Goal: Task Accomplishment & Management: Manage account settings

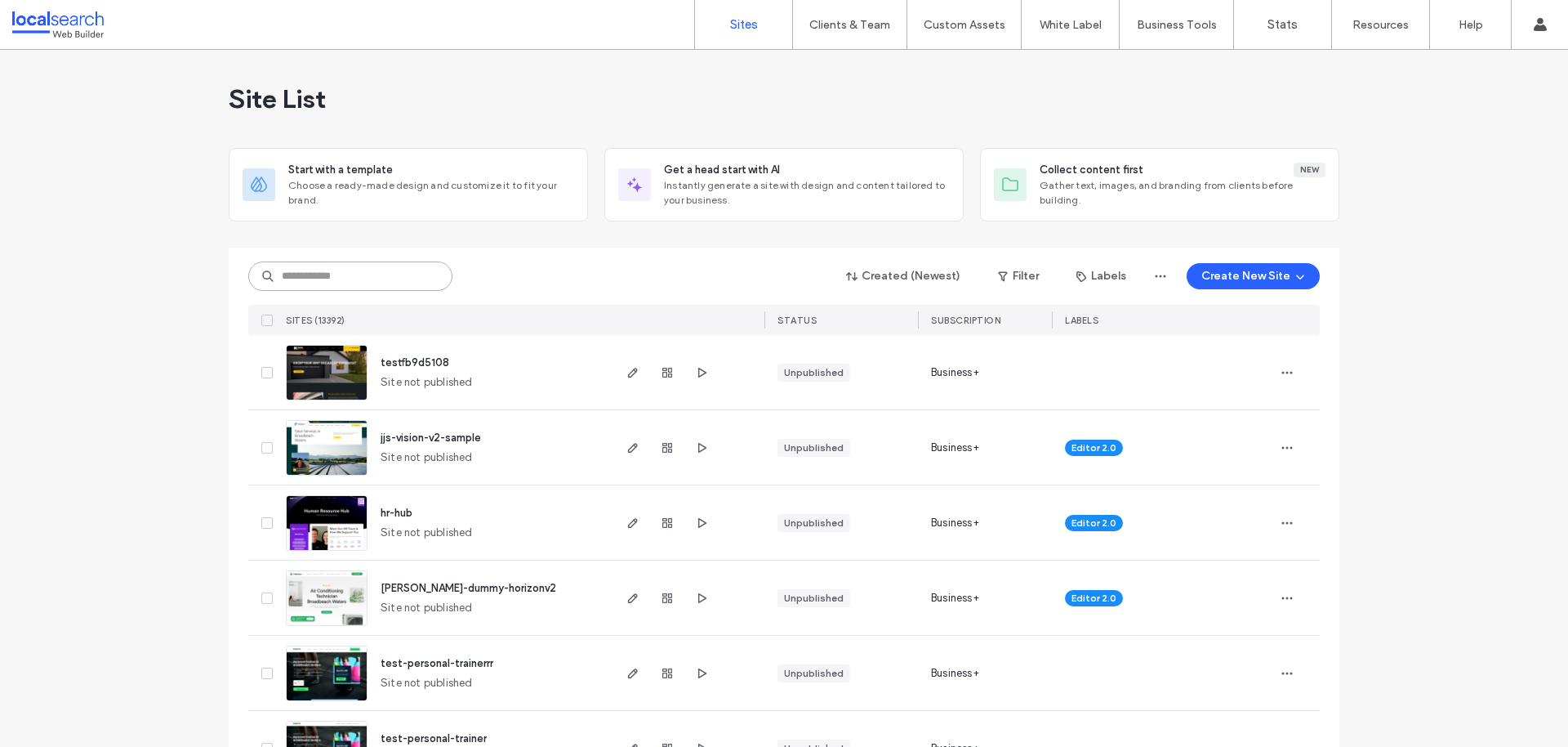
click at [388, 276] on input at bounding box center [350, 276] width 204 height 30
paste input "********"
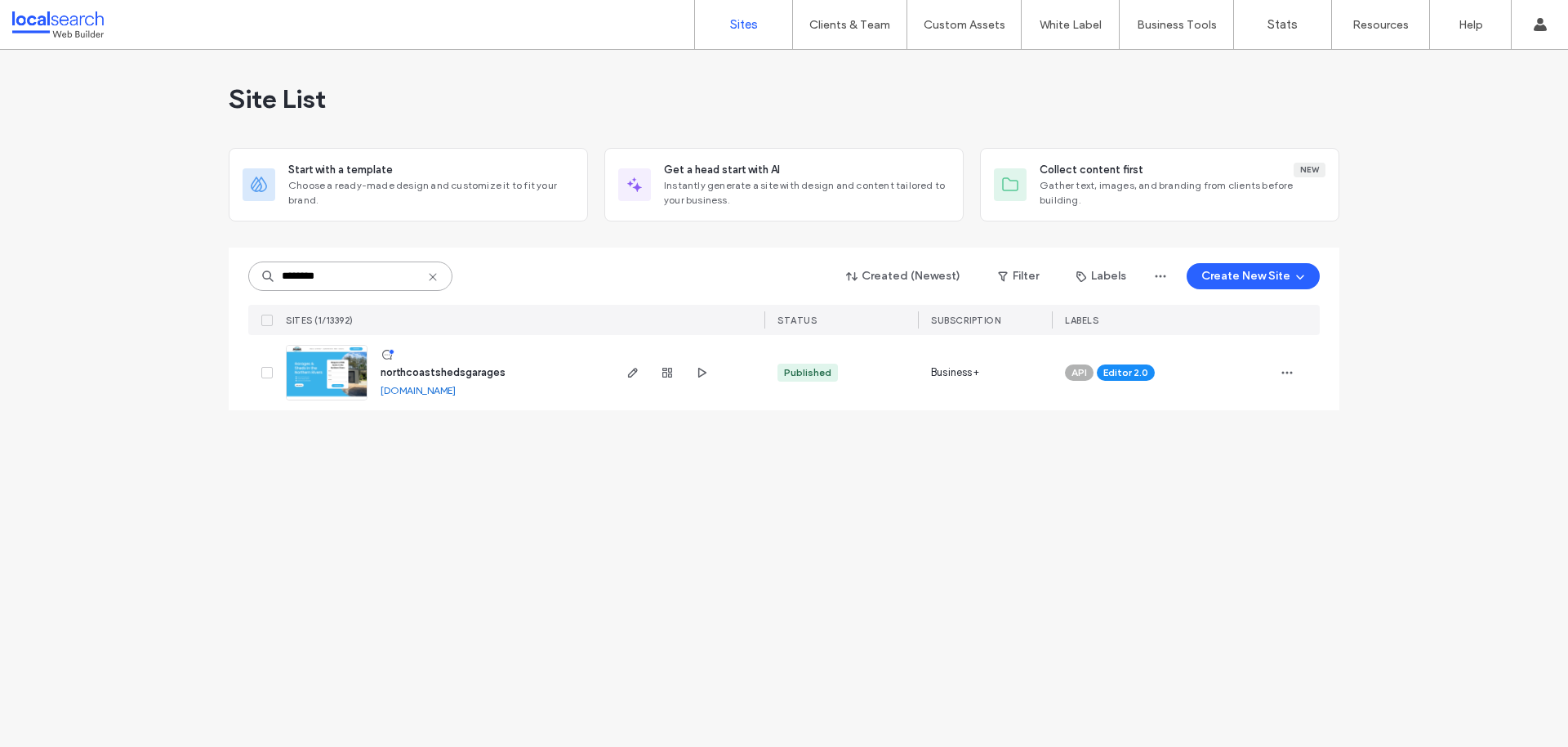
type input "********"
click at [477, 374] on span "northcoastshedsgarages" at bounding box center [443, 372] width 125 height 13
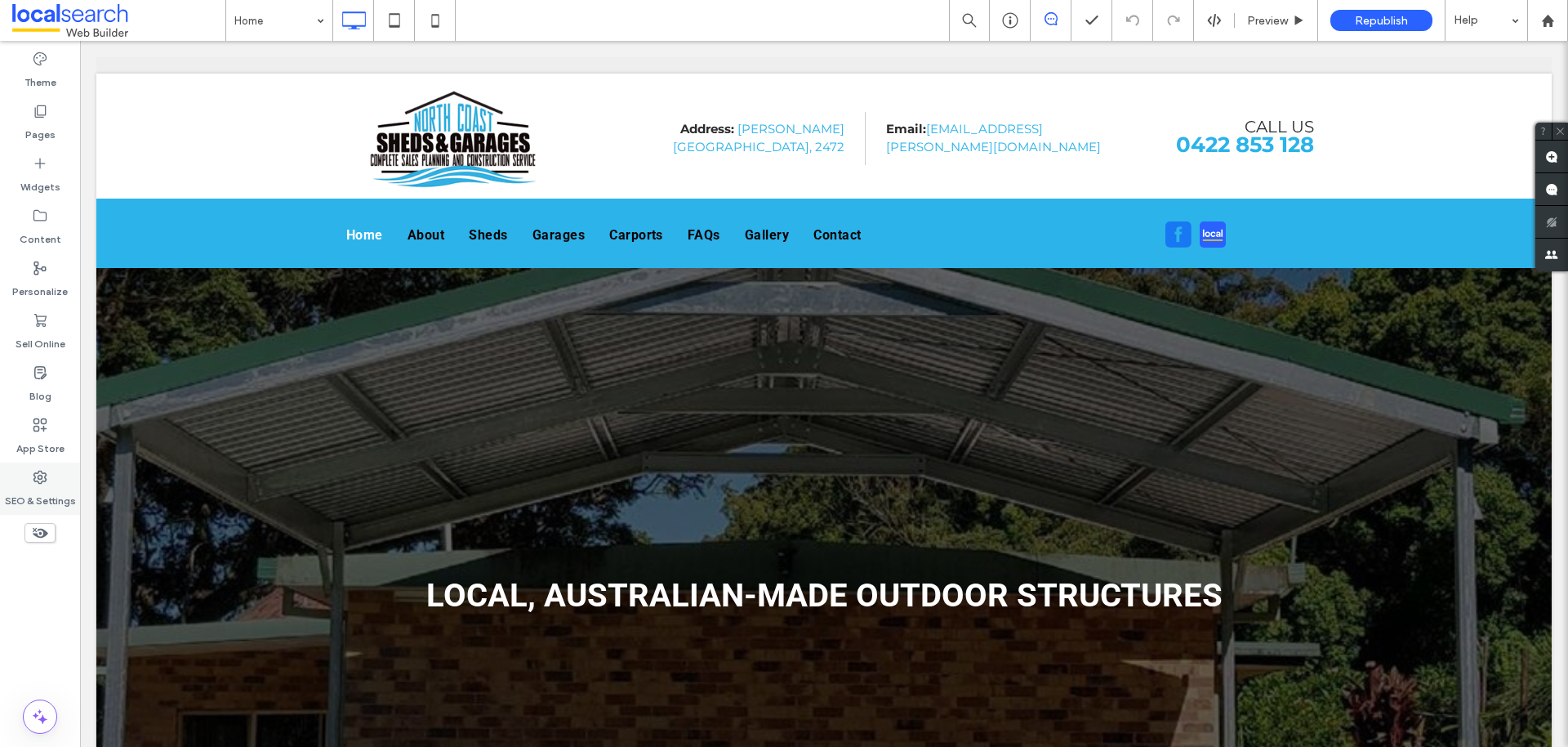
click at [44, 482] on icon at bounding box center [40, 477] width 16 height 16
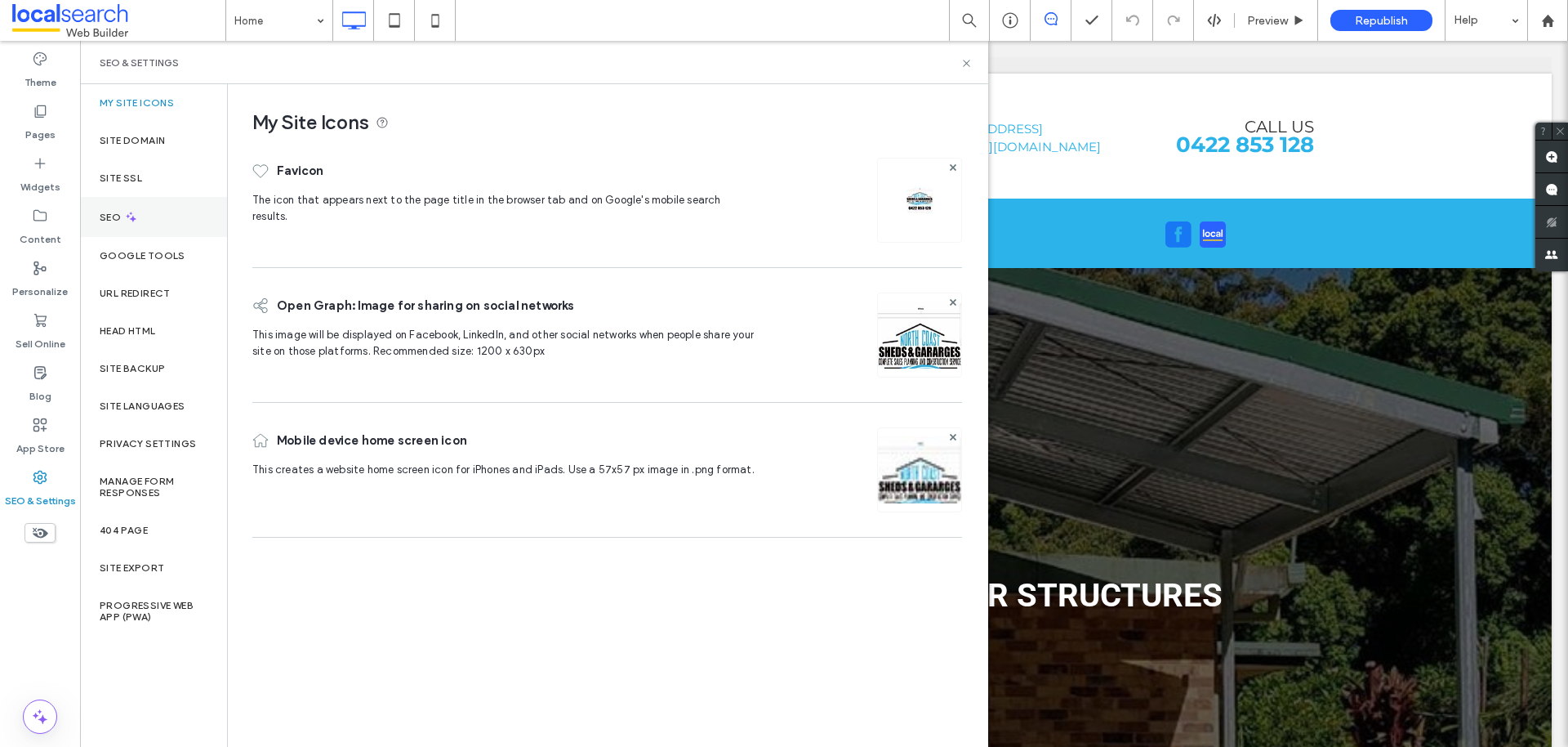
click at [135, 200] on div "SEO" at bounding box center [153, 217] width 147 height 40
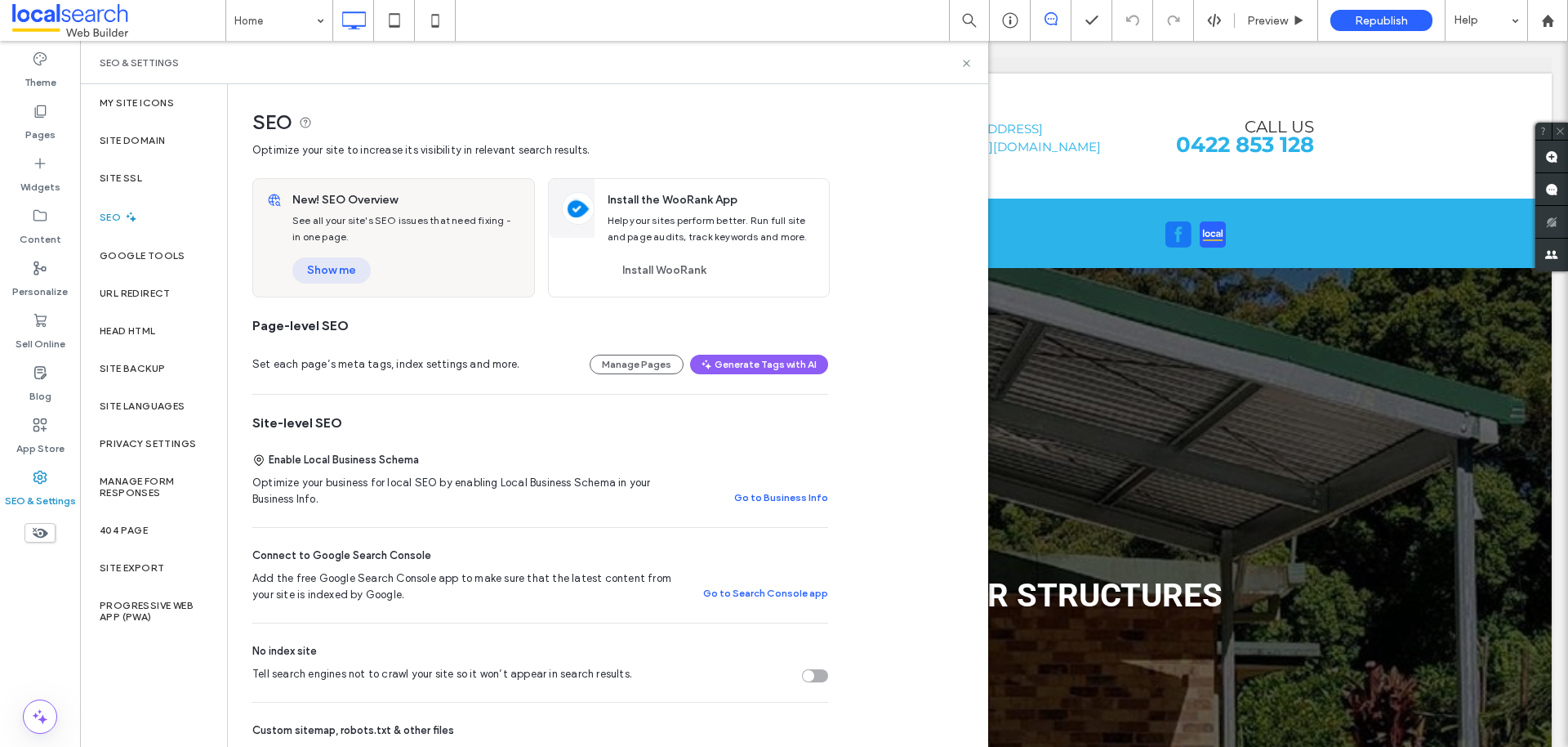
click at [332, 272] on button "Show me" at bounding box center [331, 270] width 78 height 26
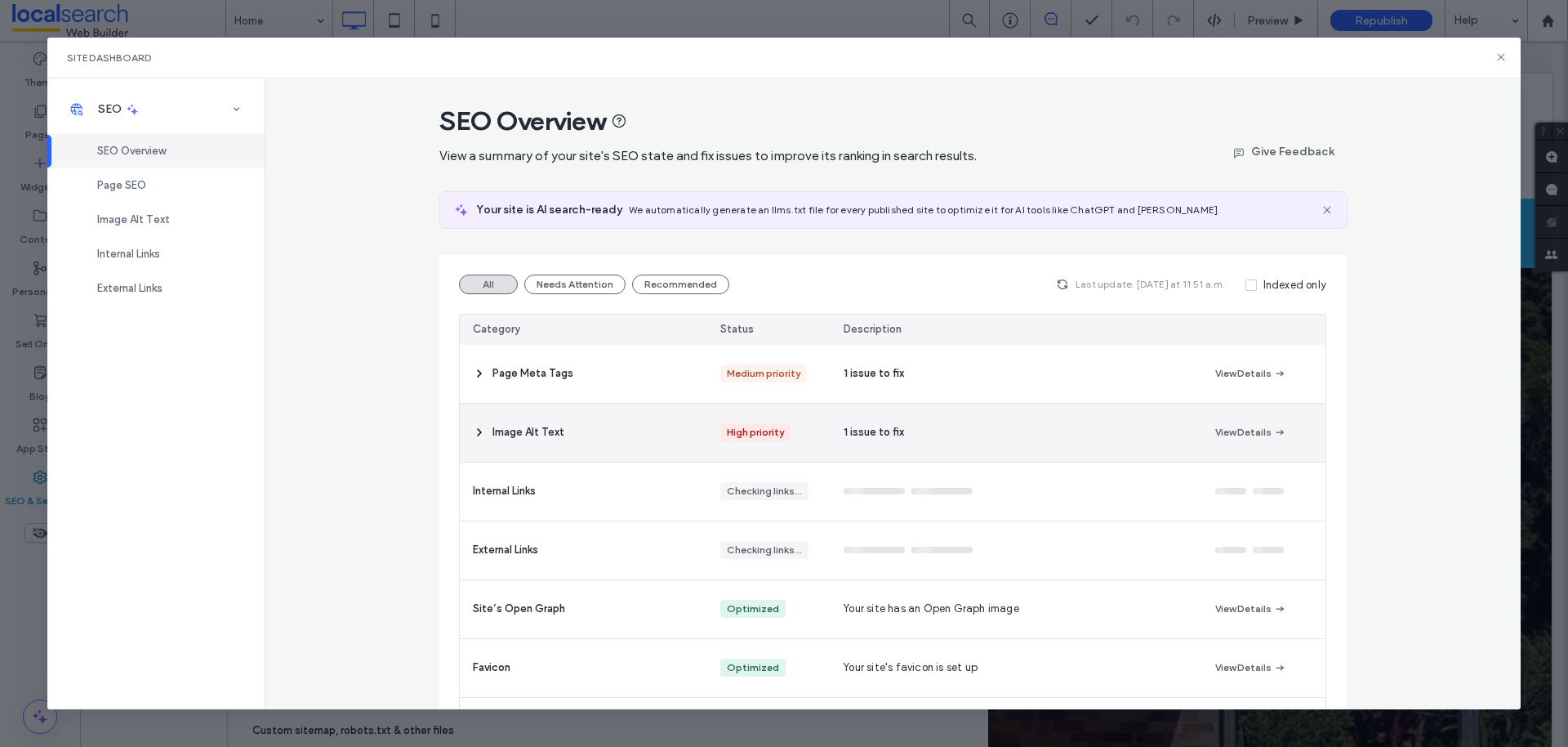
click at [490, 417] on div "Image Alt Text" at bounding box center [584, 433] width 248 height 58
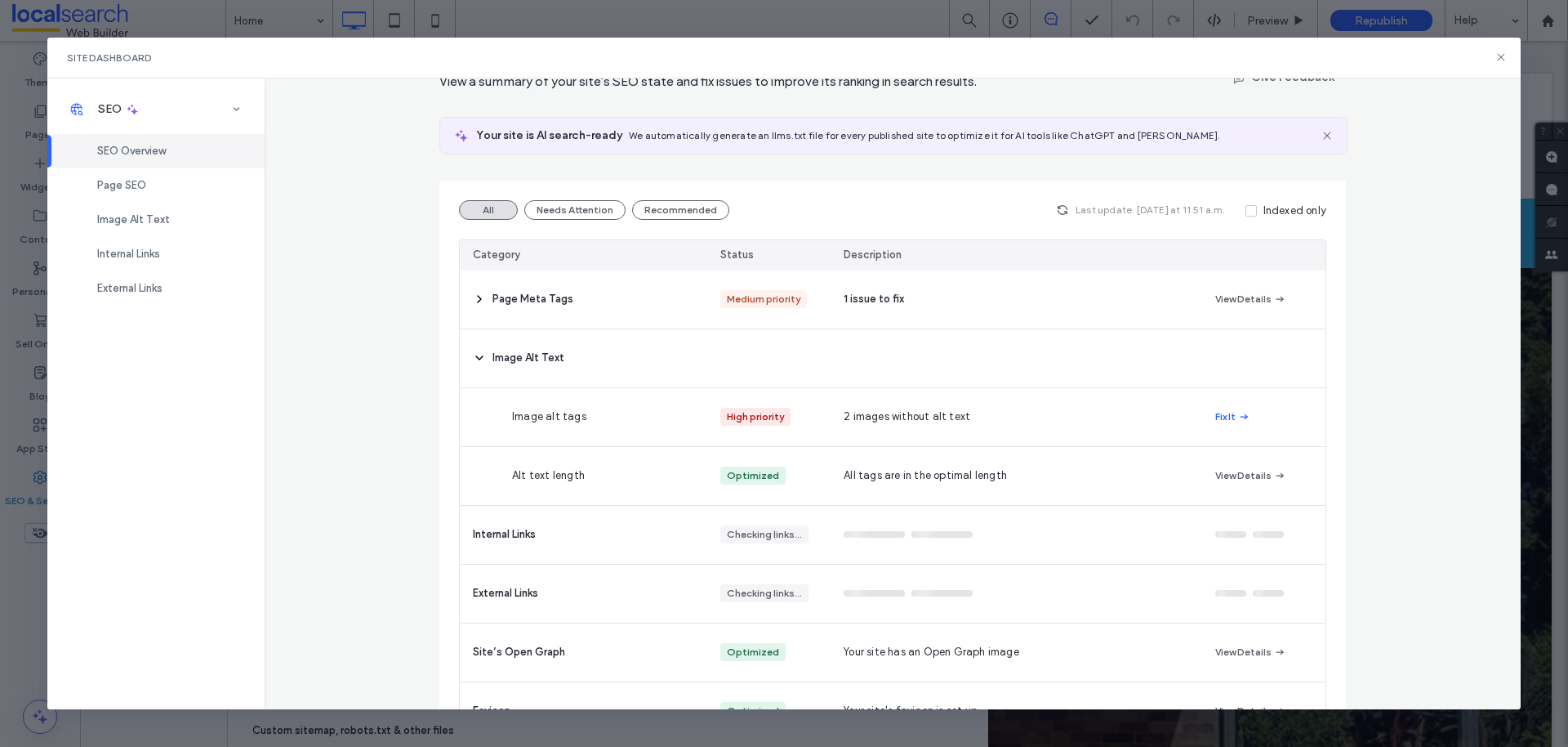
scroll to position [146, 0]
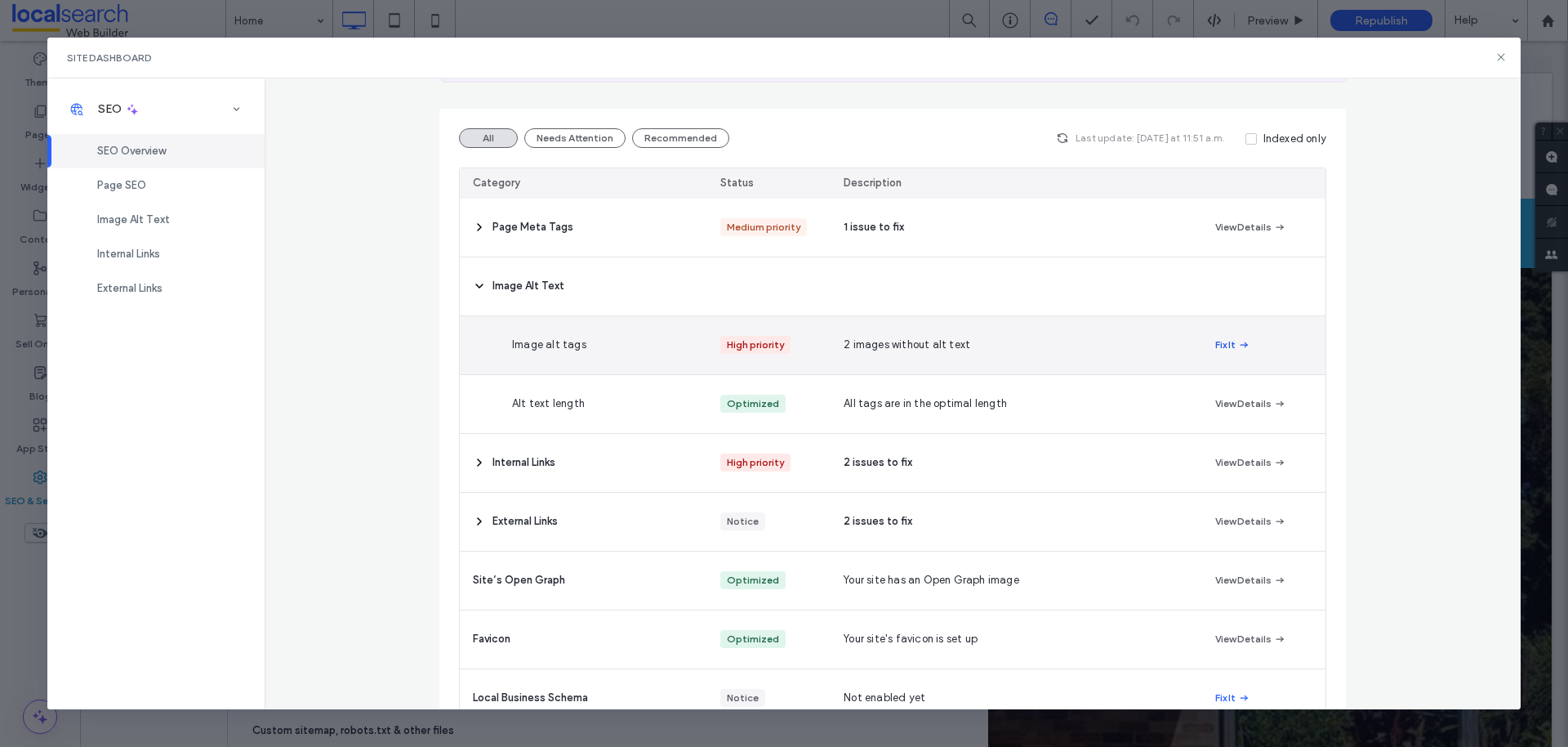
click at [1226, 337] on button "Fix It" at bounding box center [1232, 345] width 35 height 20
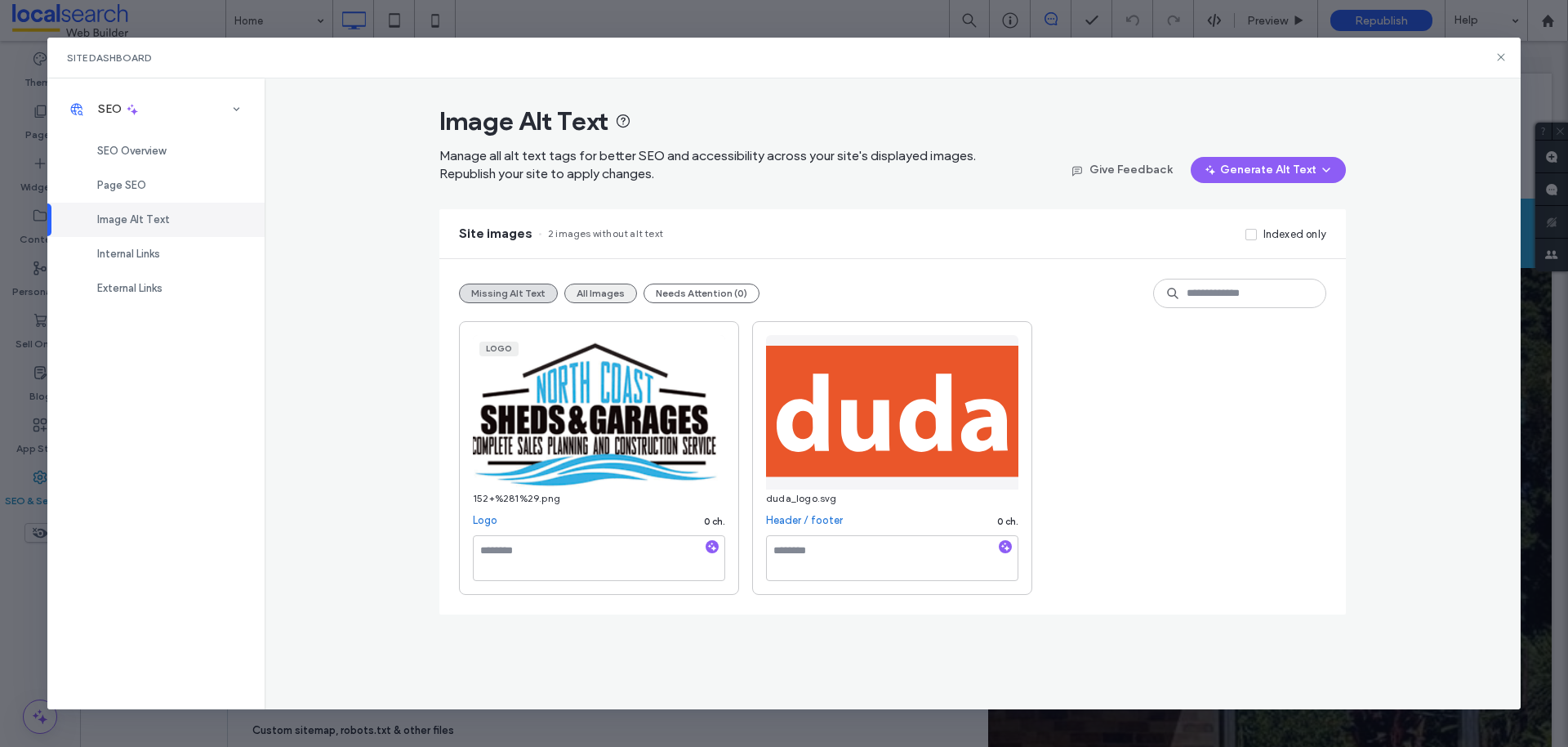
click at [605, 296] on button "All Images" at bounding box center [601, 294] width 73 height 20
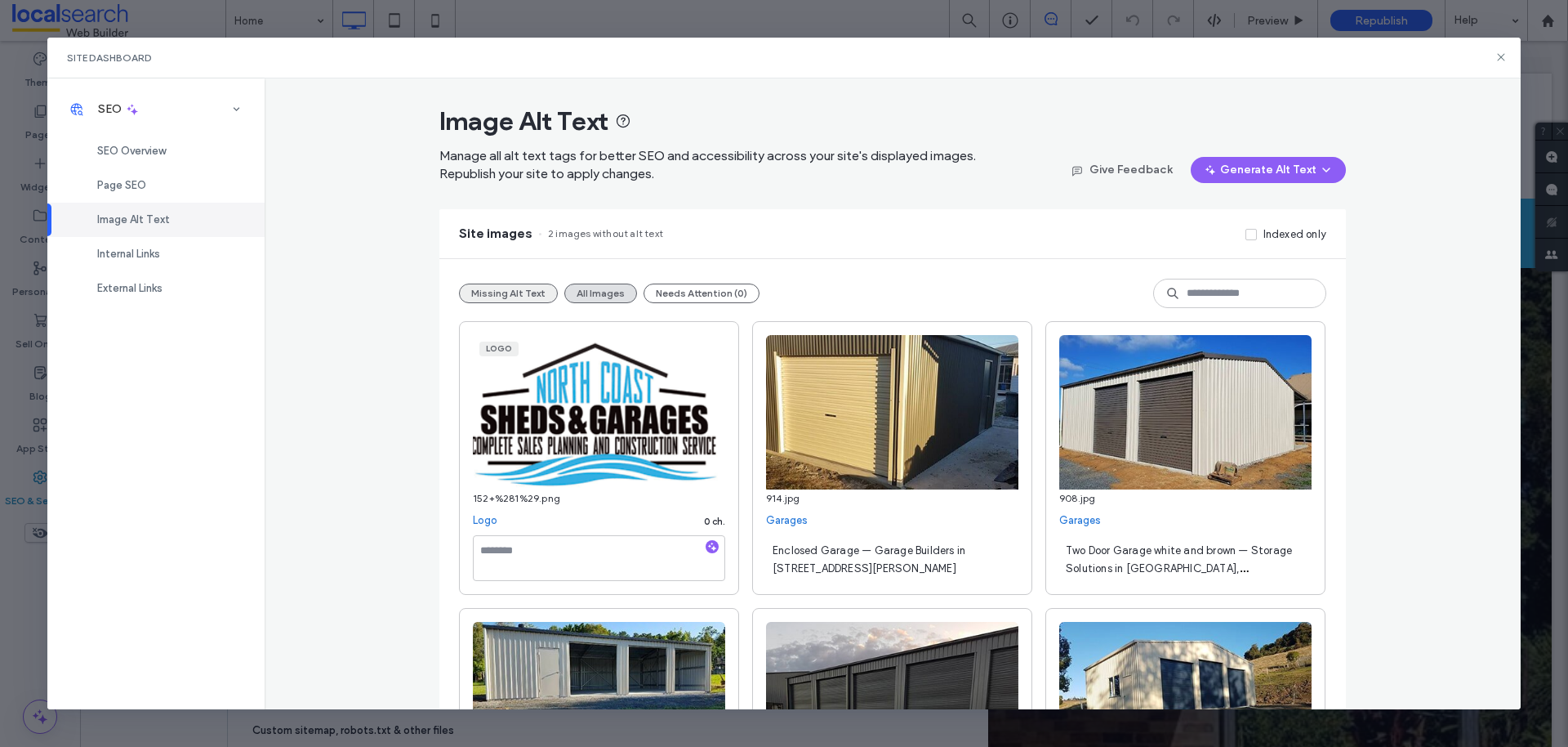
click at [512, 298] on button "Missing Alt Text" at bounding box center [509, 294] width 99 height 20
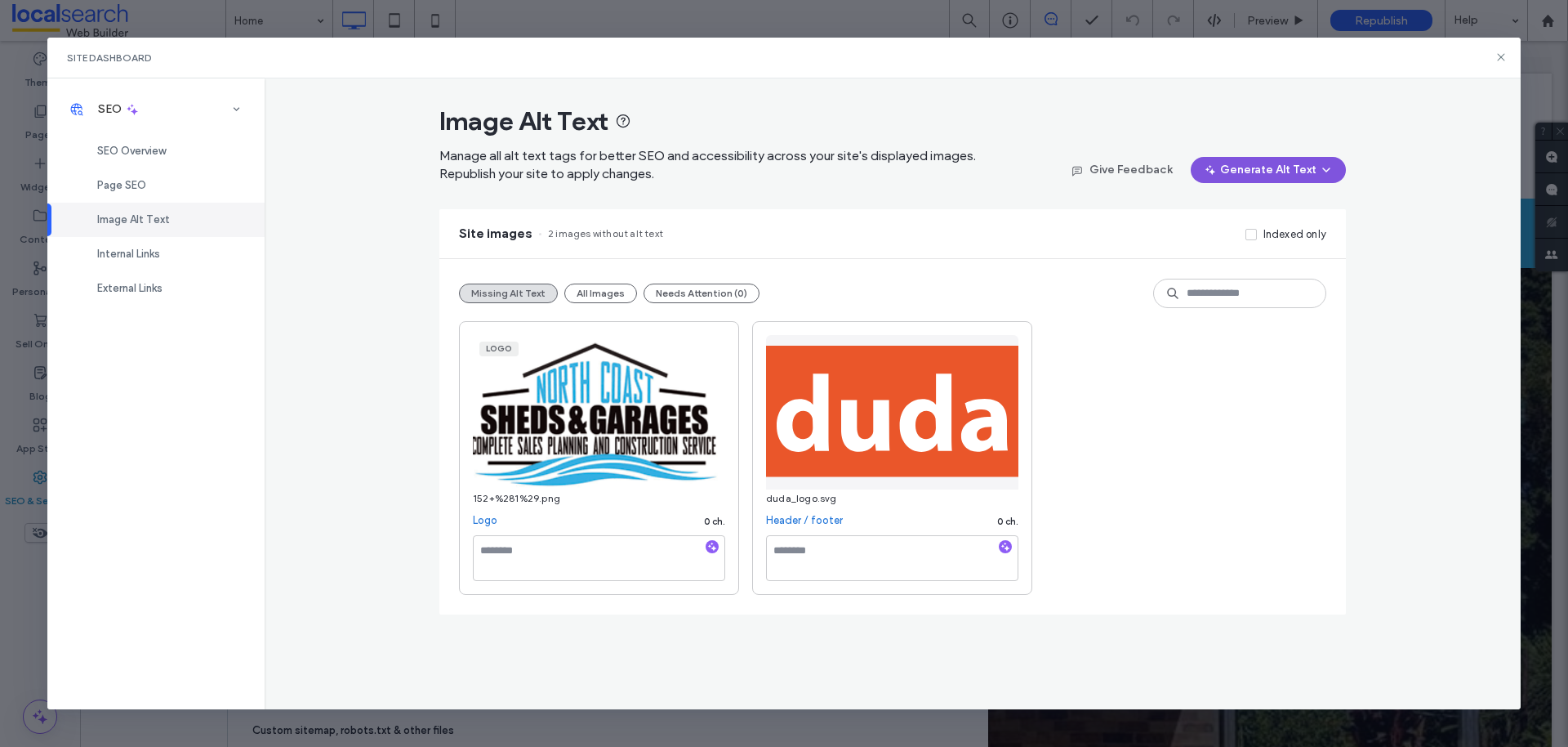
click at [1275, 175] on button "Generate Alt Text" at bounding box center [1268, 169] width 155 height 26
click at [1280, 214] on span "Generate Missing Alt Text Only" at bounding box center [1249, 213] width 154 height 16
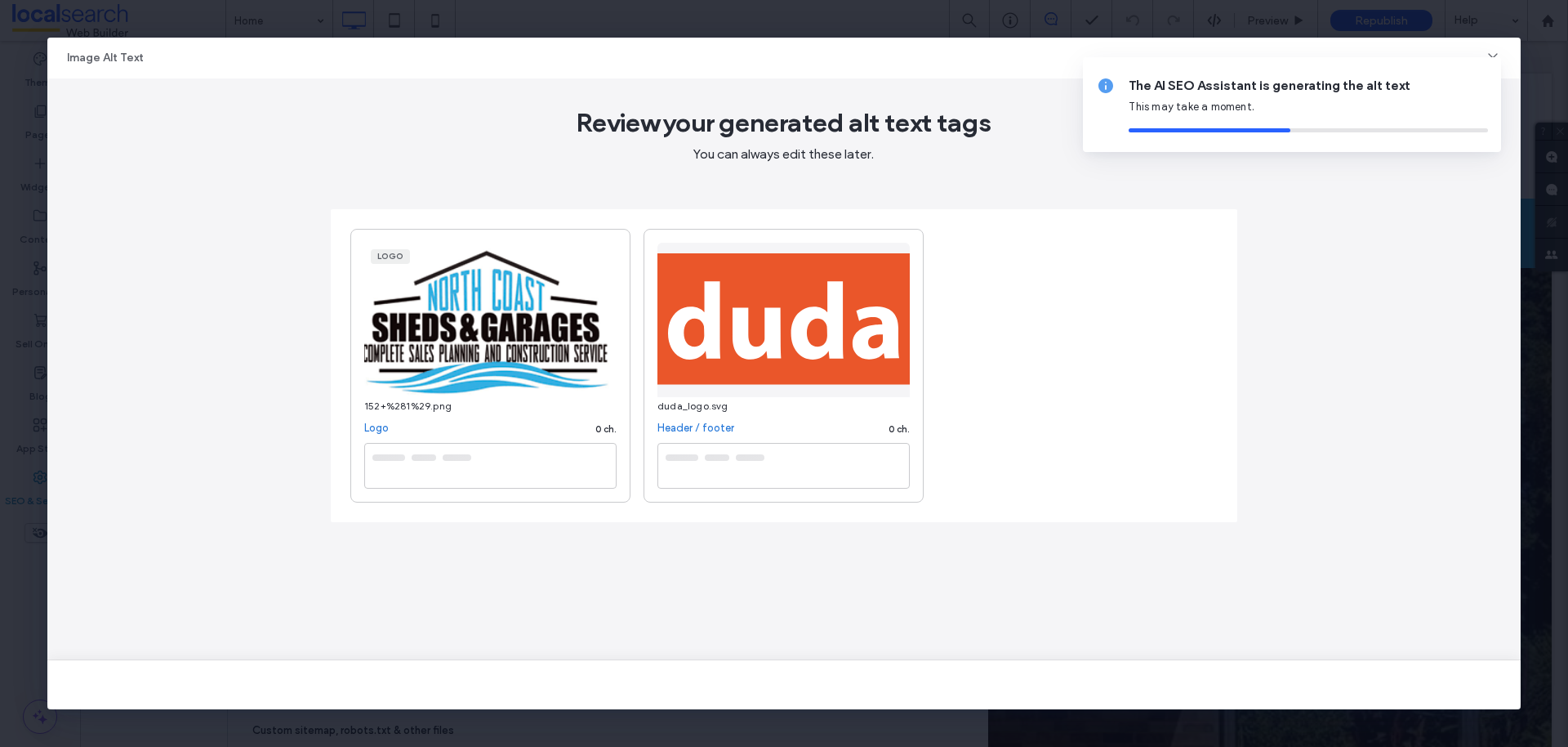
type textarea "**********"
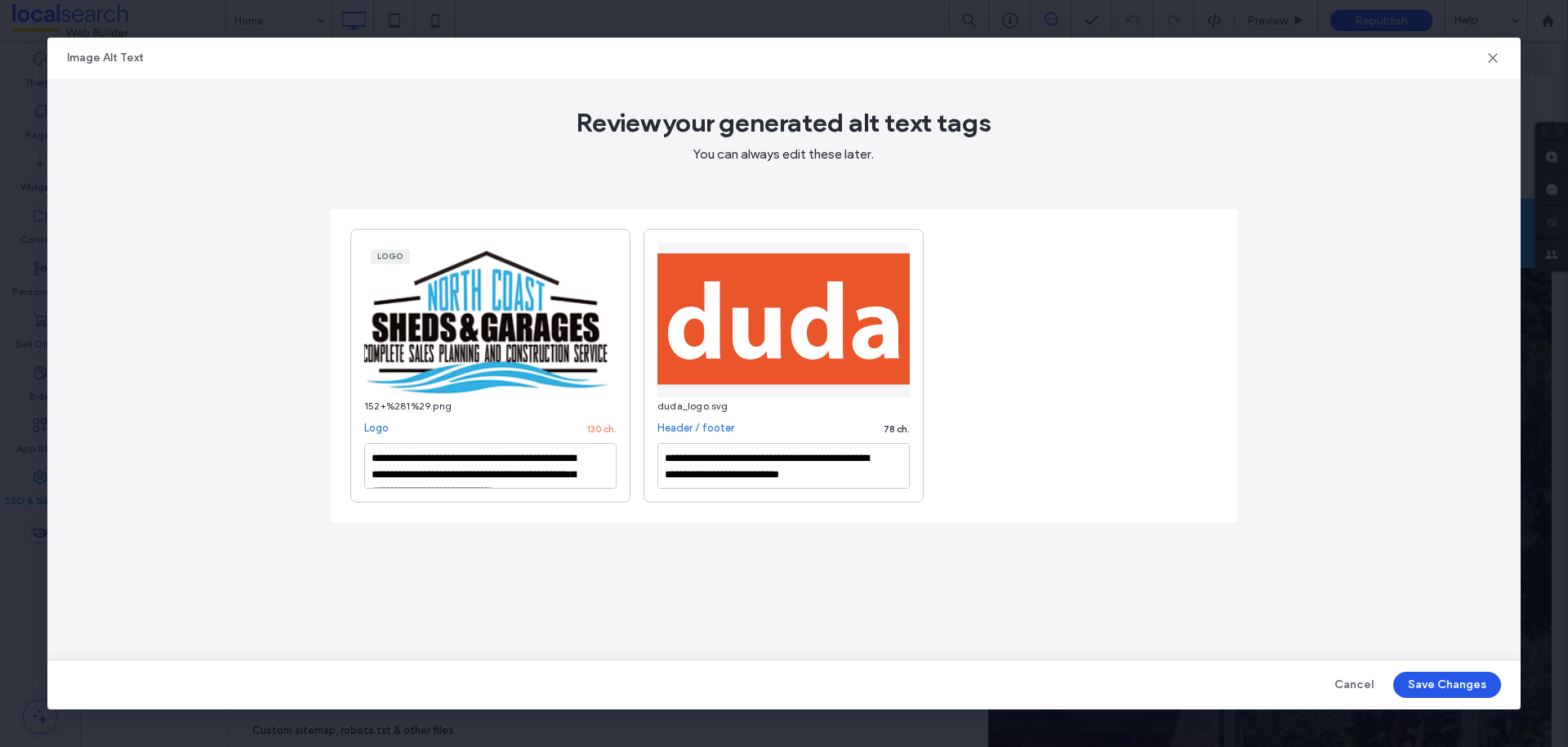
drag, startPoint x: 1441, startPoint y: 688, endPoint x: 1477, endPoint y: 677, distance: 37.6
click at [1441, 688] on button "Save Changes" at bounding box center [1447, 684] width 108 height 26
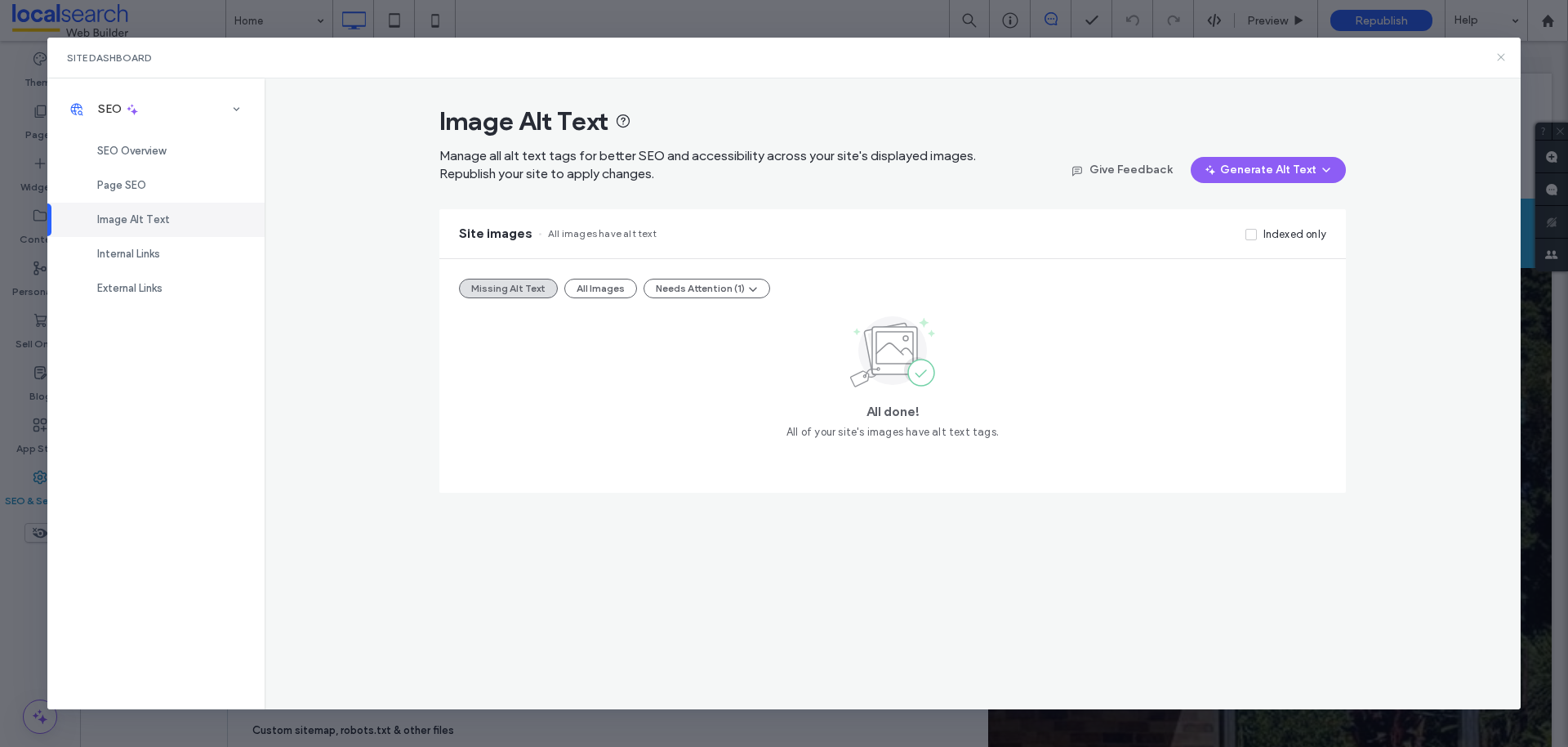
click at [1507, 50] on icon at bounding box center [1500, 57] width 14 height 14
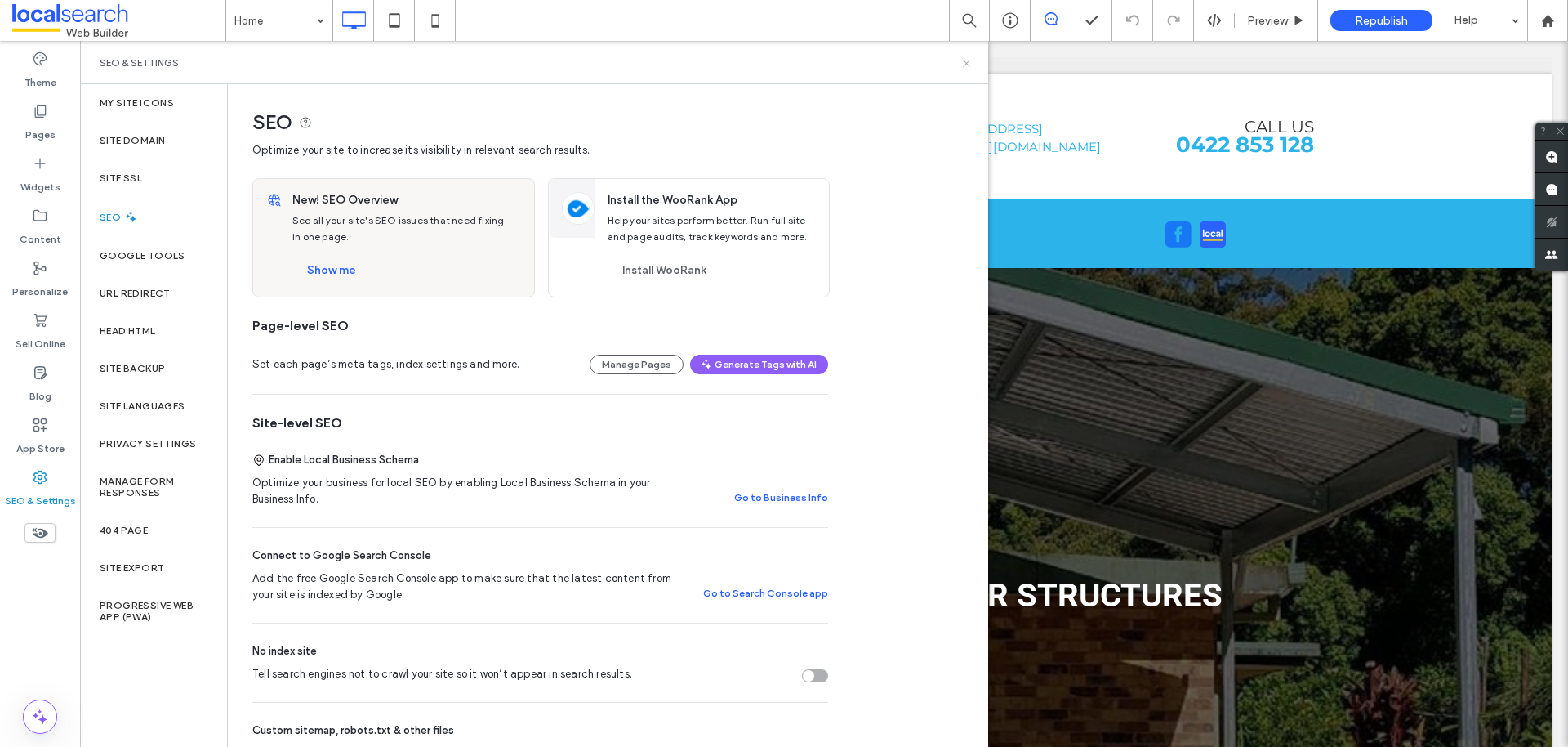
click at [960, 59] on icon at bounding box center [966, 63] width 13 height 13
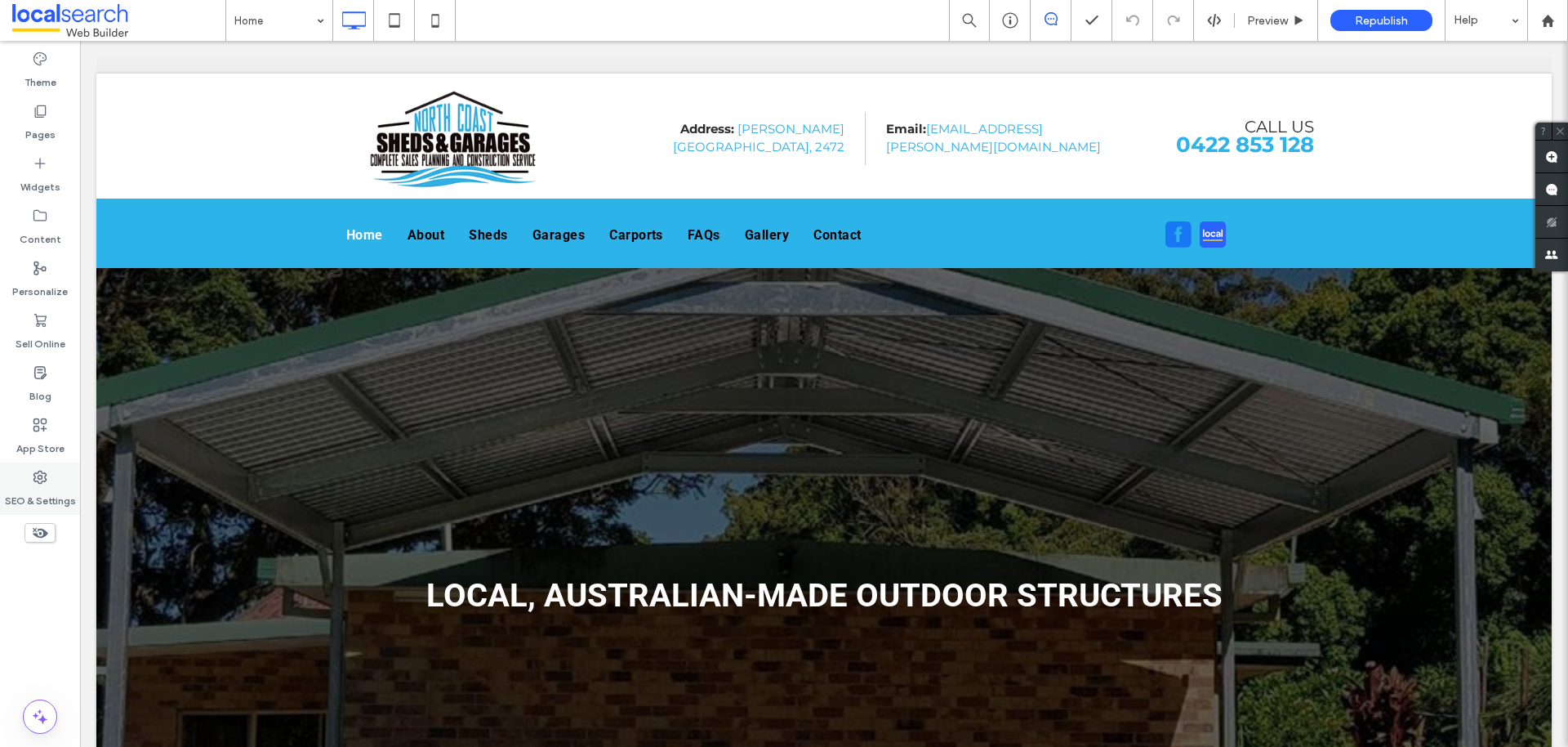
click at [22, 477] on div "SEO & Settings" at bounding box center [40, 488] width 80 height 52
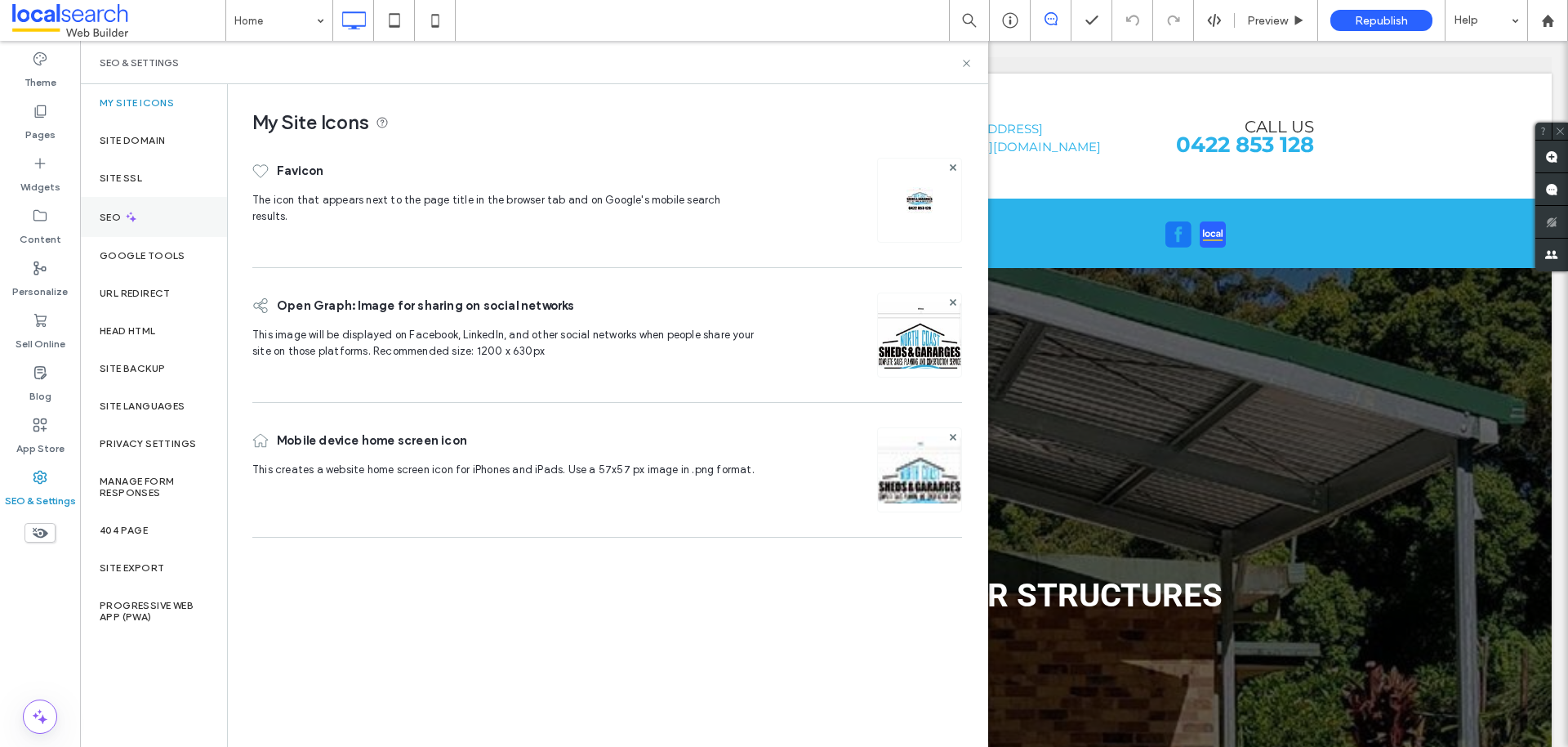
click at [140, 197] on div "SEO" at bounding box center [153, 217] width 147 height 40
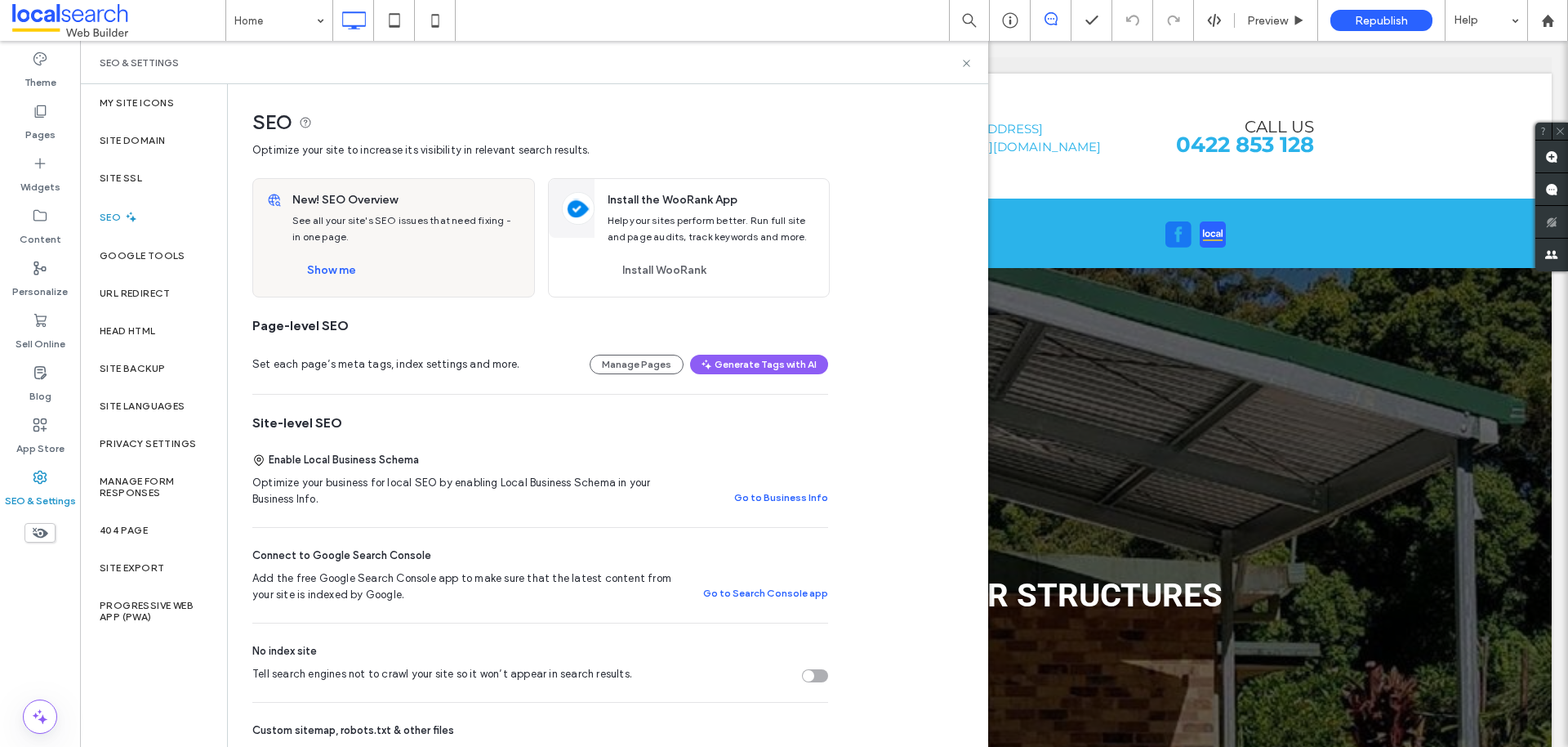
click at [802, 675] on div "Tell search engines not to crawl your site so it won’t appear in search results." at bounding box center [814, 676] width 26 height 14
click at [144, 159] on div "Site SSL" at bounding box center [153, 178] width 147 height 38
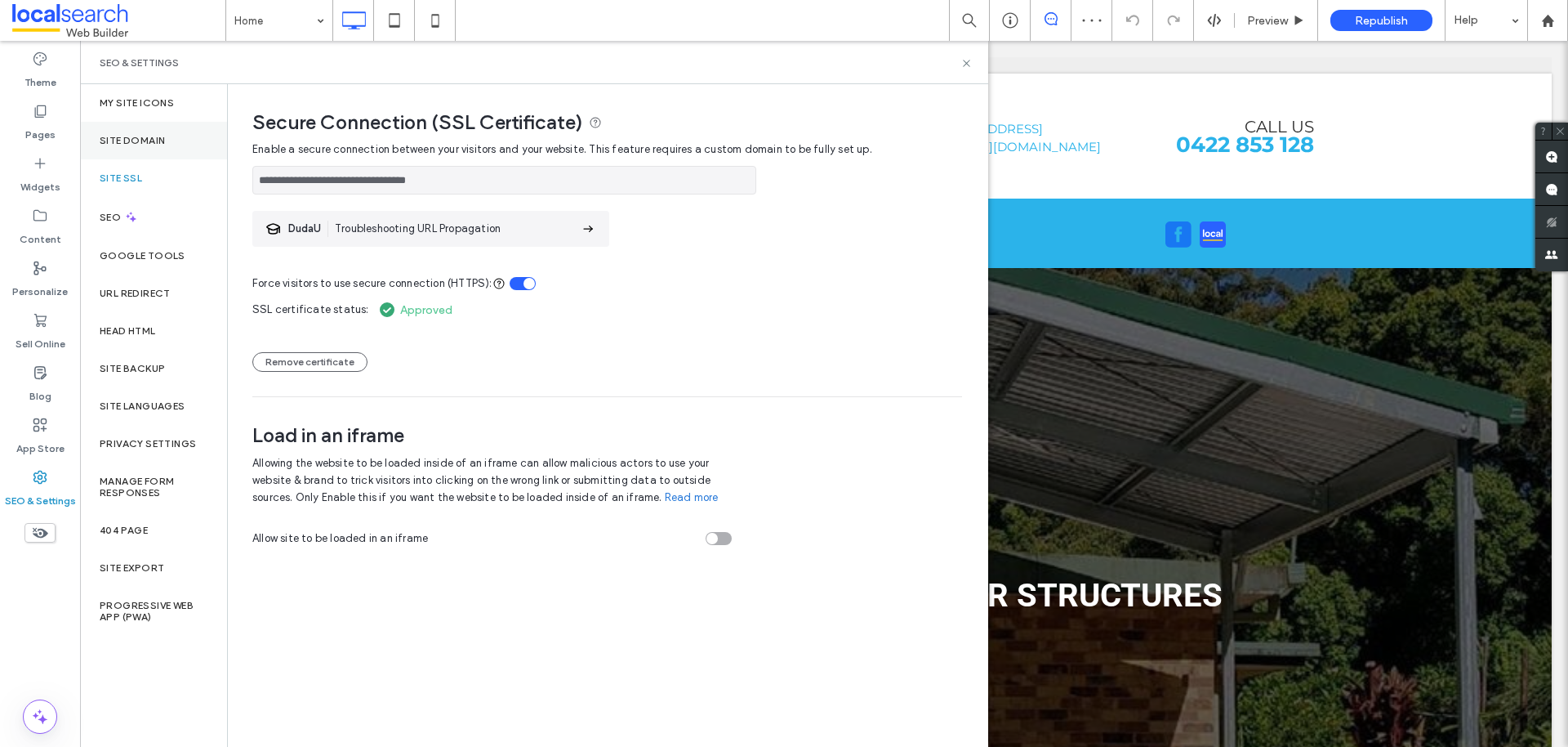
click at [152, 141] on label "Site Domain" at bounding box center [132, 141] width 66 height 12
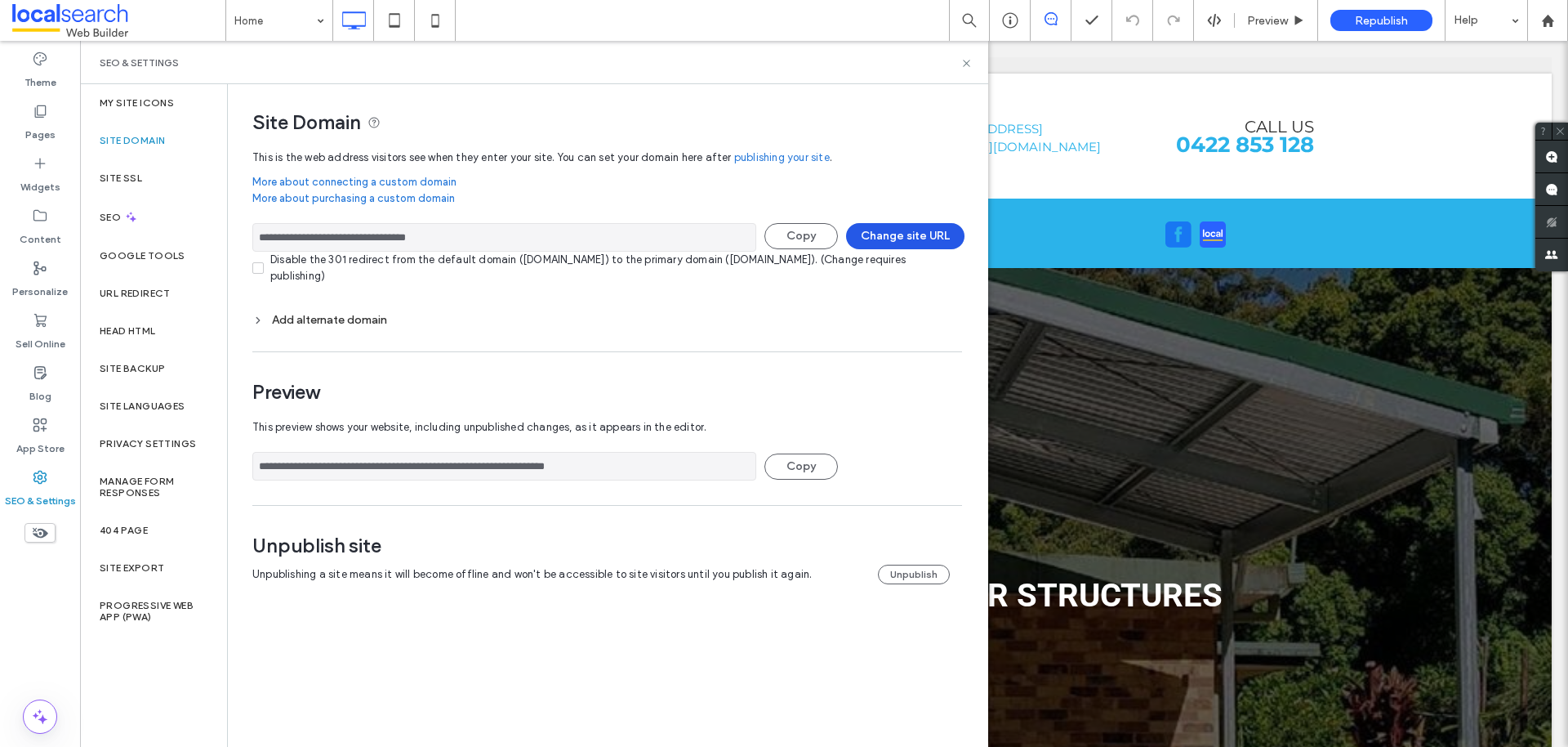
click at [880, 233] on button "Change site URL" at bounding box center [904, 236] width 118 height 26
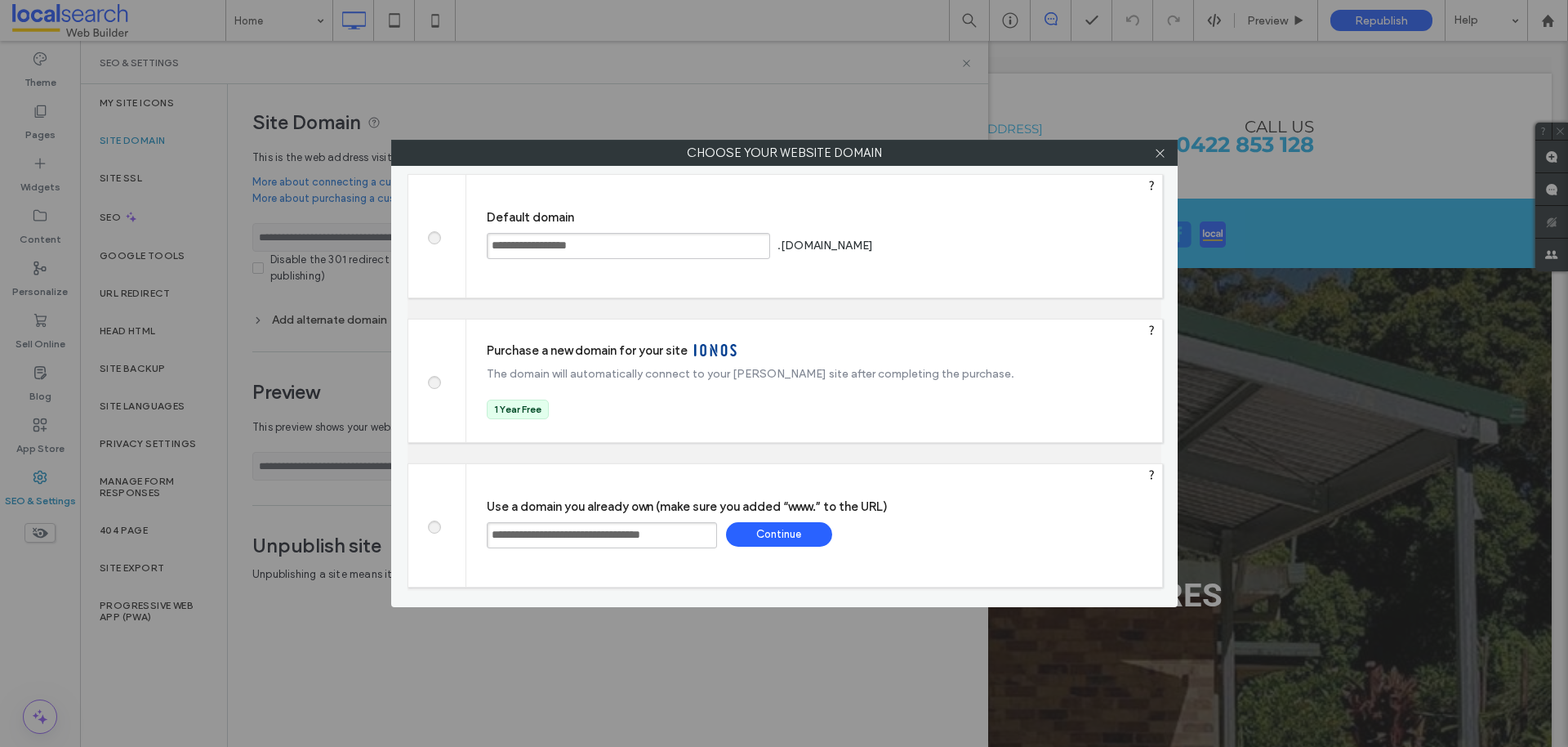
click at [712, 238] on input "**********" at bounding box center [628, 245] width 284 height 26
click at [992, 254] on div "Save" at bounding box center [938, 244] width 106 height 24
type input "**********"
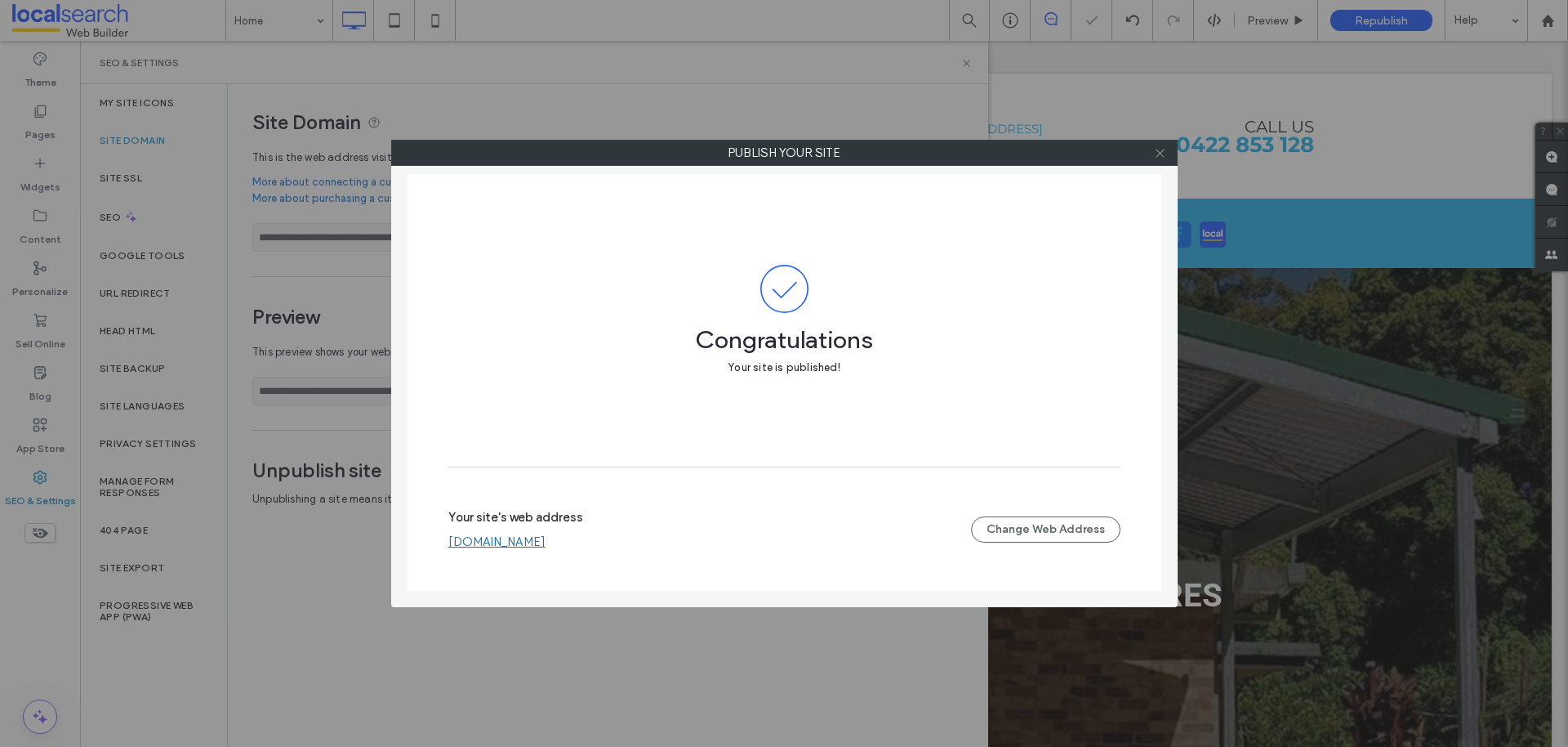
click at [1161, 157] on icon at bounding box center [1160, 153] width 13 height 13
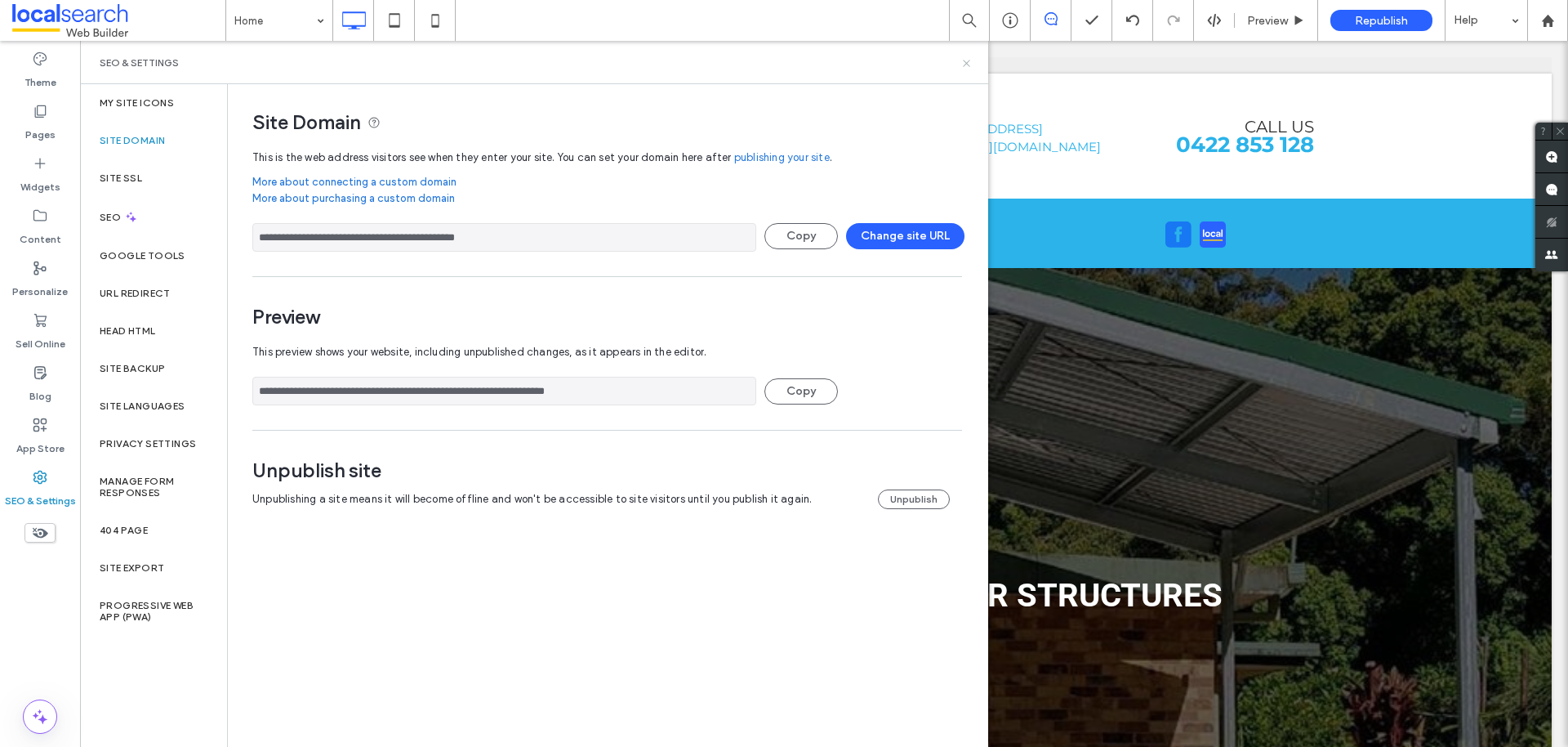
click at [970, 62] on icon at bounding box center [966, 63] width 13 height 13
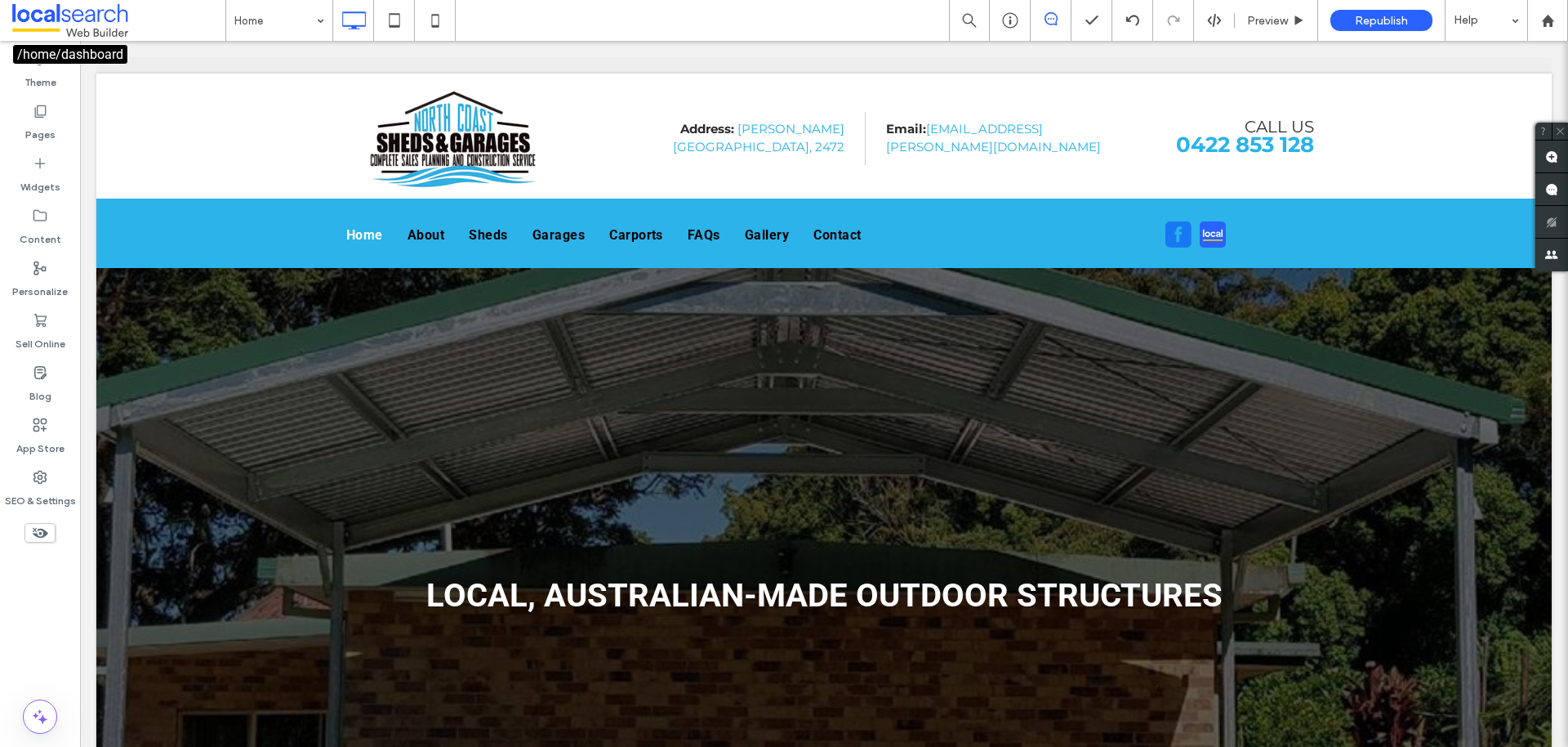
click at [78, 23] on span at bounding box center [119, 21] width 213 height 32
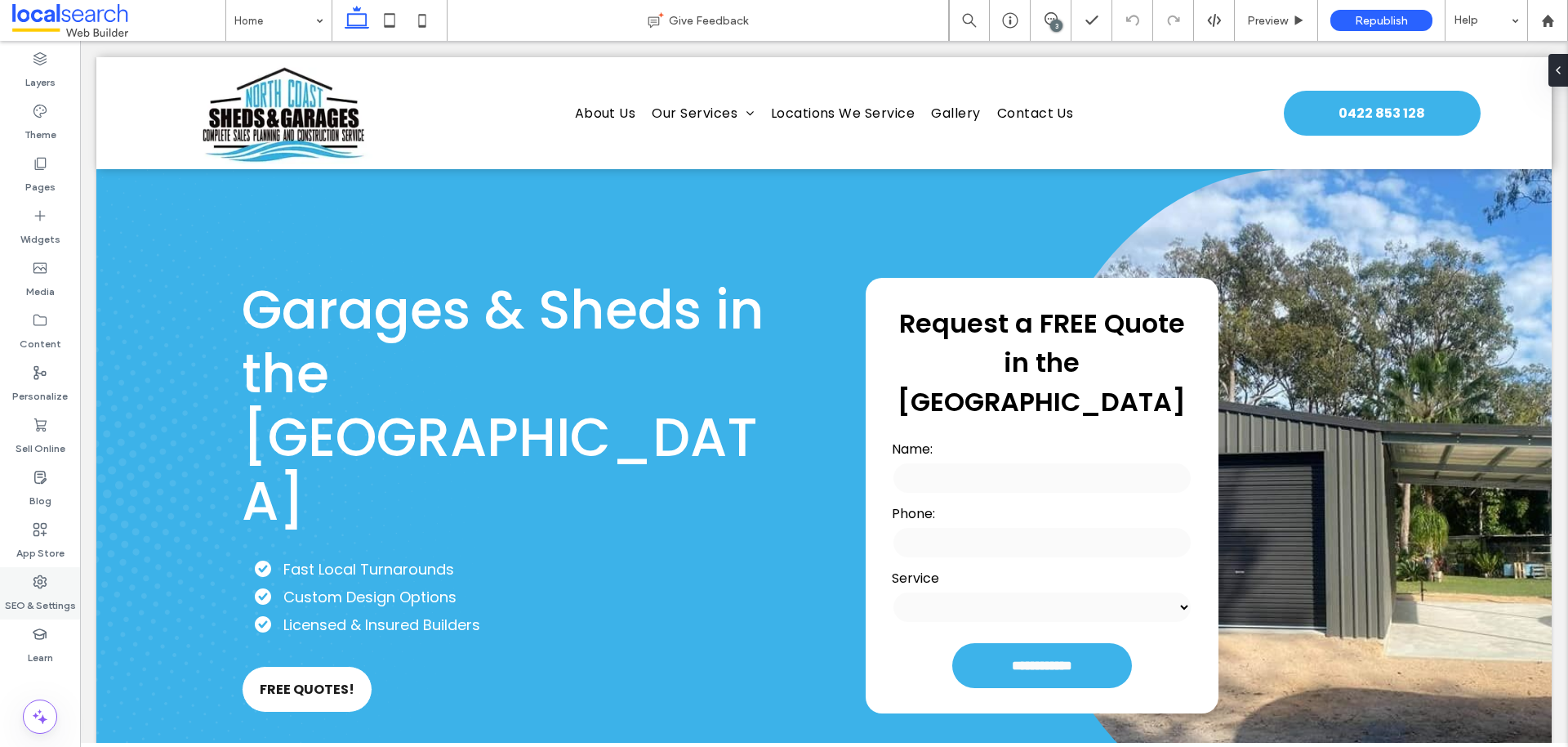
click at [52, 617] on div "SEO & Settings" at bounding box center [40, 593] width 80 height 52
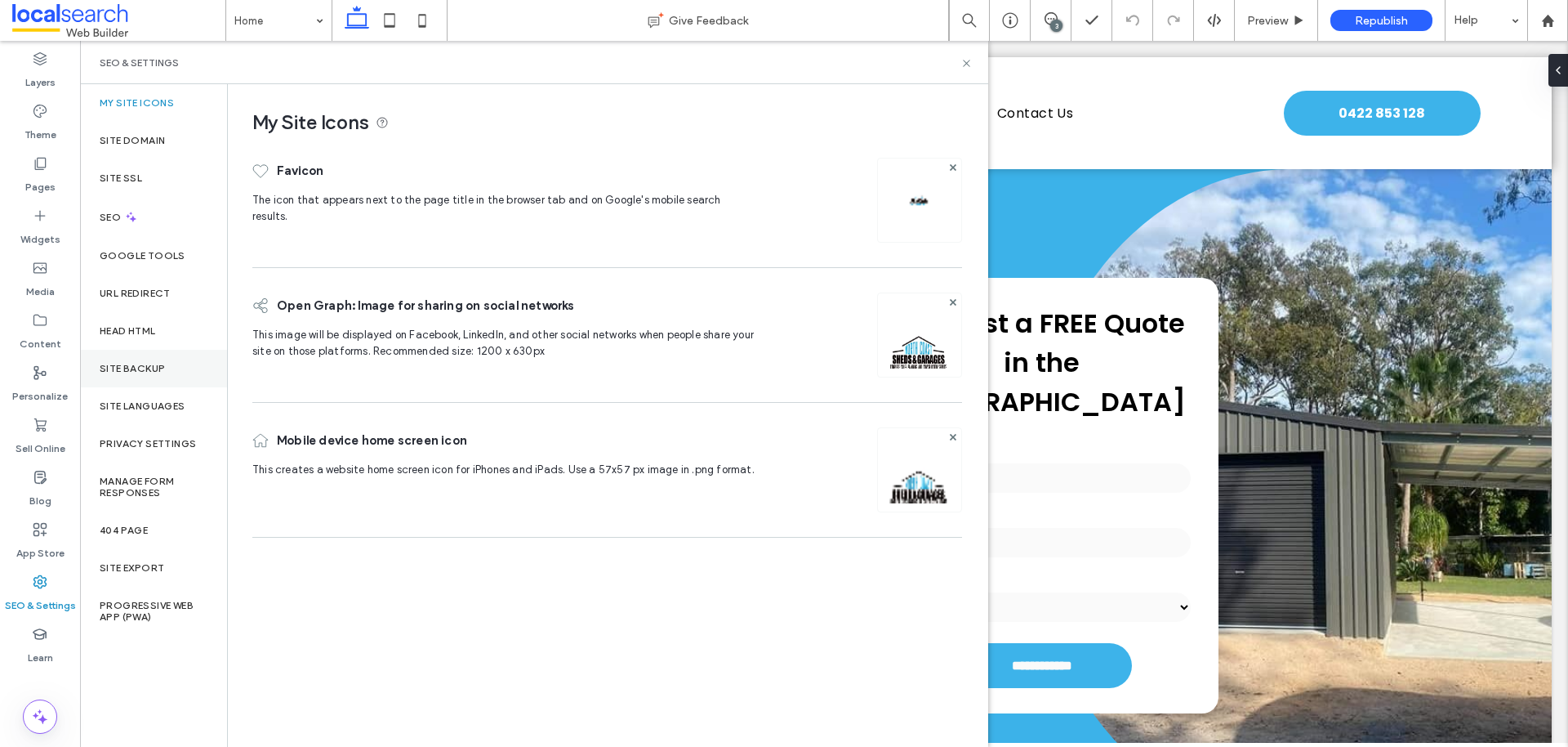
click at [133, 360] on div "Site Backup" at bounding box center [153, 369] width 147 height 38
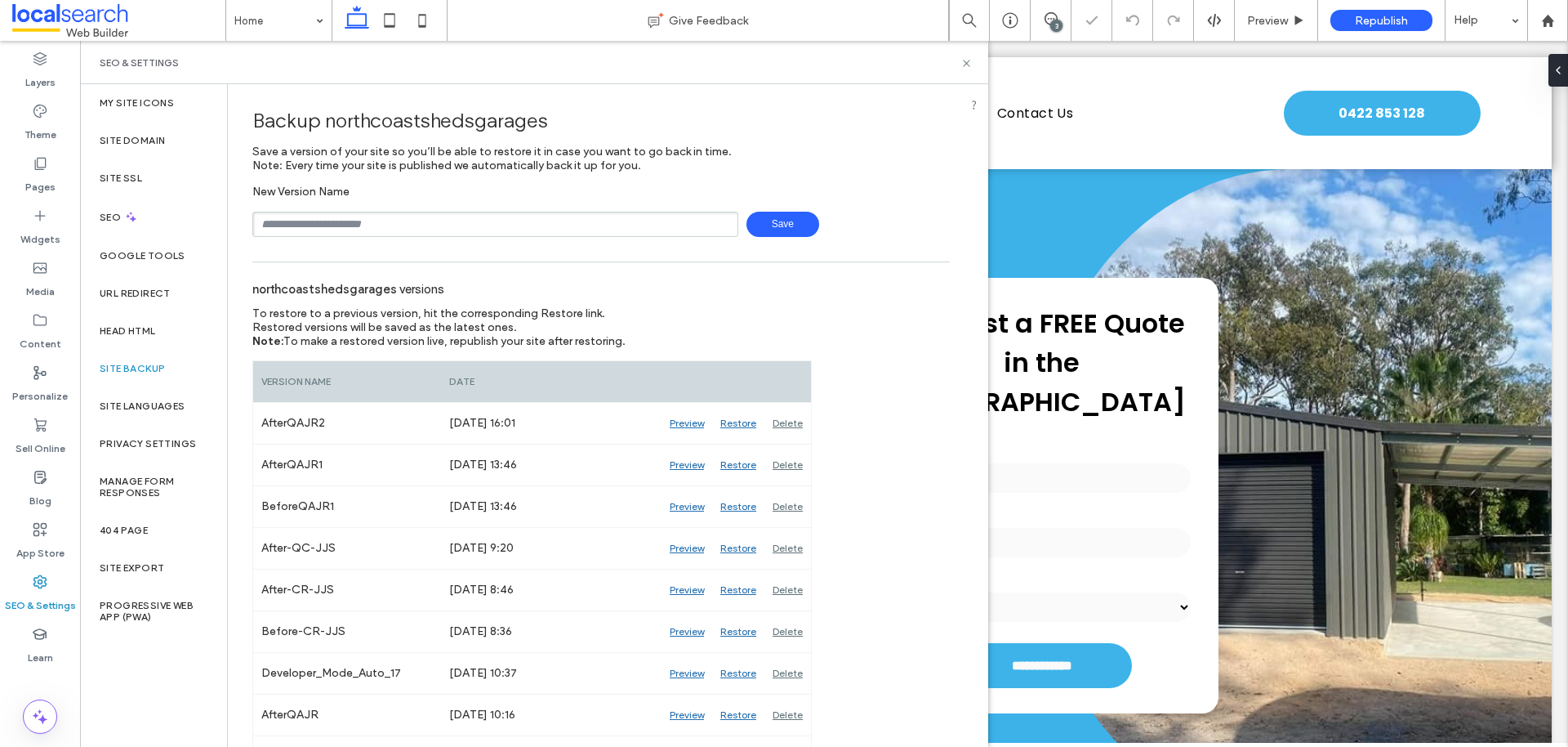
click at [320, 229] on input "text" at bounding box center [495, 224] width 486 height 25
drag, startPoint x: 774, startPoint y: 221, endPoint x: 605, endPoint y: 223, distance: 169.0
click at [605, 223] on div "**********" at bounding box center [601, 224] width 697 height 25
click at [605, 223] on input "**********" at bounding box center [495, 224] width 486 height 25
type input "**********"
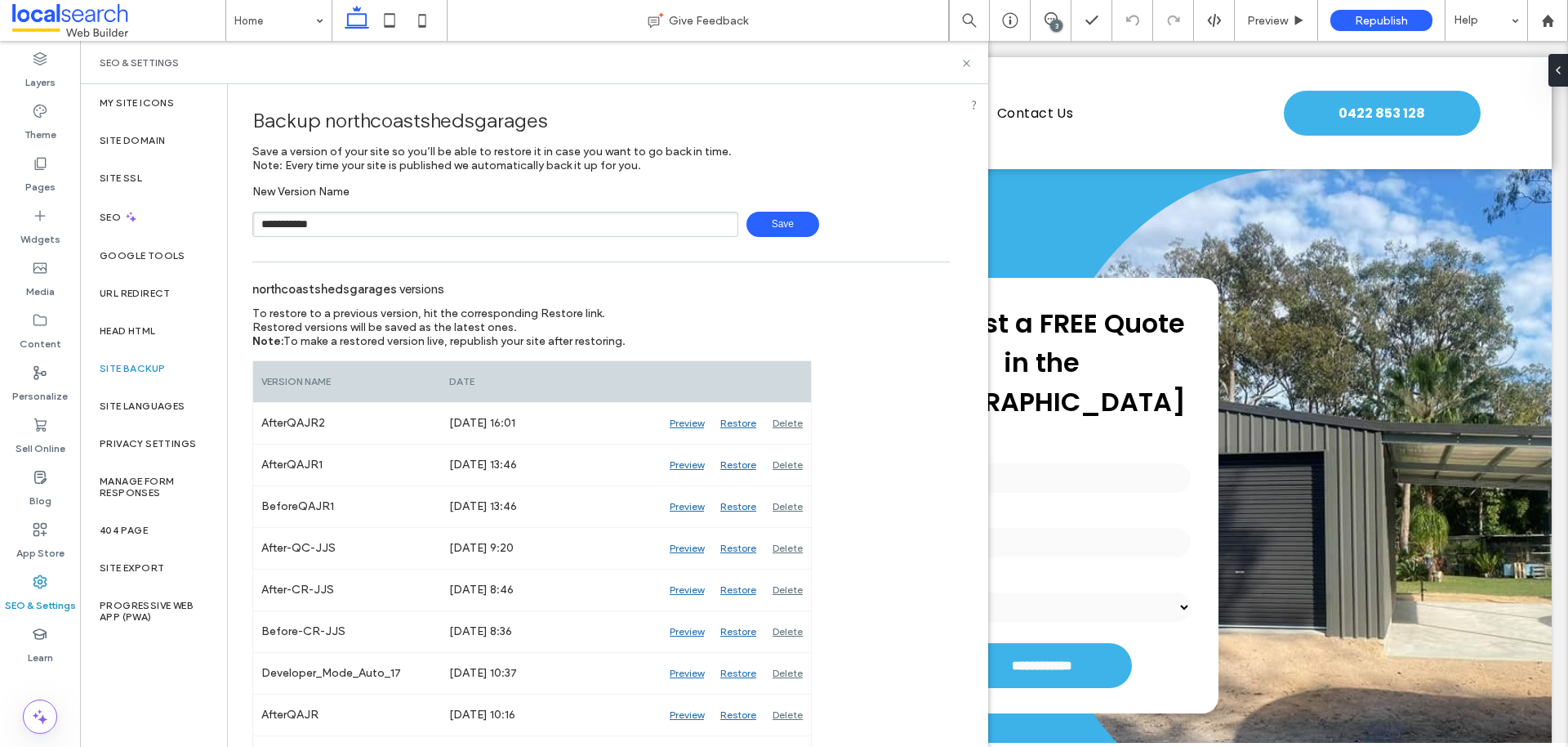
click at [808, 222] on span "Save" at bounding box center [783, 224] width 73 height 25
click at [62, 335] on div "Content" at bounding box center [40, 332] width 80 height 52
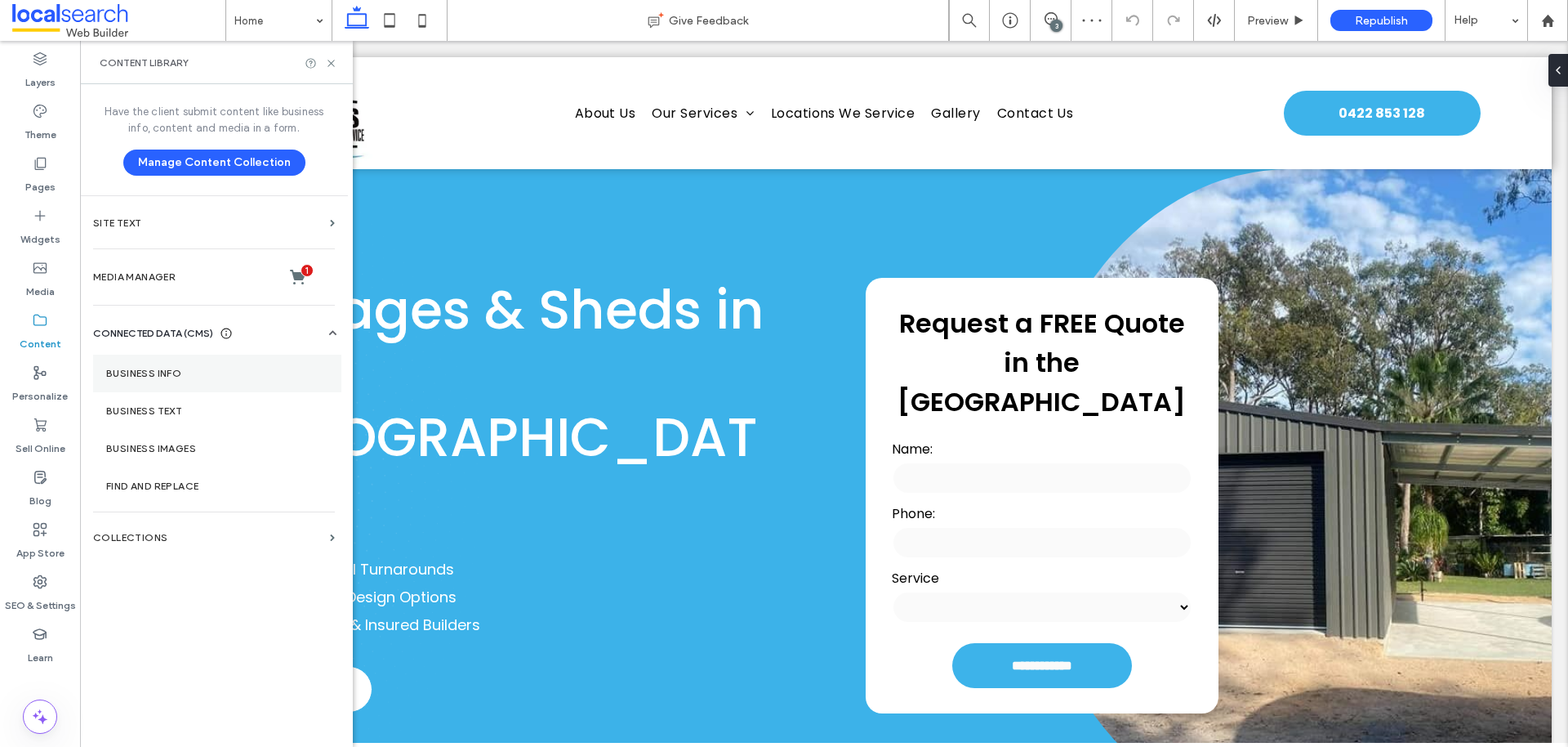
click at [162, 360] on section "Business Info" at bounding box center [217, 374] width 249 height 38
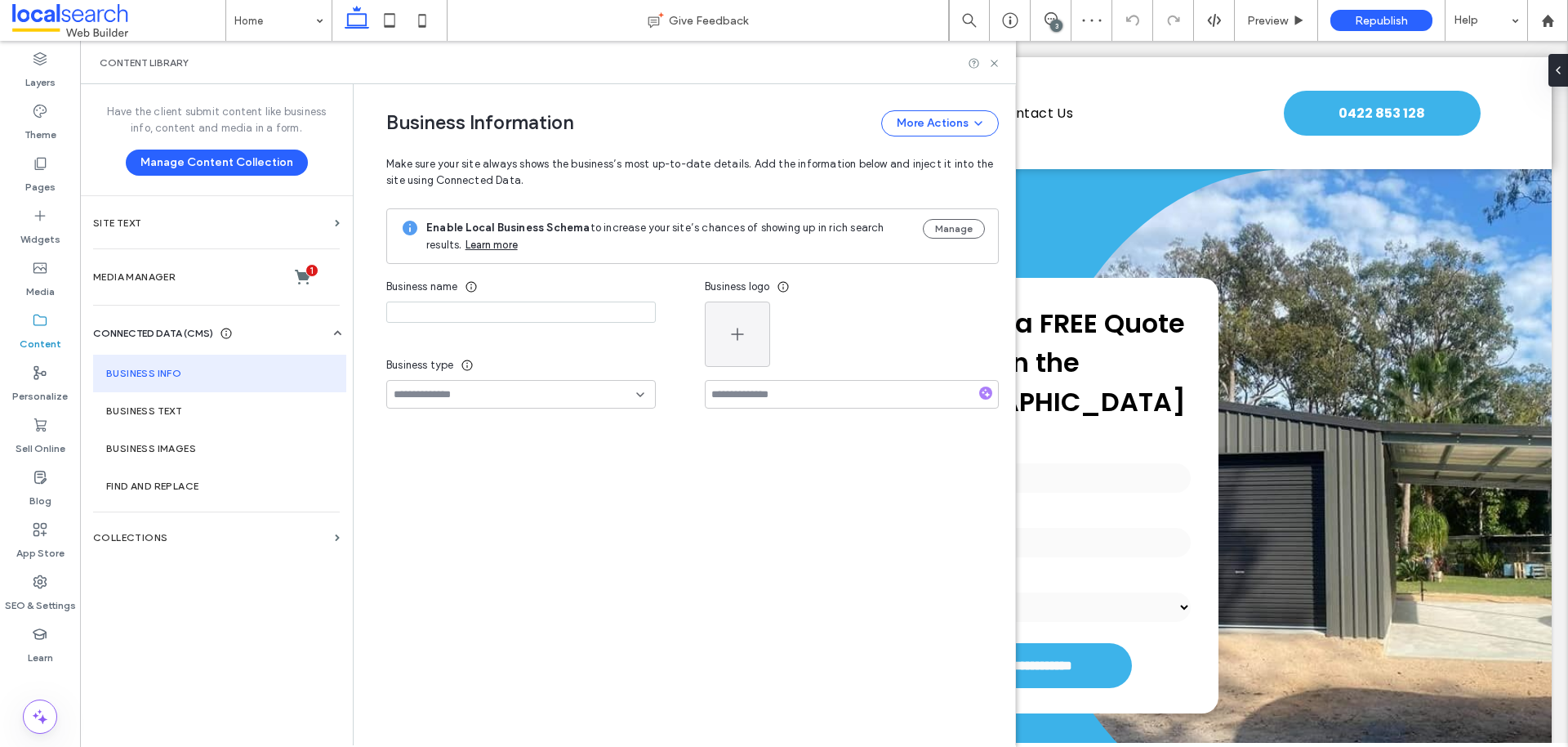
type input "**********"
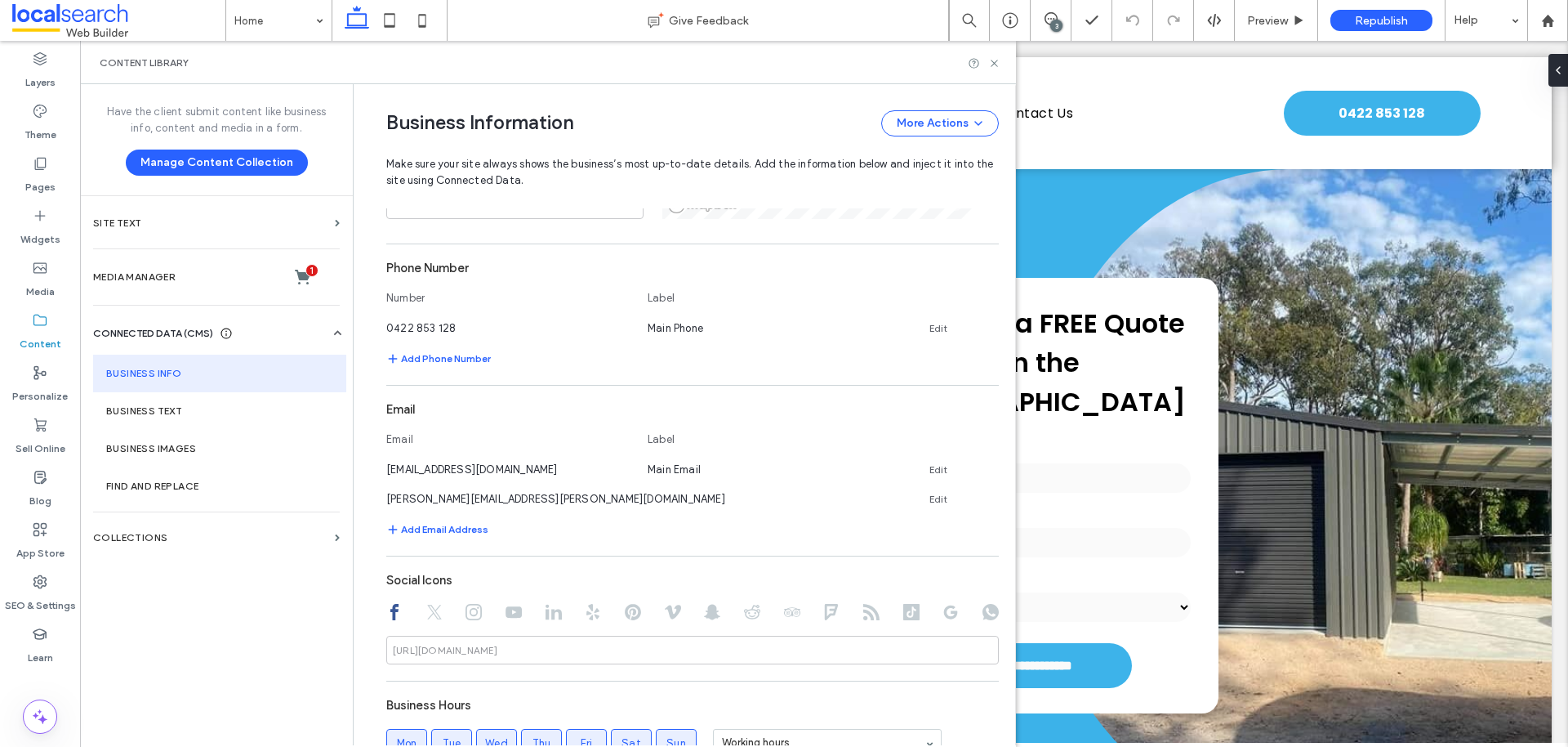
scroll to position [489, 0]
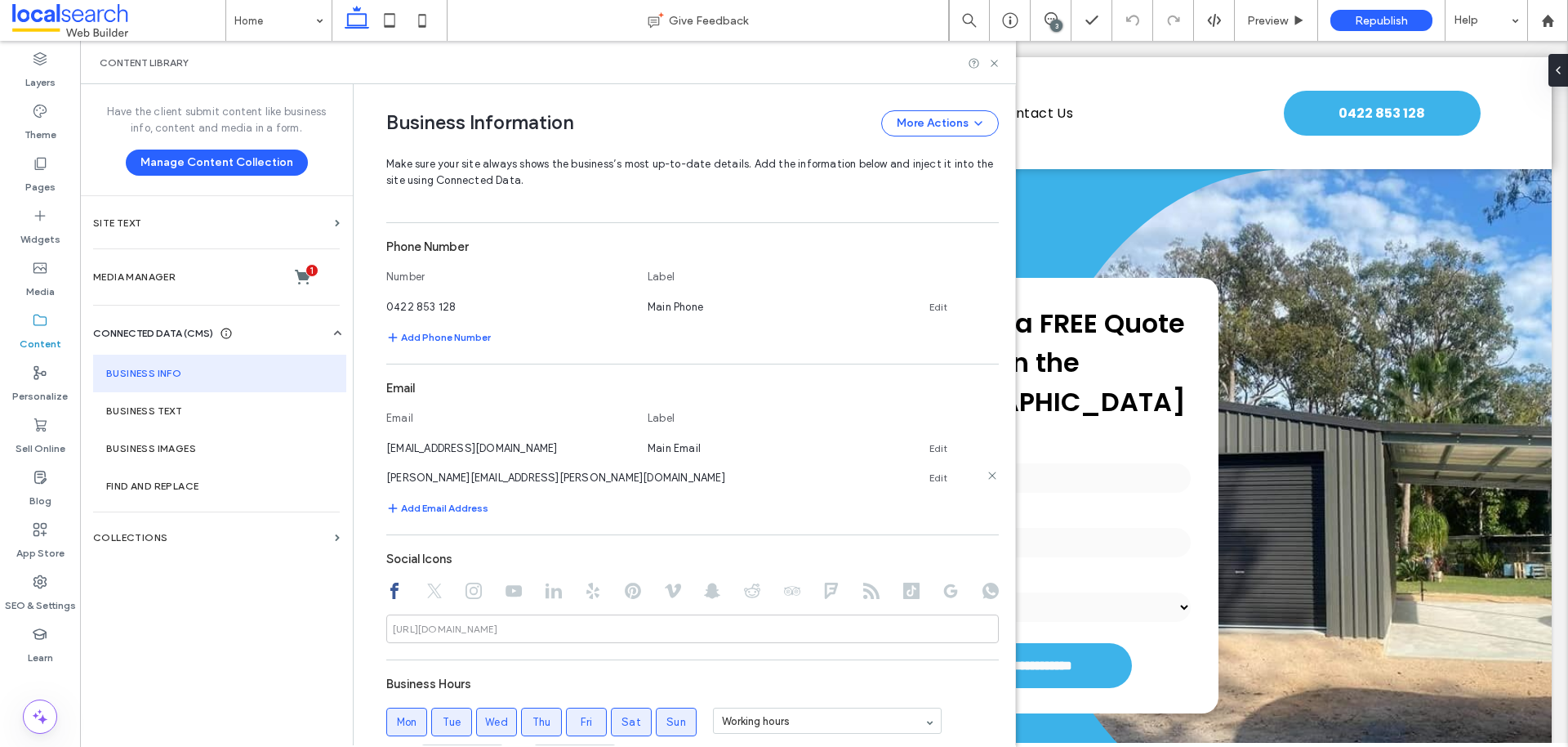
click at [985, 474] on icon at bounding box center [992, 475] width 14 height 14
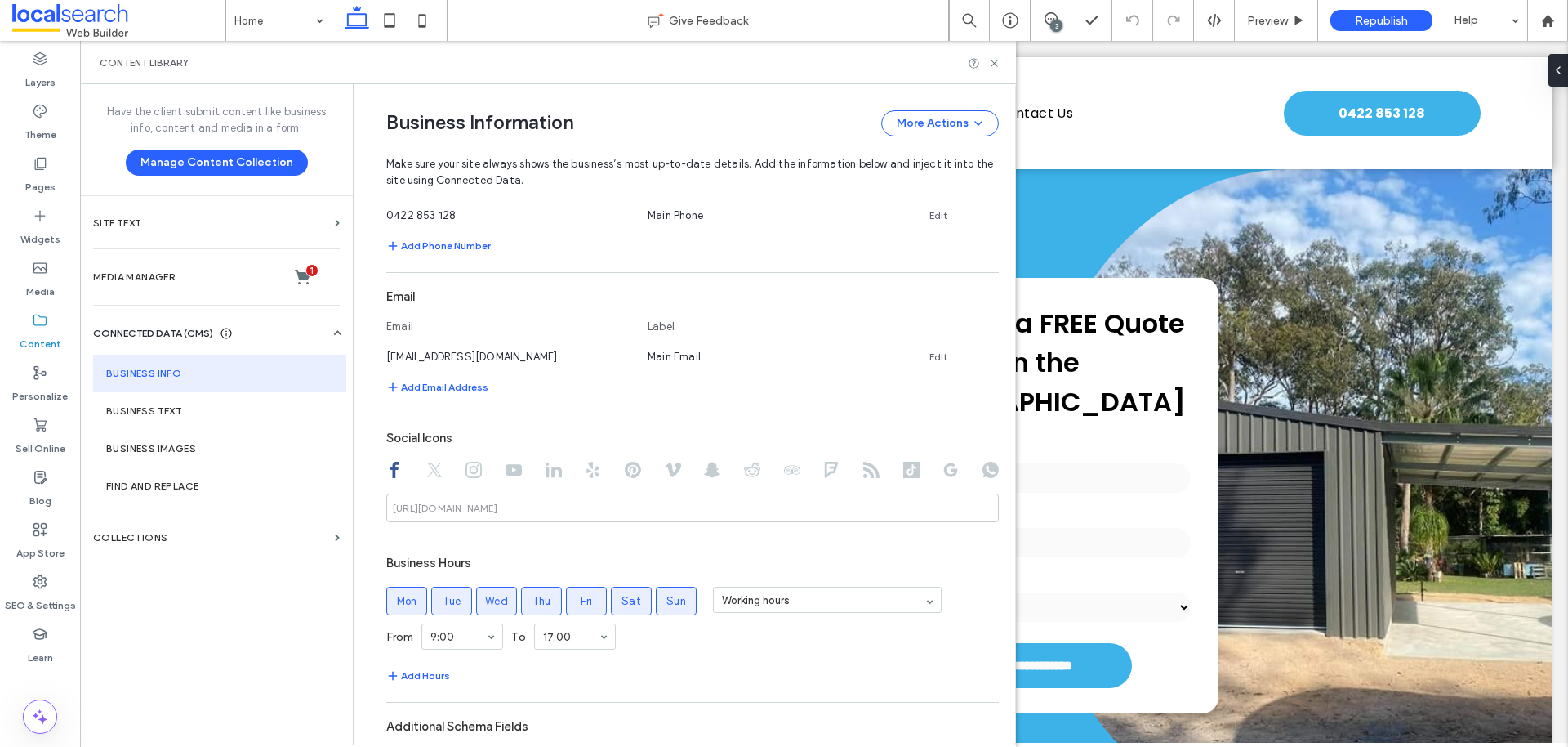
scroll to position [0, 0]
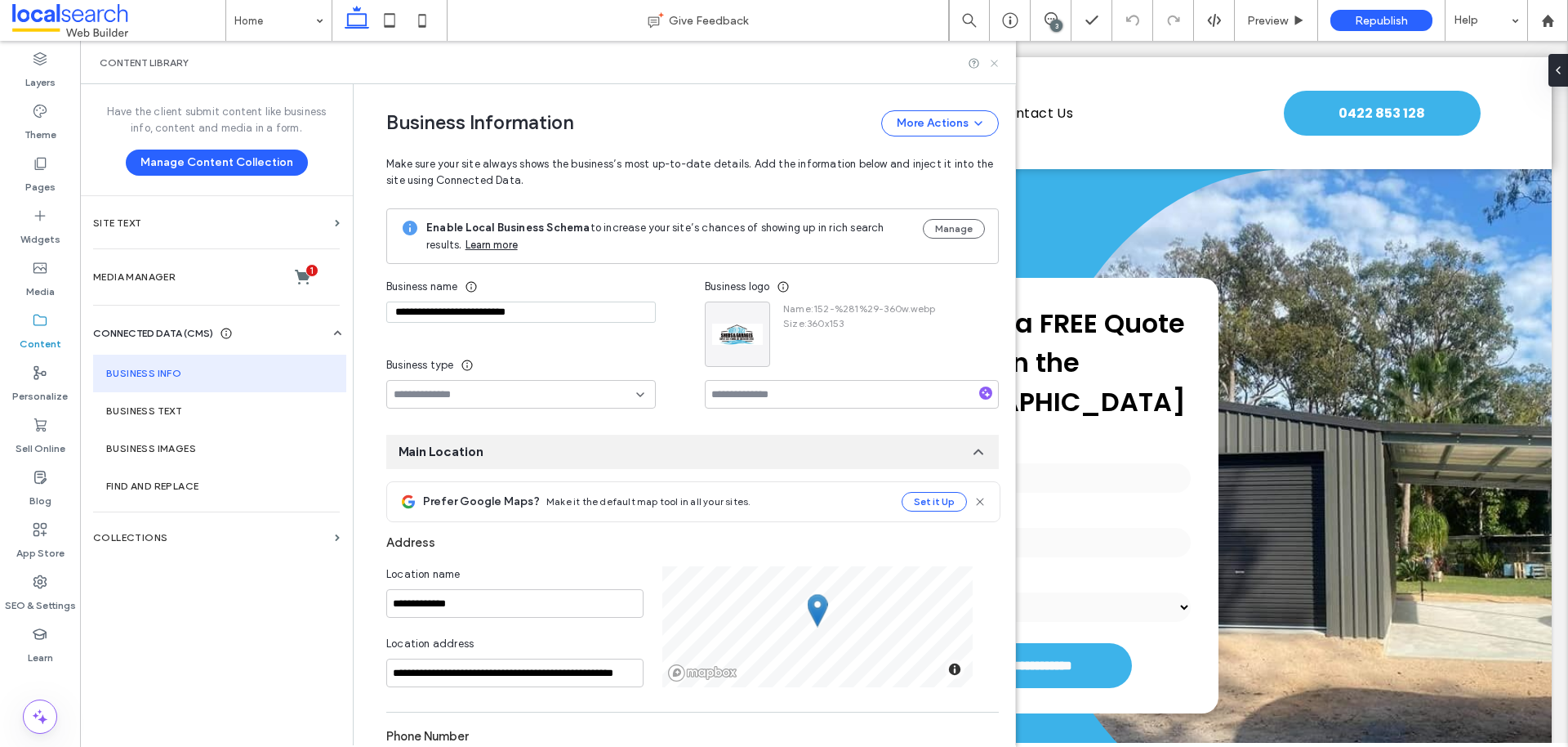
click at [995, 62] on icon at bounding box center [994, 63] width 13 height 13
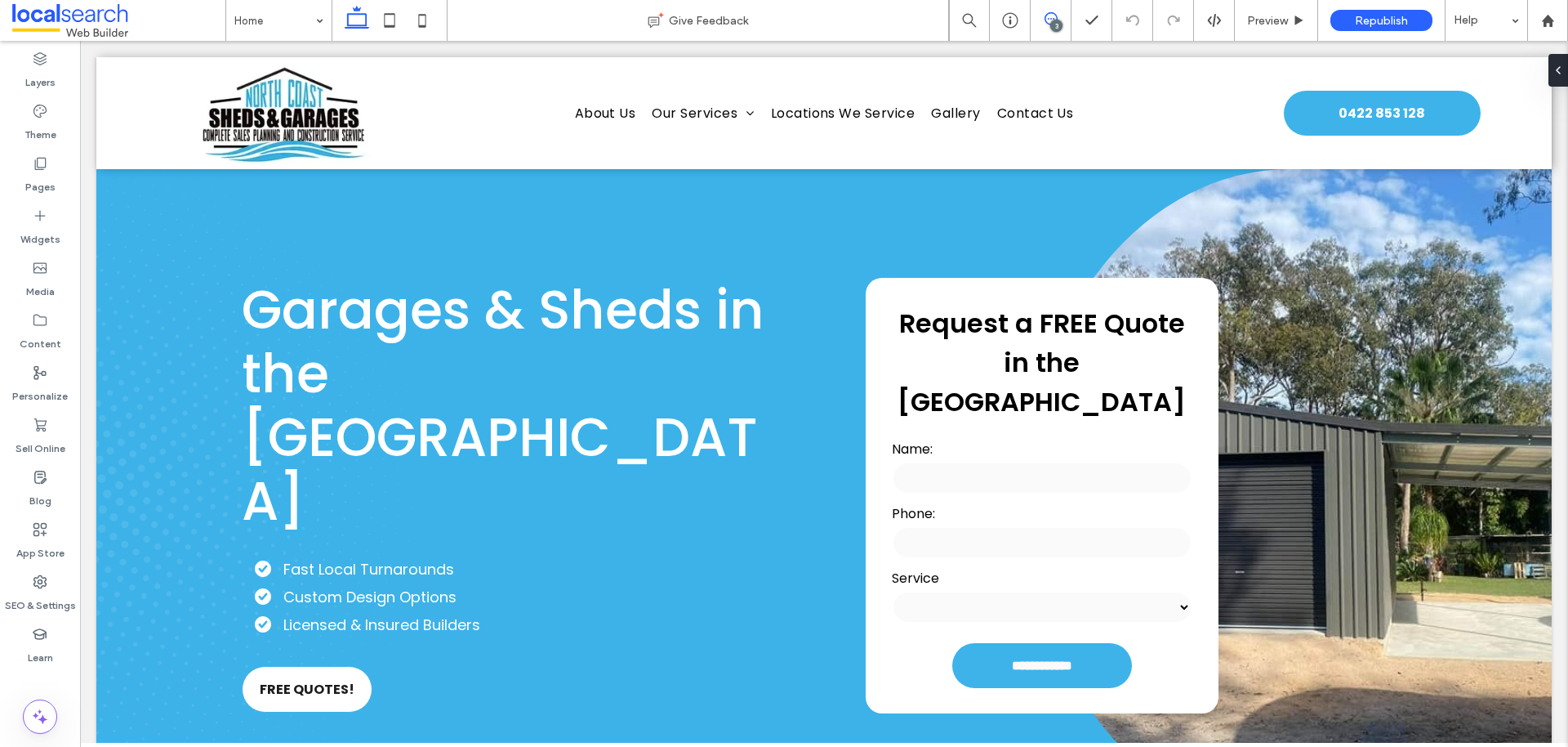
click at [1052, 16] on icon at bounding box center [1051, 19] width 14 height 14
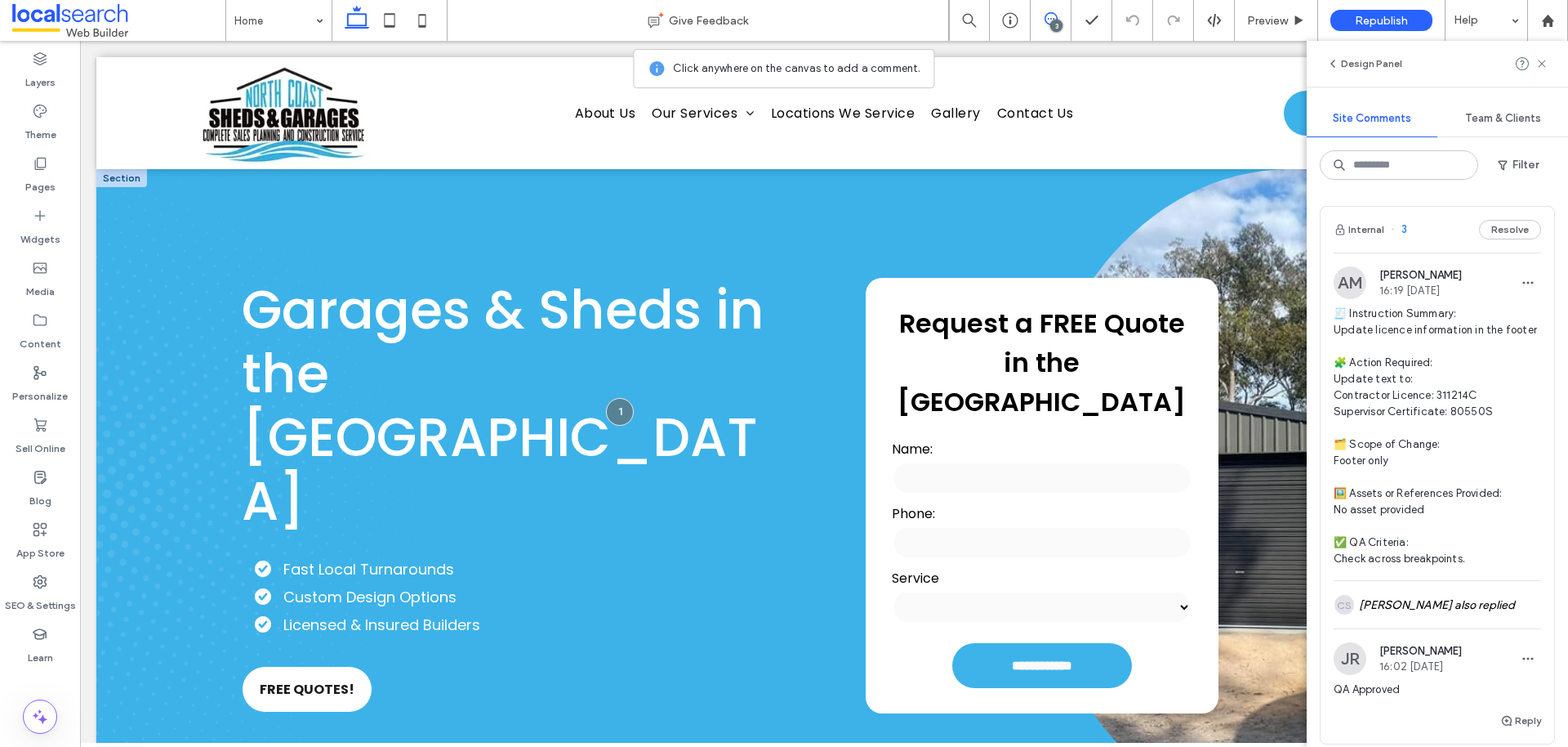
scroll to position [3, 0]
click at [32, 572] on div "SEO & Settings" at bounding box center [40, 593] width 80 height 52
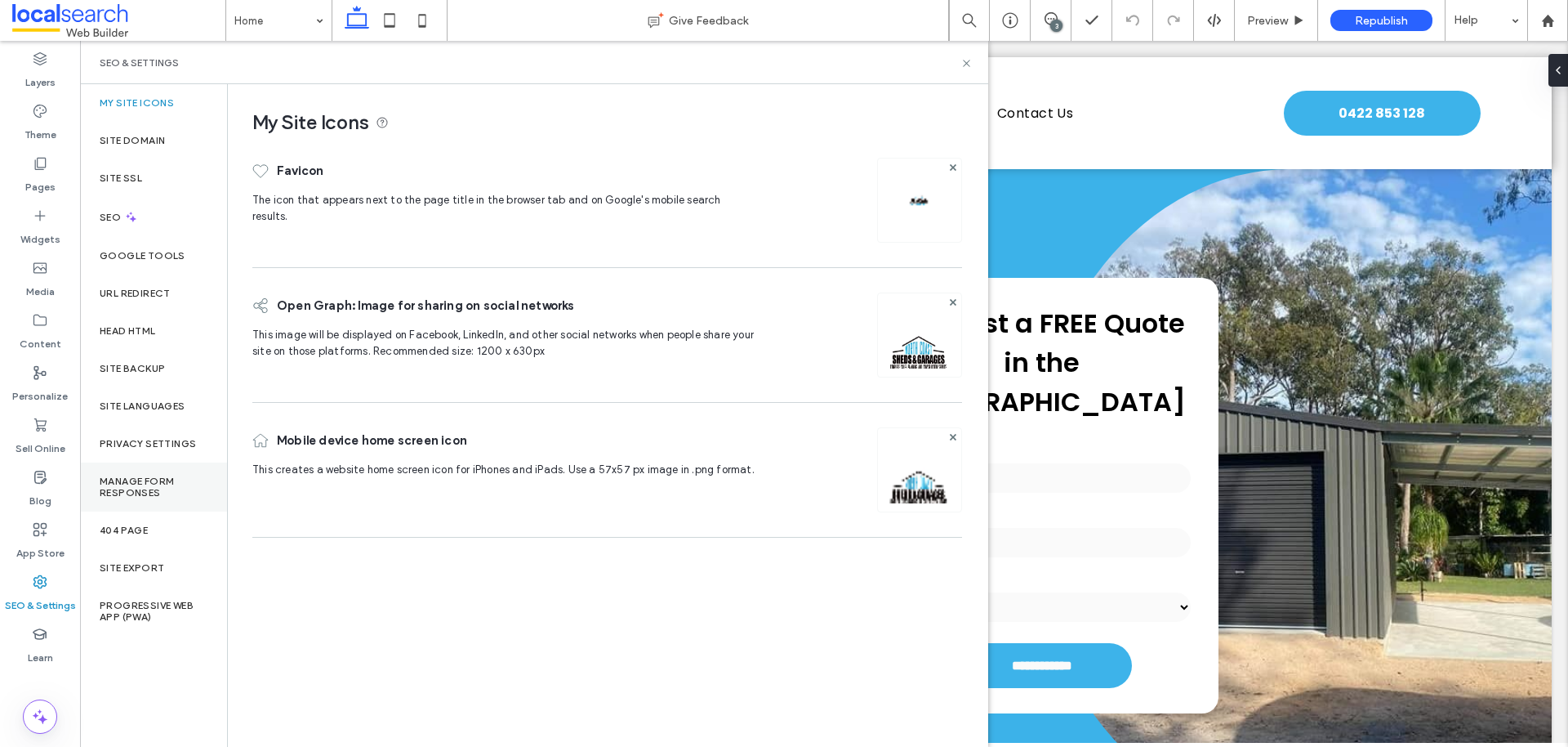
scroll to position [0, 0]
click at [168, 303] on div "URL Redirect" at bounding box center [153, 294] width 147 height 38
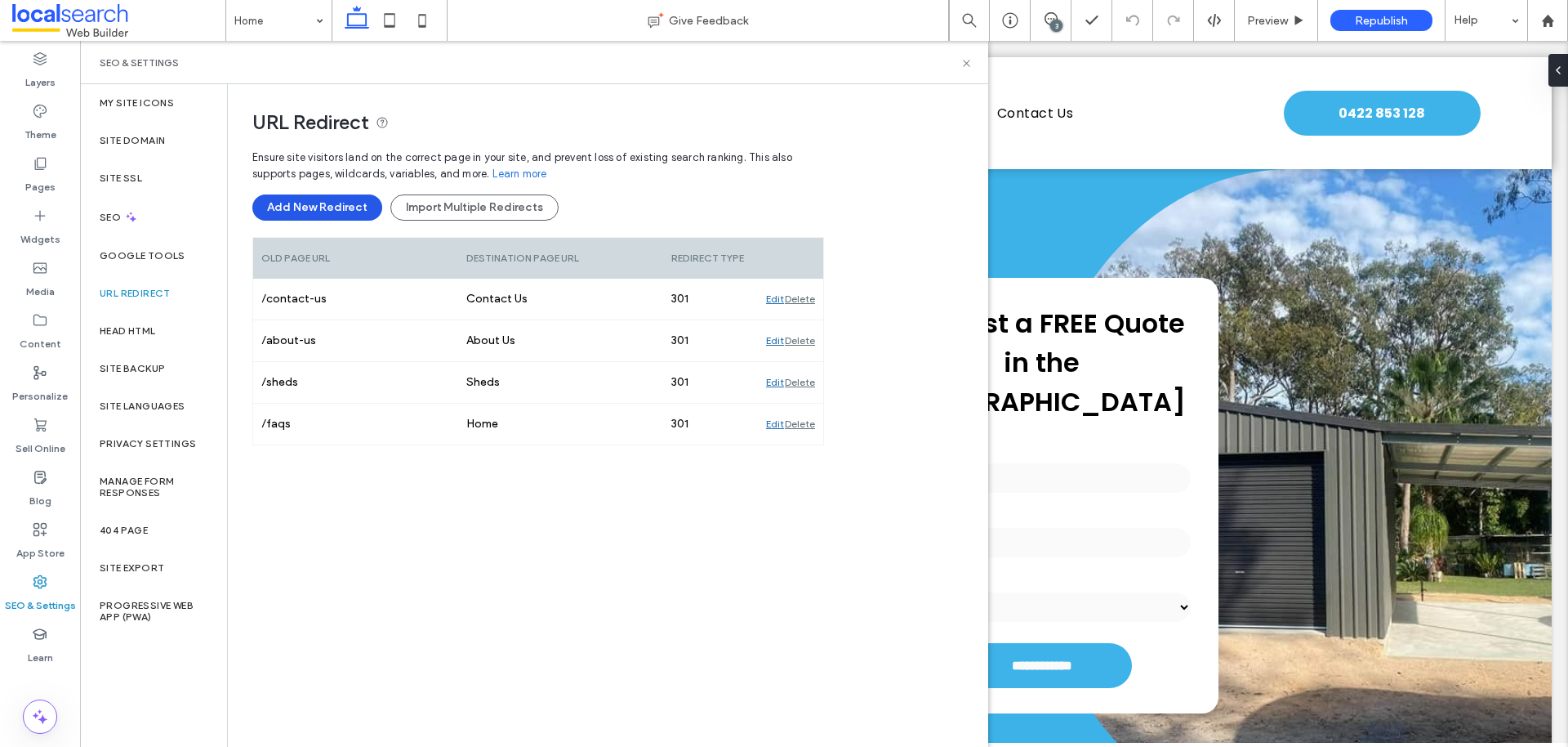
click at [346, 206] on button "Add New Redirect" at bounding box center [317, 207] width 130 height 26
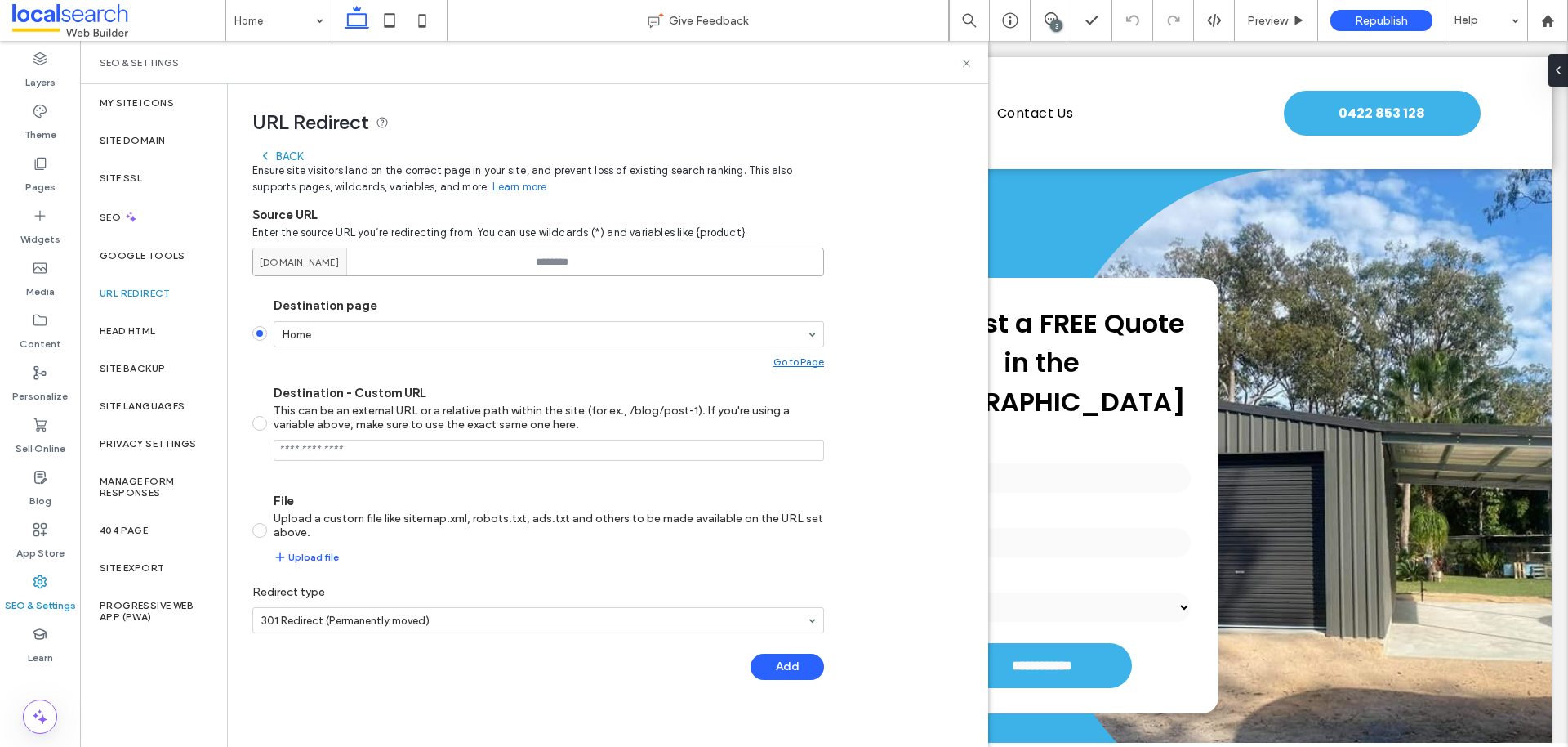
click at [635, 261] on input at bounding box center [538, 262] width 572 height 29
paste input "********"
type input "********"
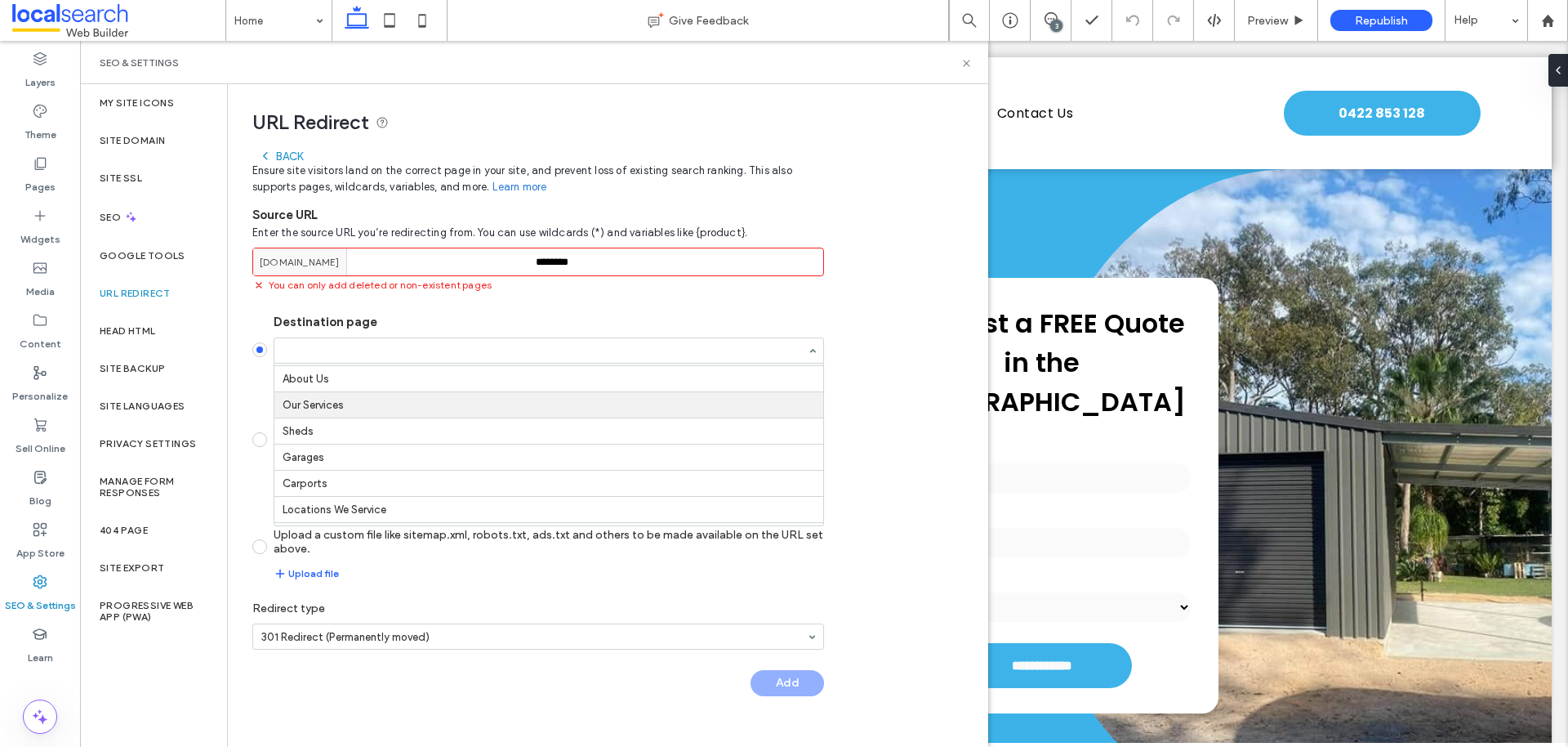
scroll to position [31, 0]
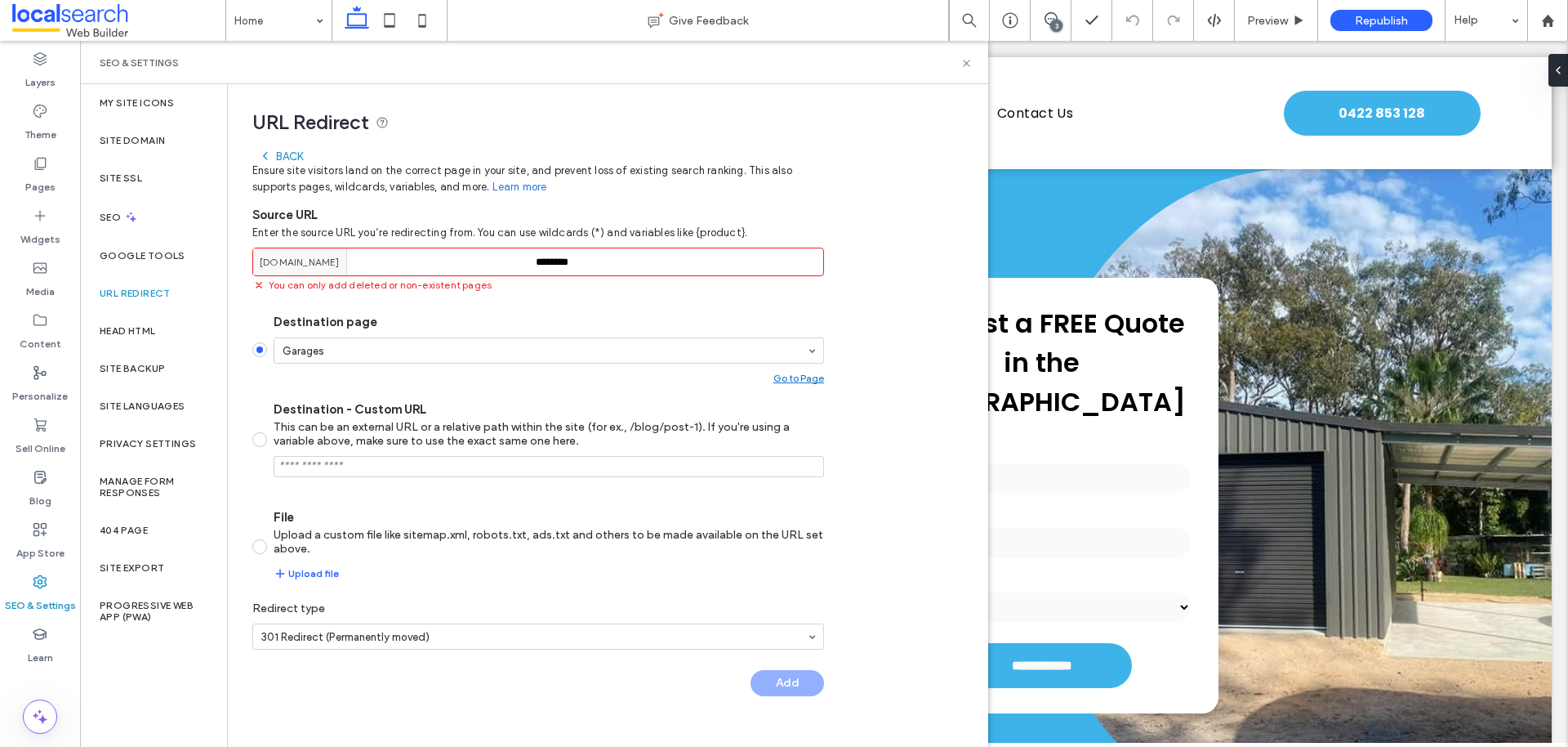
click at [837, 444] on div "URL Redirect Back Ensure site visitors land on the correct page in your site, a…" at bounding box center [601, 397] width 747 height 628
click at [964, 63] on icon at bounding box center [966, 63] width 13 height 13
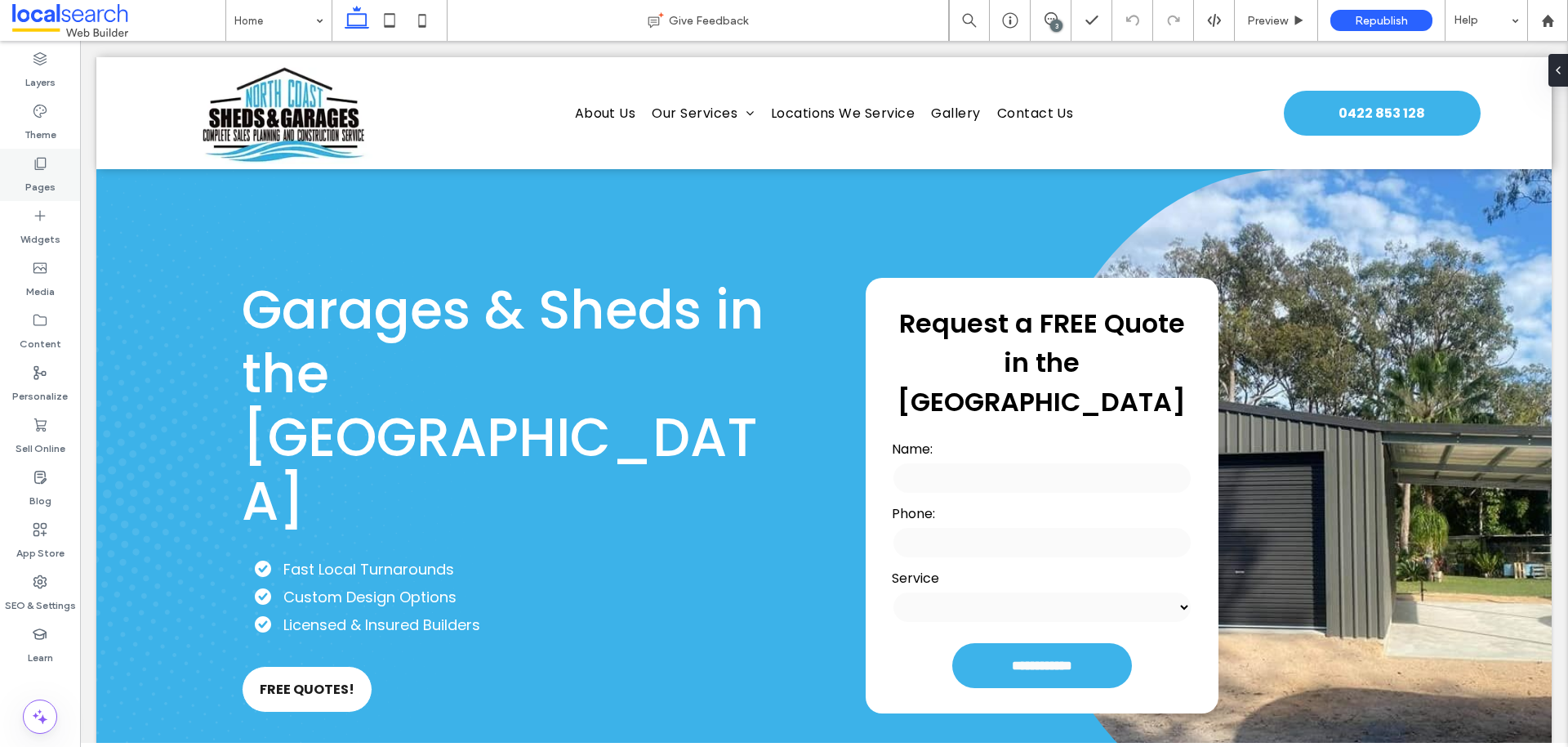
click at [44, 179] on label "Pages" at bounding box center [41, 182] width 31 height 23
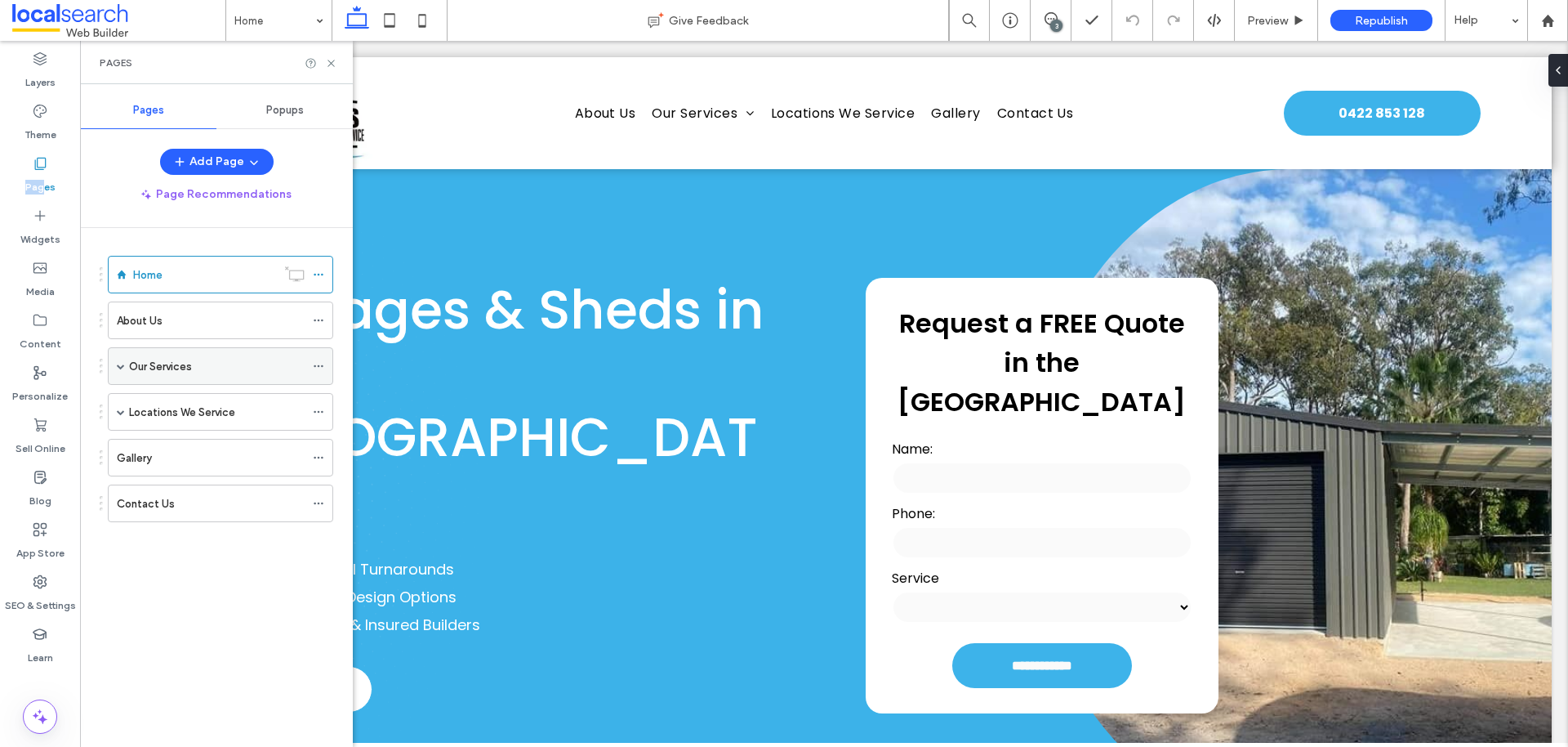
click at [121, 362] on span at bounding box center [121, 366] width 8 height 8
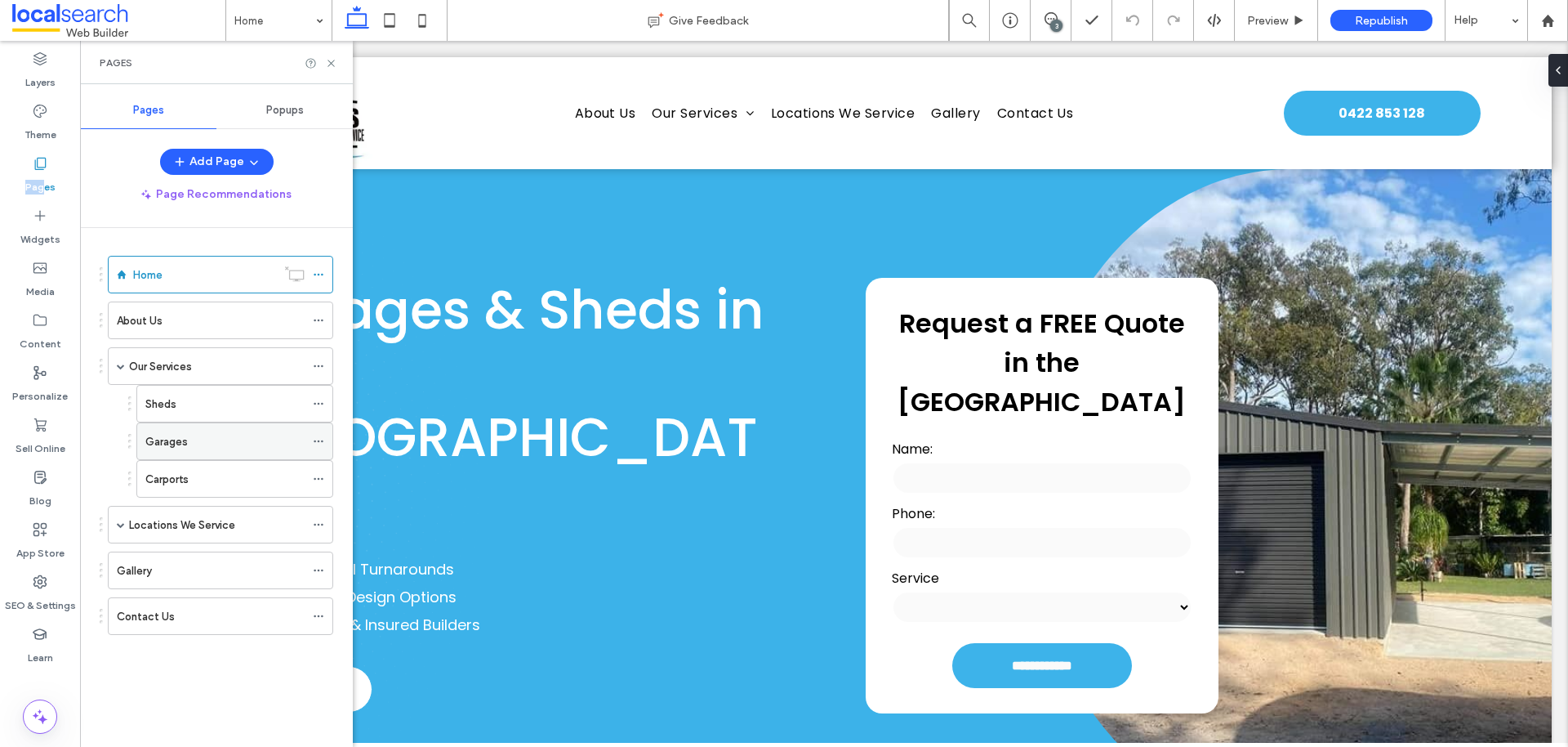
click at [322, 439] on icon at bounding box center [318, 441] width 12 height 12
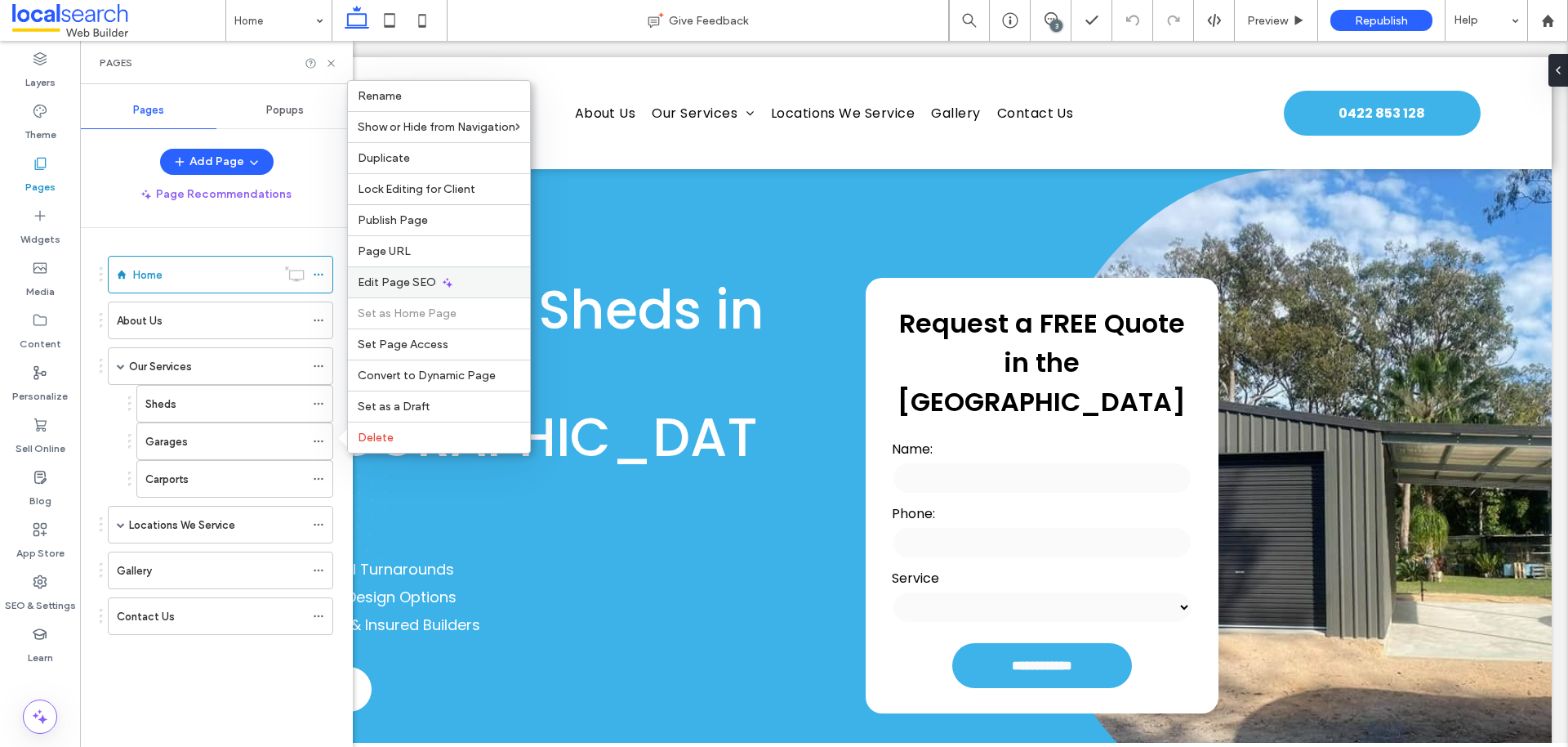
click at [429, 282] on span "Edit Page SEO" at bounding box center [396, 282] width 78 height 14
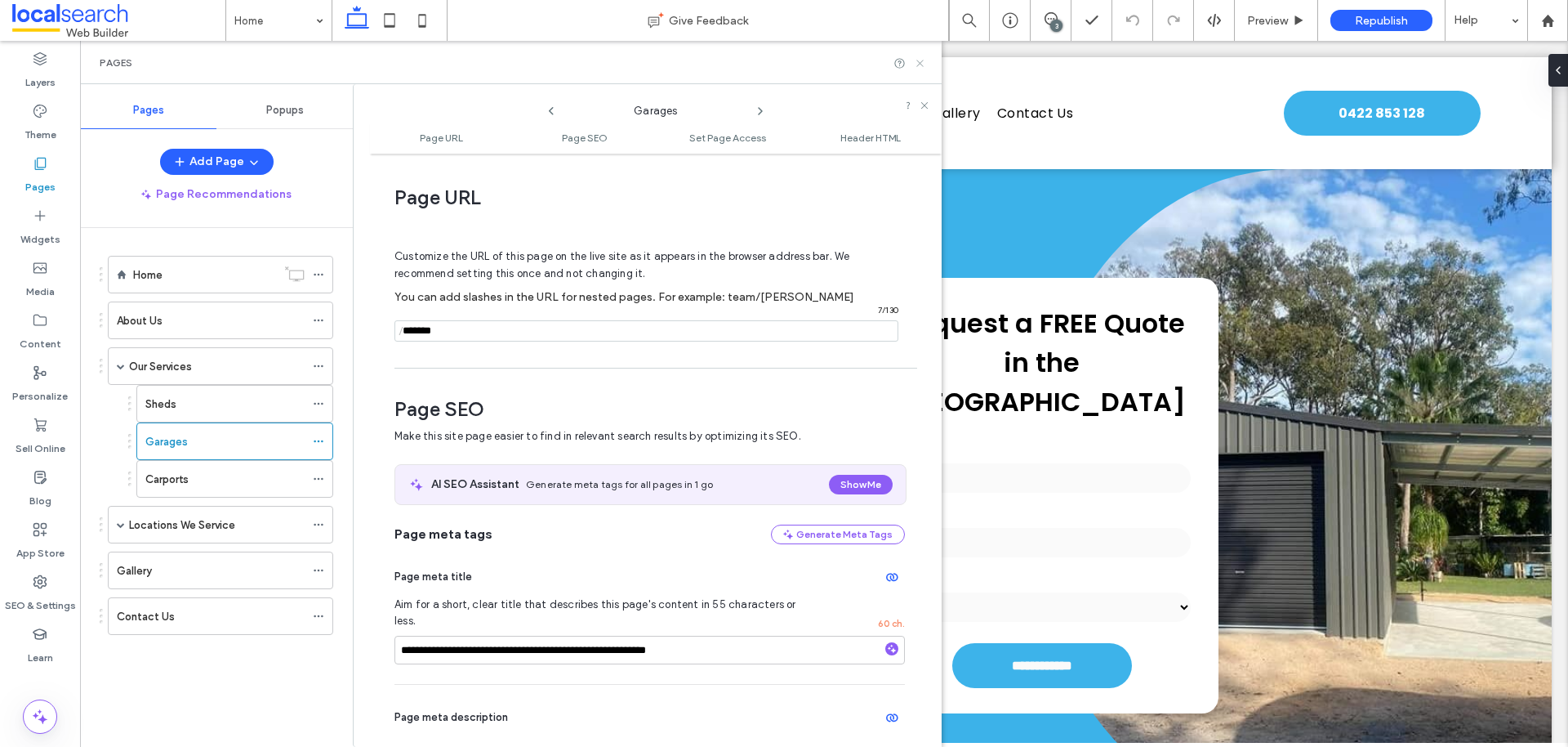
drag, startPoint x: 920, startPoint y: 59, endPoint x: 838, endPoint y: 17, distance: 92.1
click at [920, 59] on icon at bounding box center [920, 63] width 13 height 13
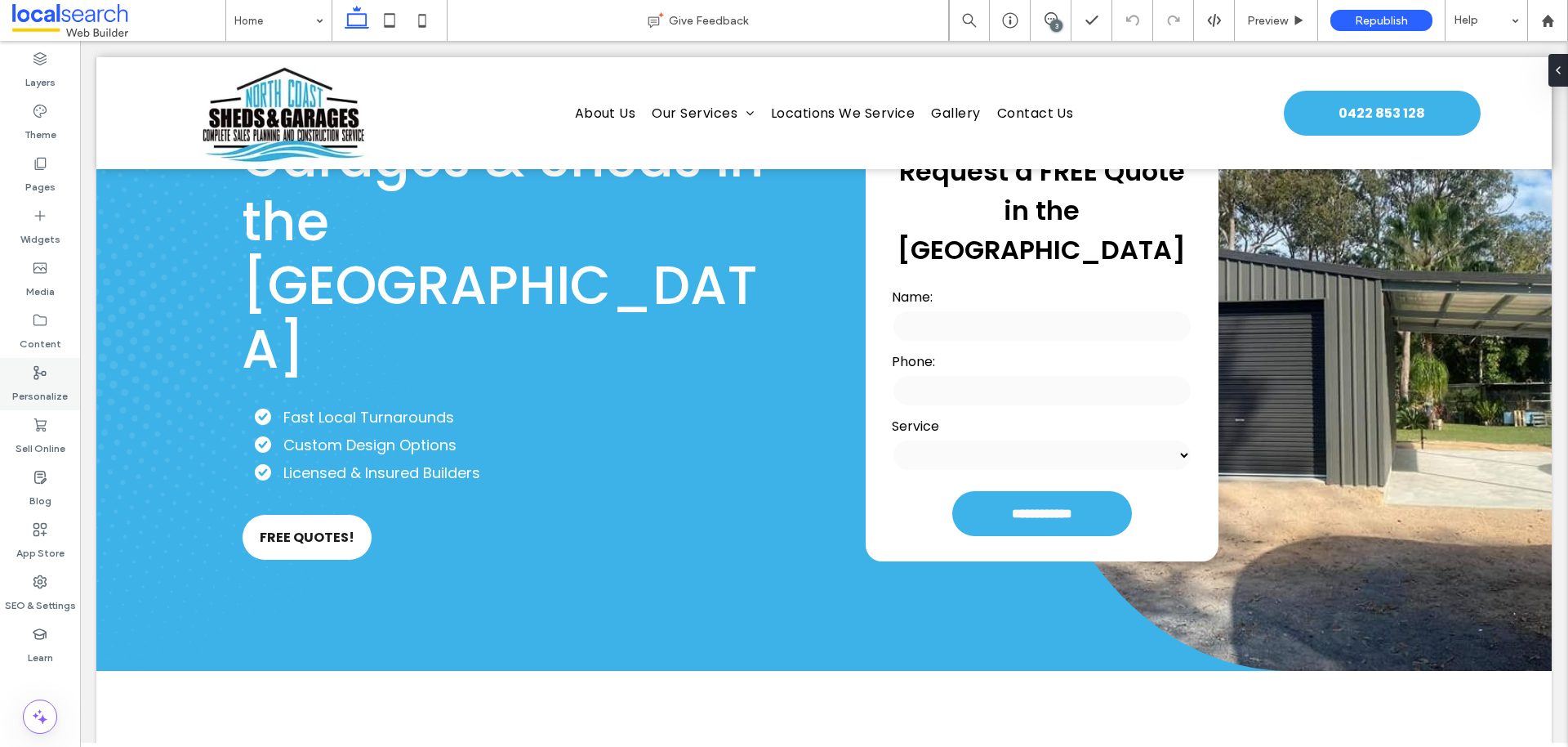
scroll to position [0, 0]
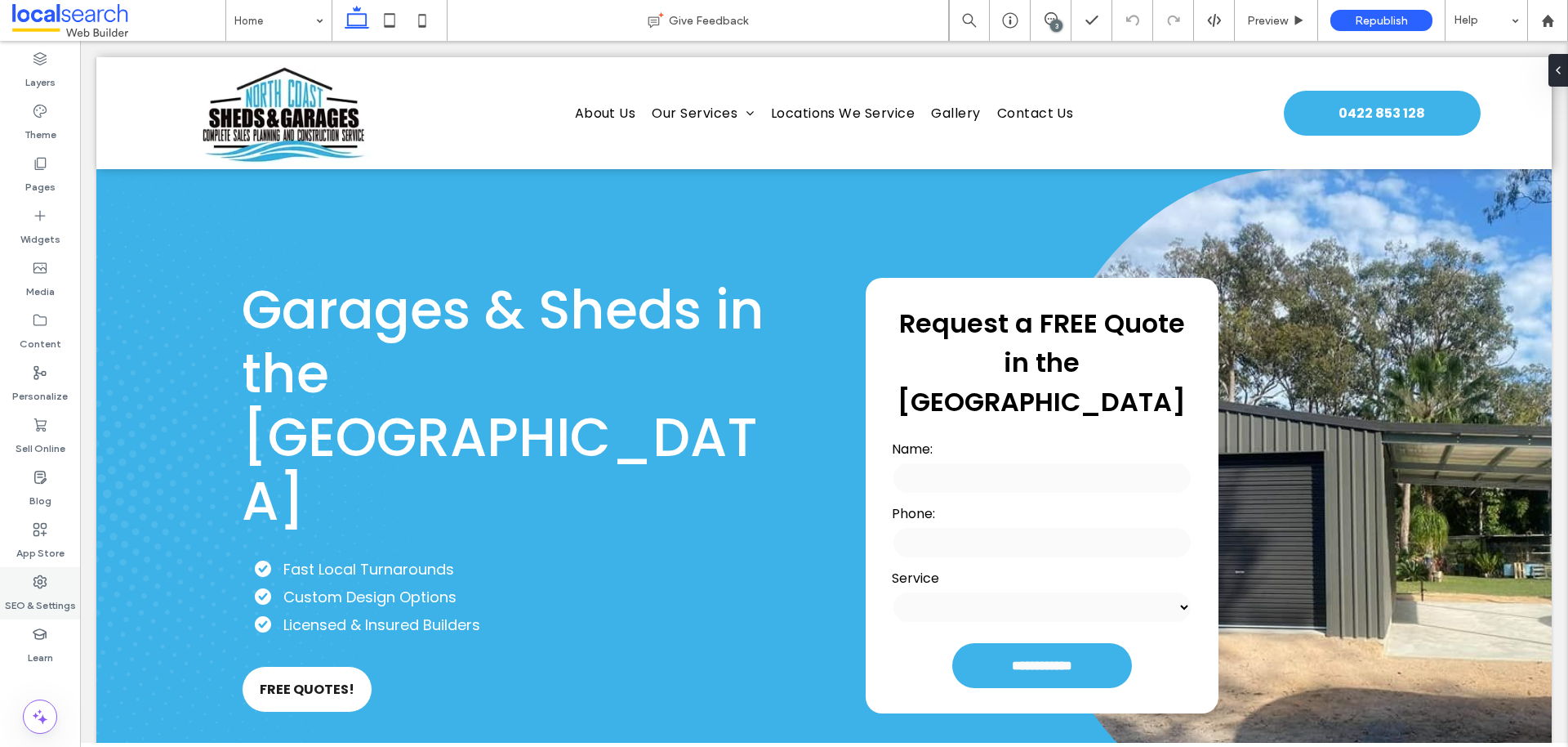
click at [40, 616] on div "SEO & Settings" at bounding box center [40, 593] width 80 height 52
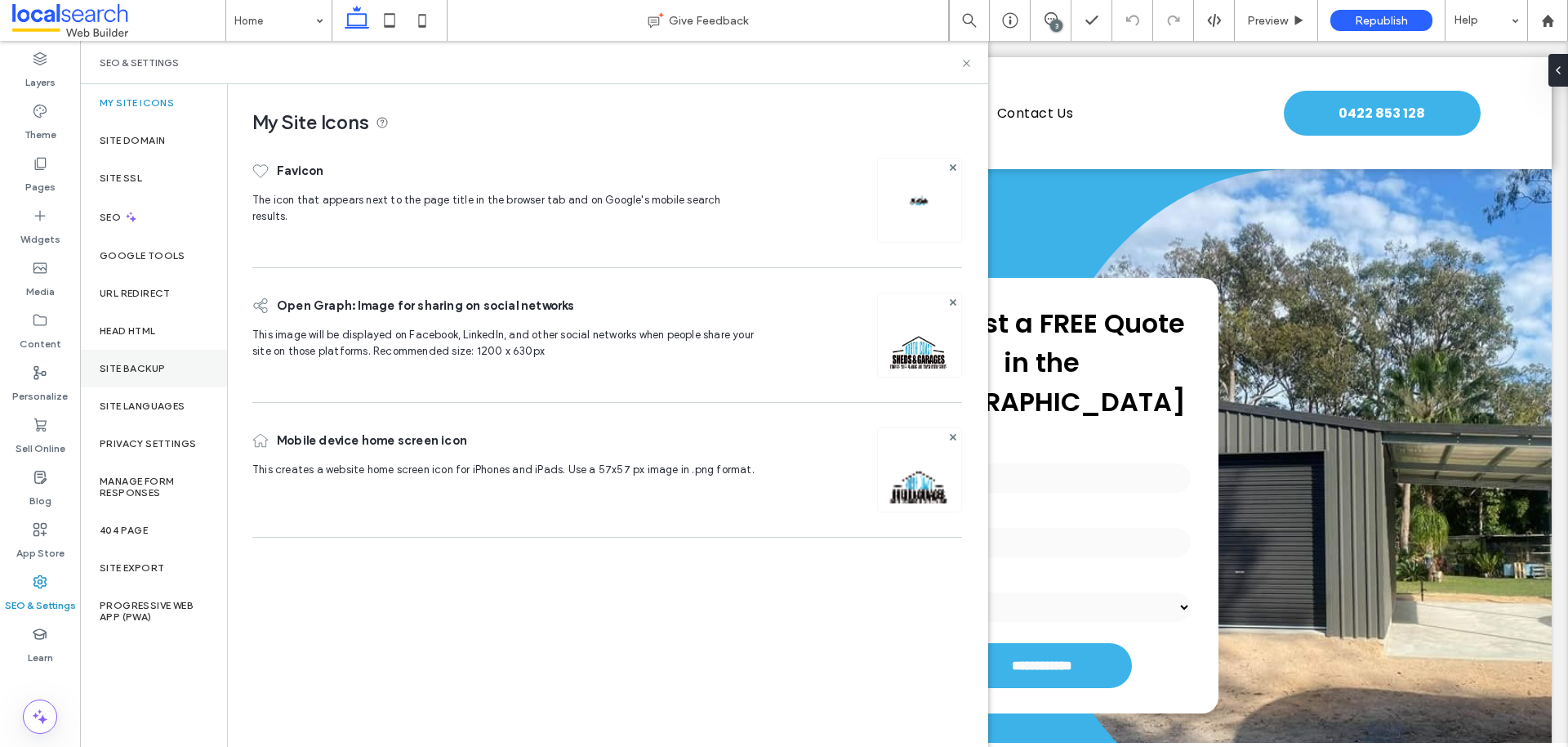
click at [156, 364] on label "Site Backup" at bounding box center [132, 369] width 66 height 12
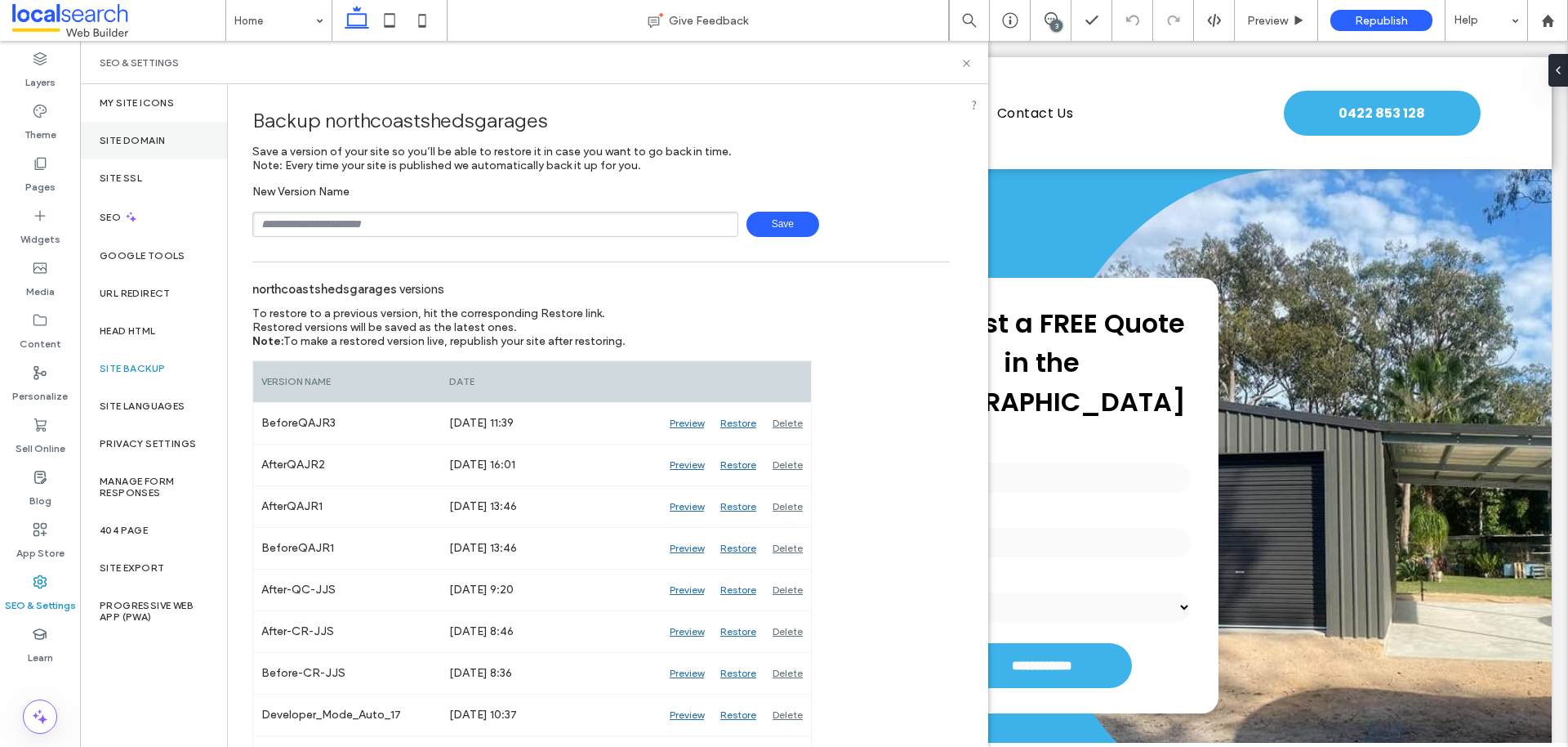
click at [168, 144] on div "Site Domain" at bounding box center [153, 141] width 147 height 38
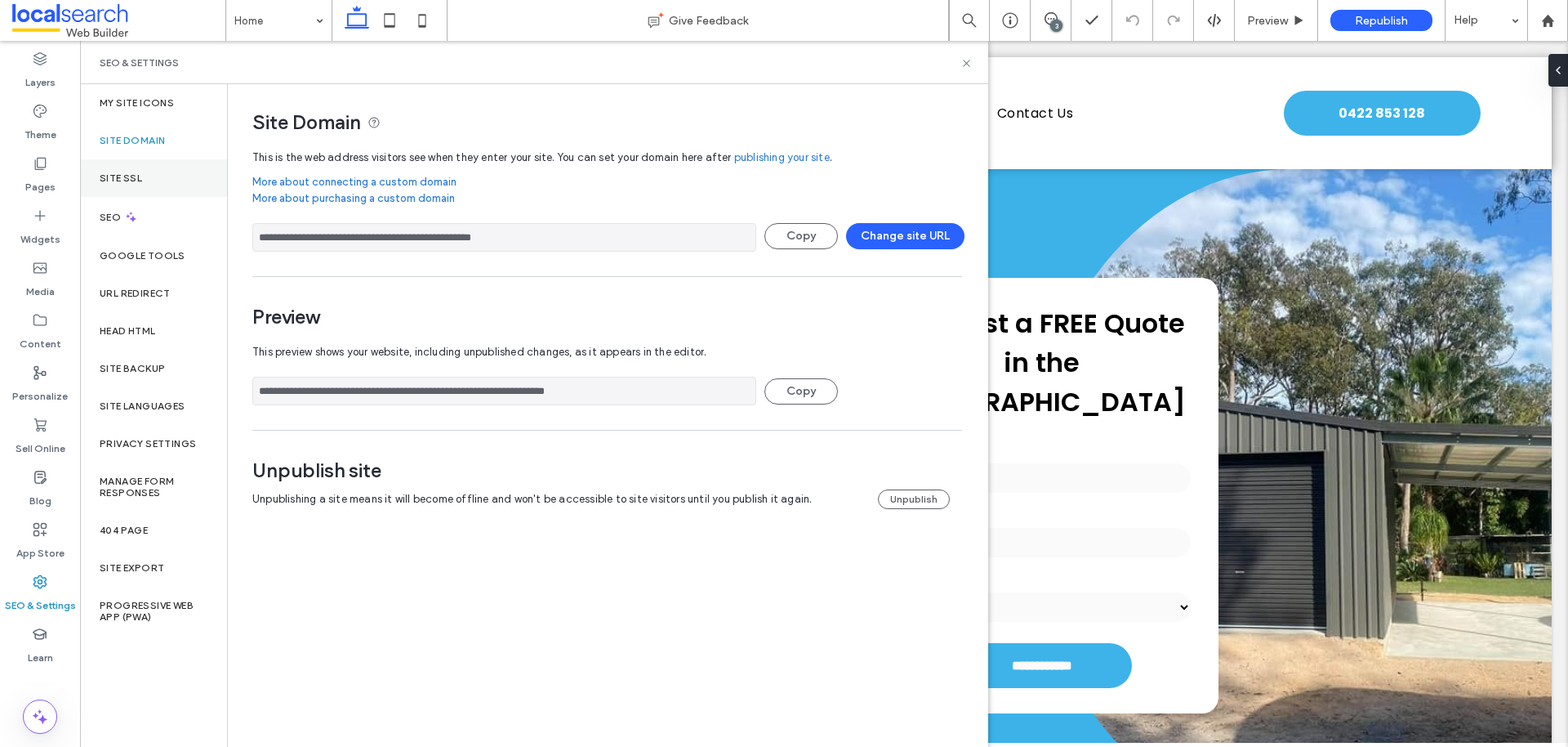
click at [161, 172] on div "Site SSL" at bounding box center [153, 178] width 147 height 38
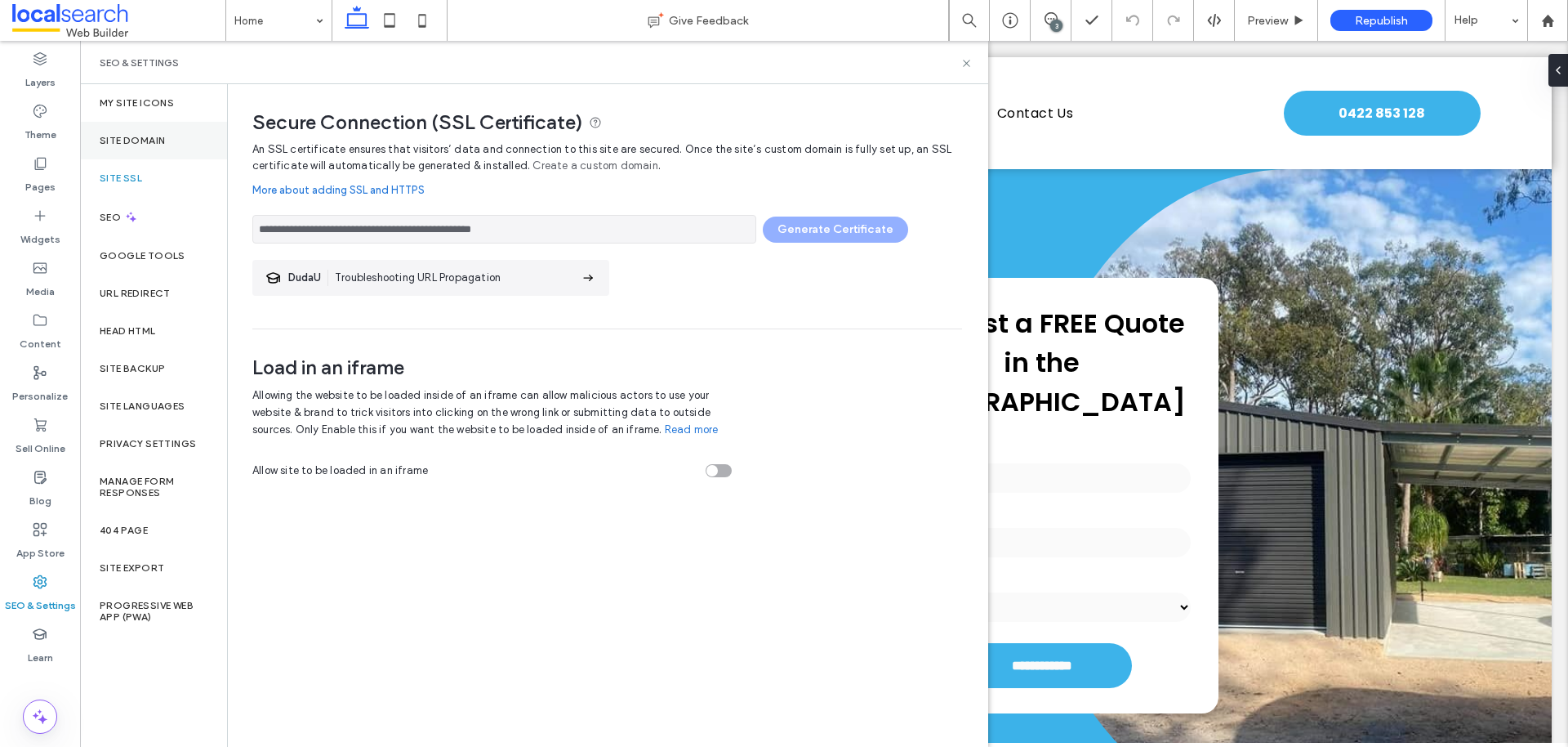
click at [158, 151] on div "Site Domain" at bounding box center [153, 141] width 147 height 38
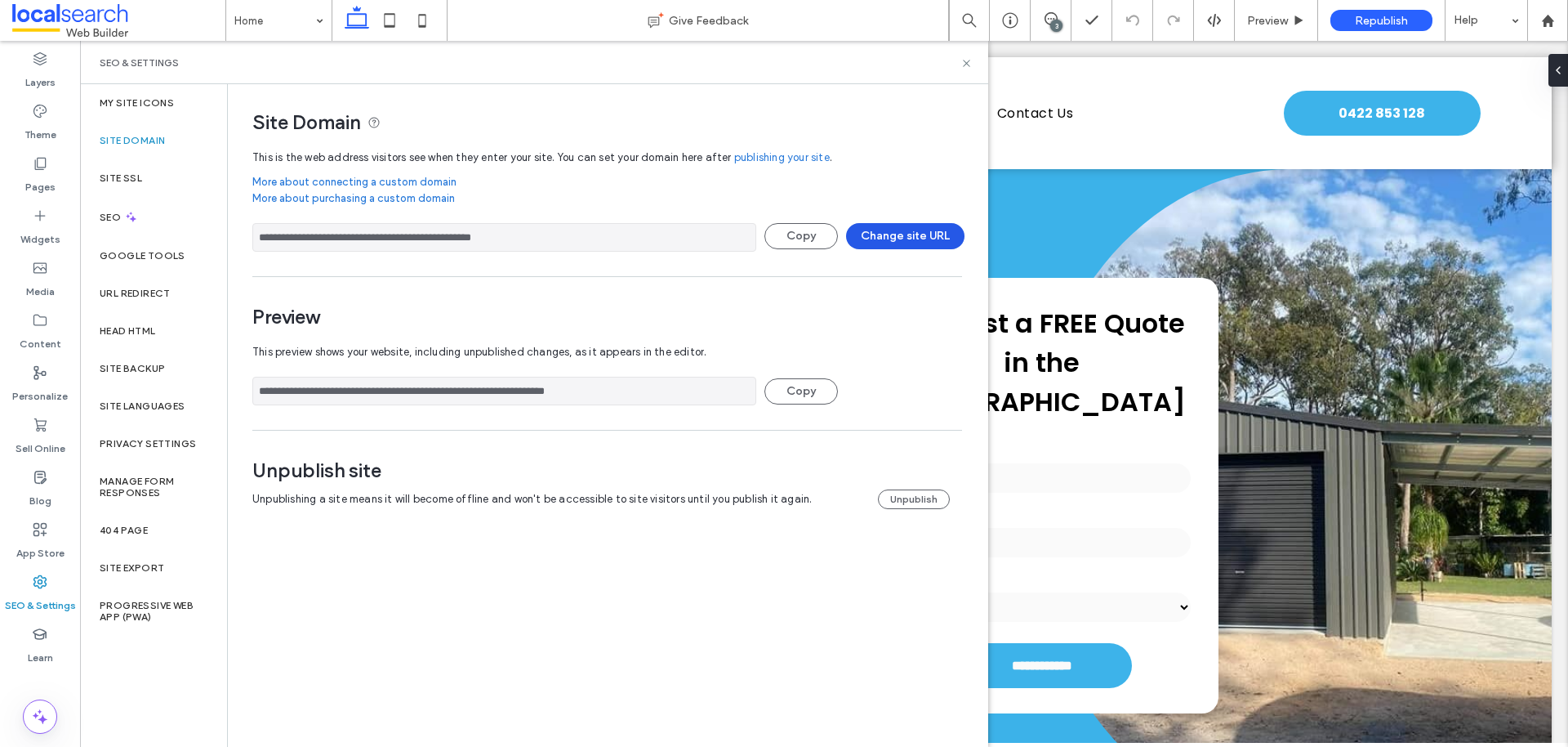
click at [923, 228] on button "Change site URL" at bounding box center [904, 236] width 118 height 26
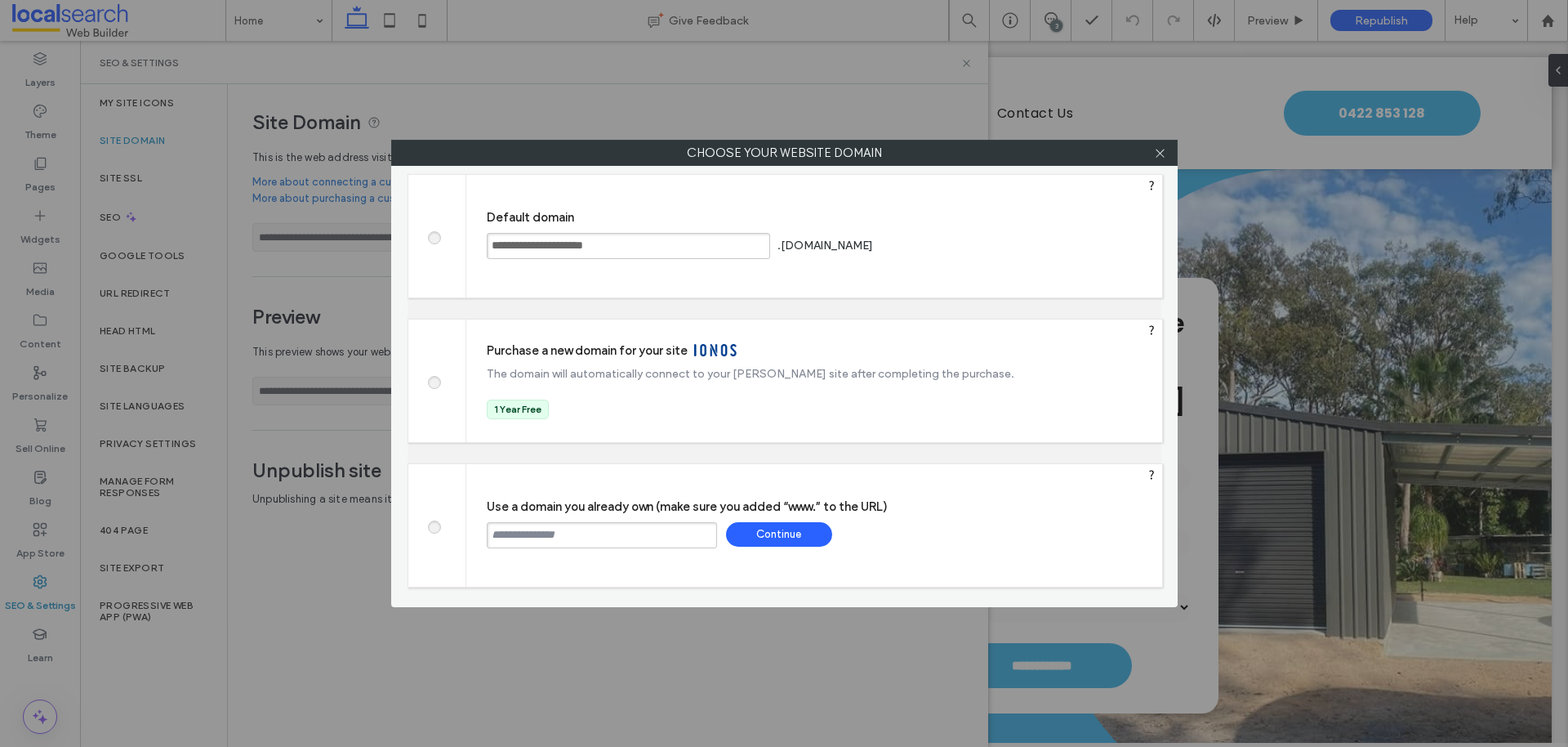
click at [636, 543] on input "text" at bounding box center [602, 534] width 231 height 26
paste input "**********"
type input "**********"
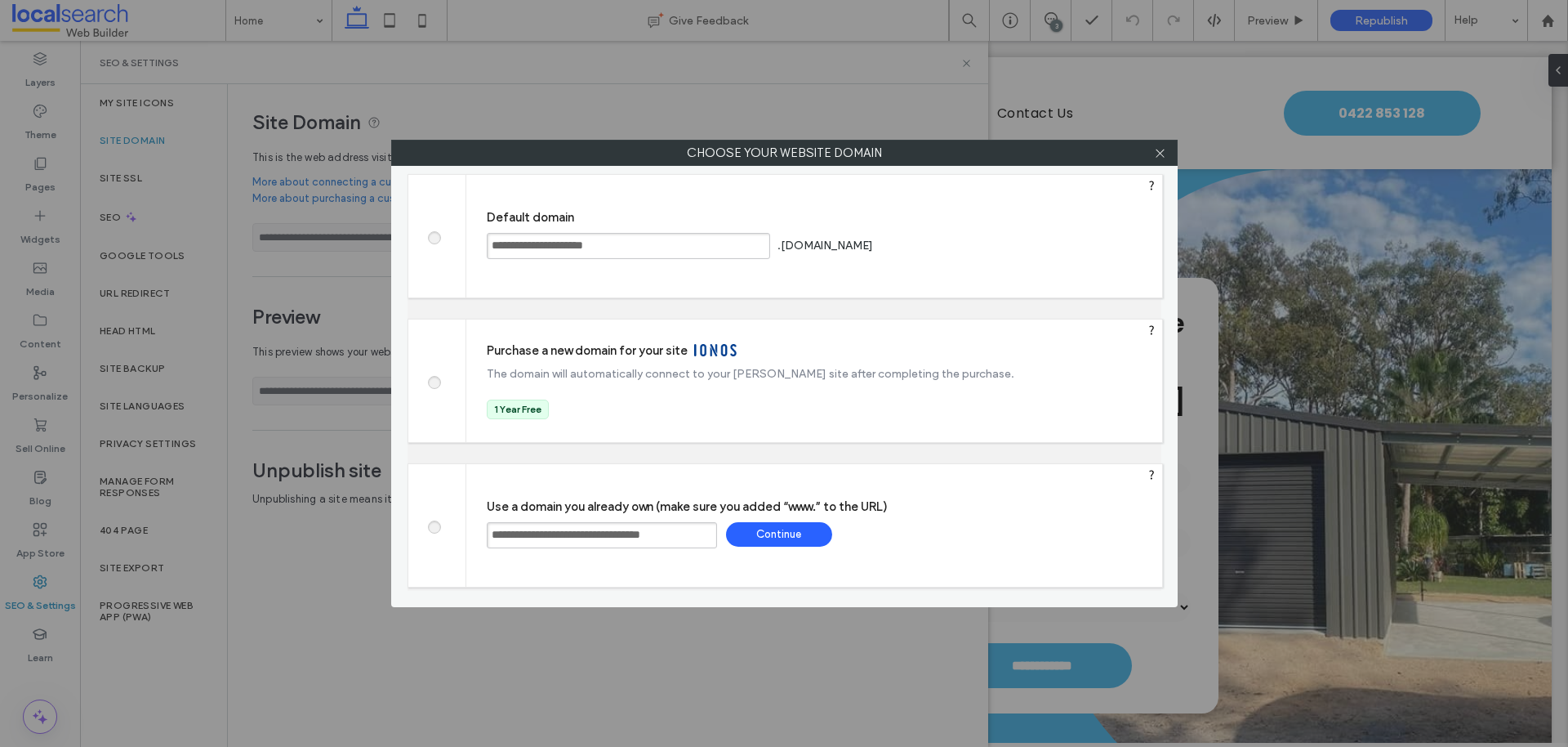
click at [793, 535] on div "Continue" at bounding box center [779, 533] width 106 height 24
type input "**********"
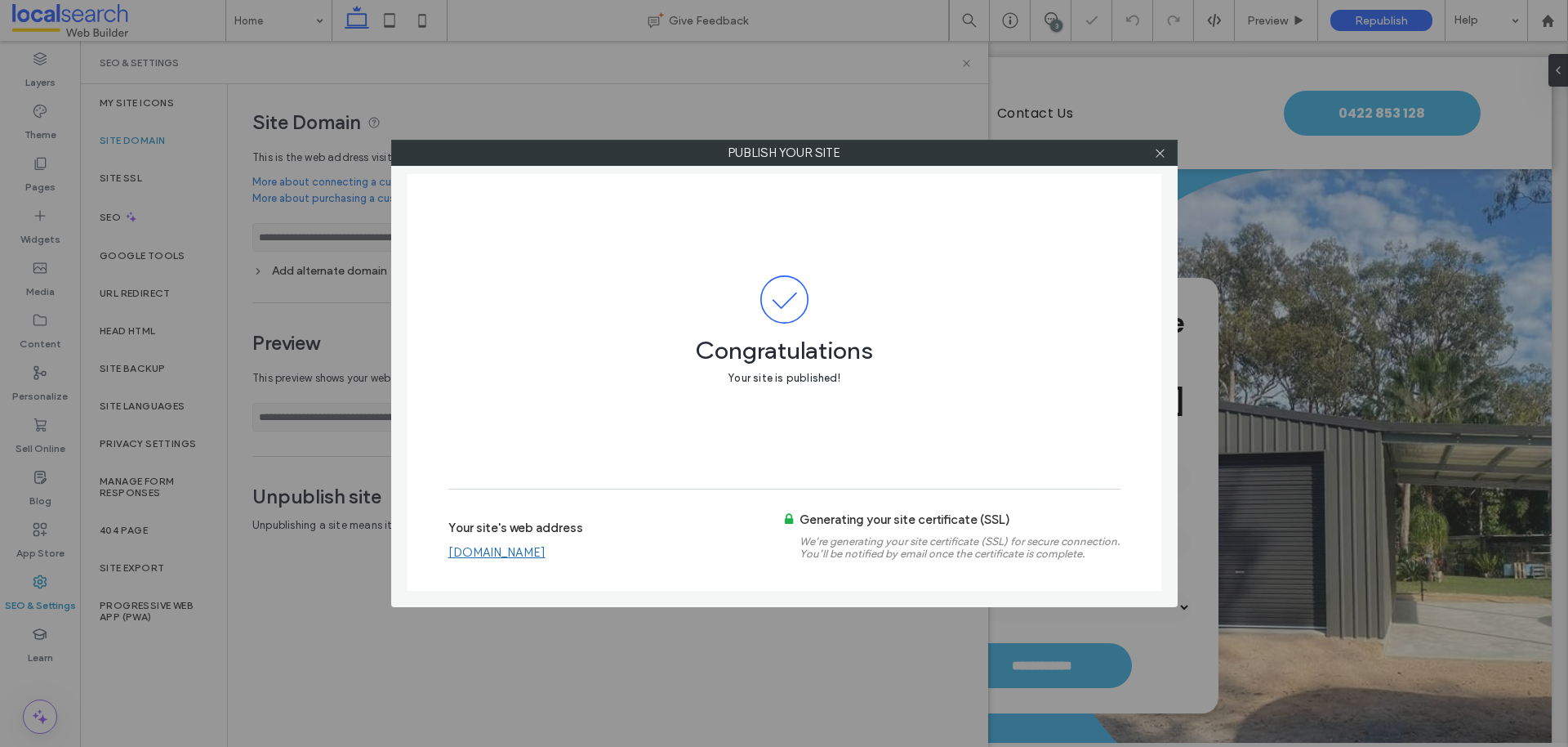
click at [546, 548] on link "www.northcoastshedsandgarages.com.au" at bounding box center [497, 552] width 97 height 14
click at [1162, 153] on icon at bounding box center [1160, 153] width 13 height 13
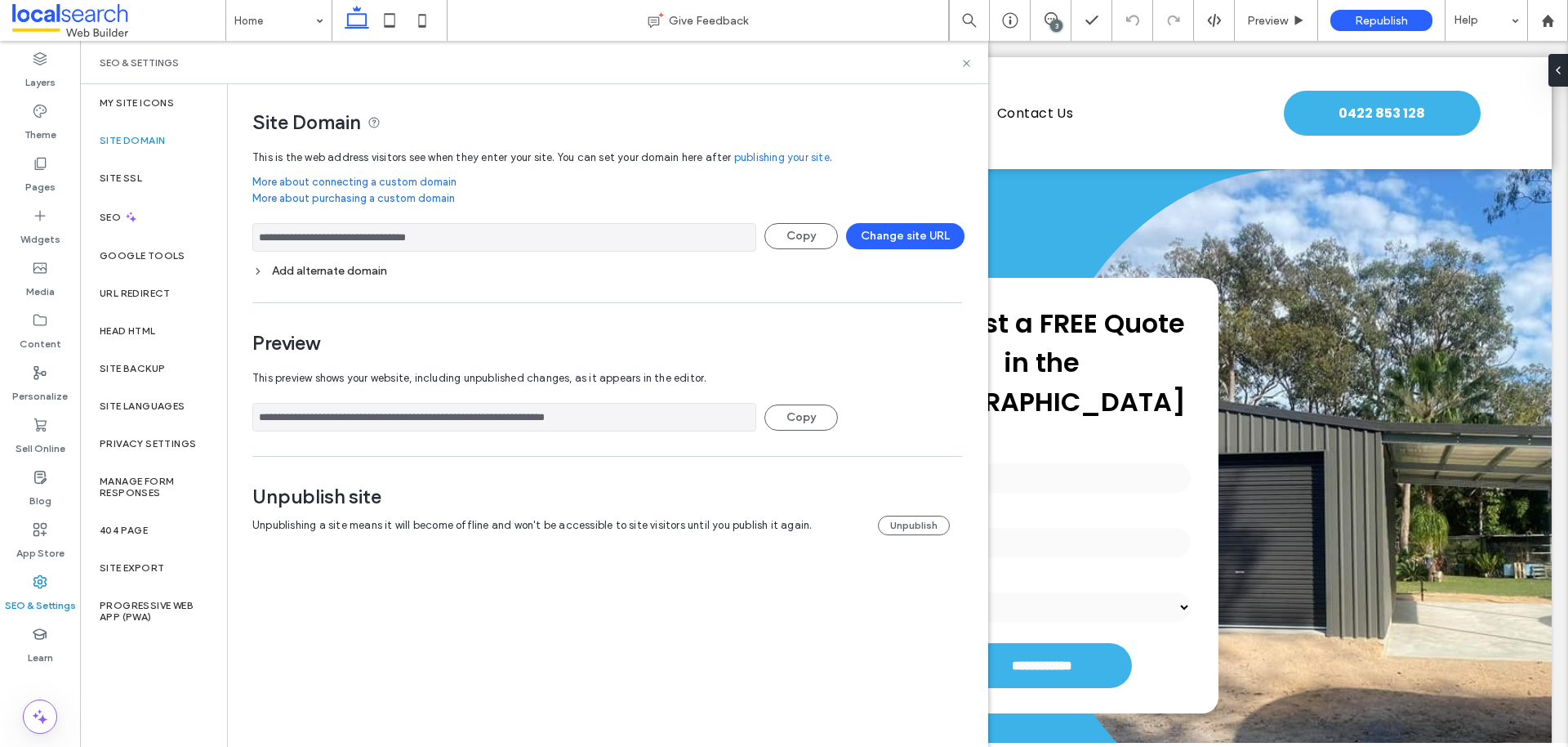
click at [959, 54] on div "SEO & Settings" at bounding box center [534, 62] width 908 height 43
click at [964, 57] on icon at bounding box center [966, 63] width 13 height 13
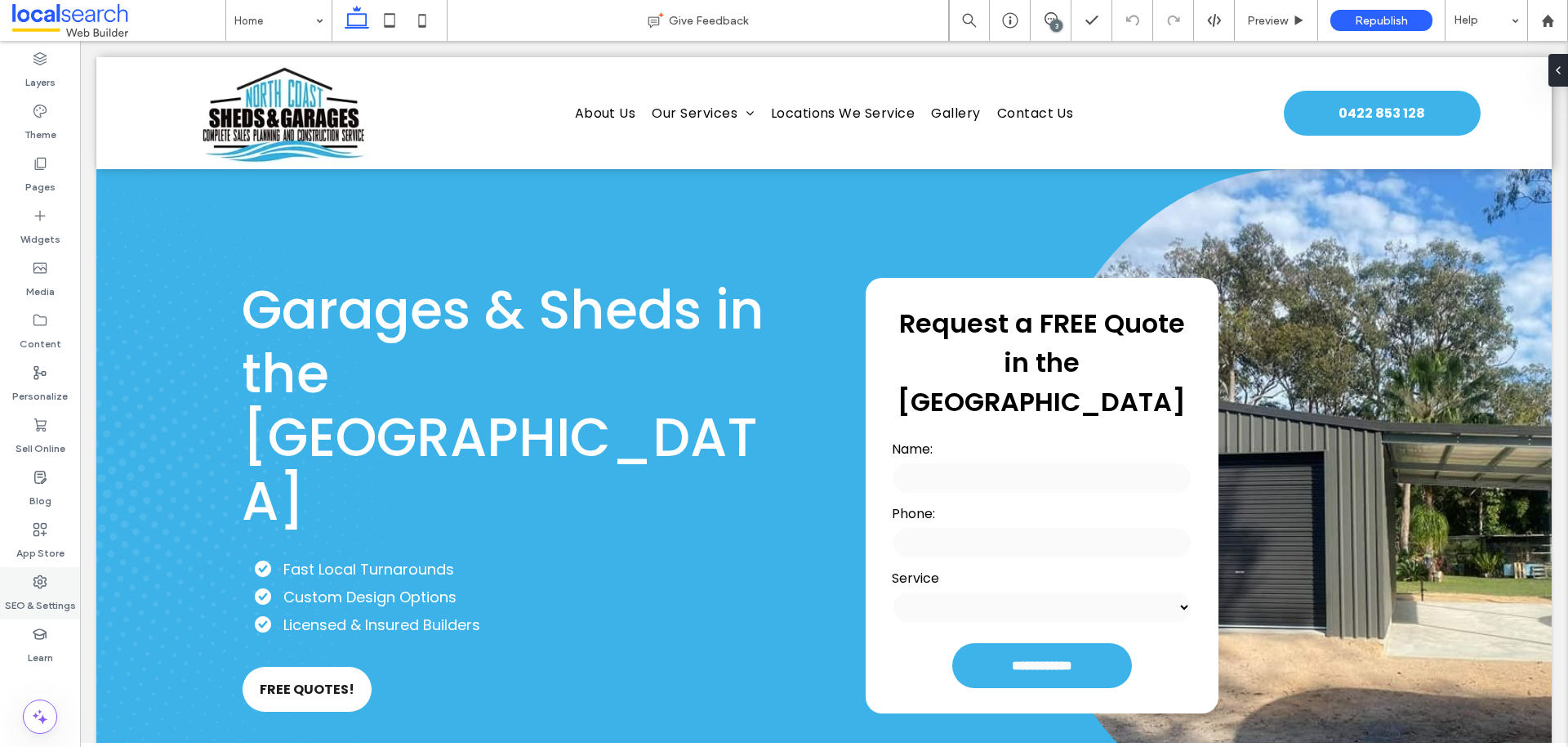
click at [31, 578] on div "SEO & Settings" at bounding box center [40, 593] width 80 height 52
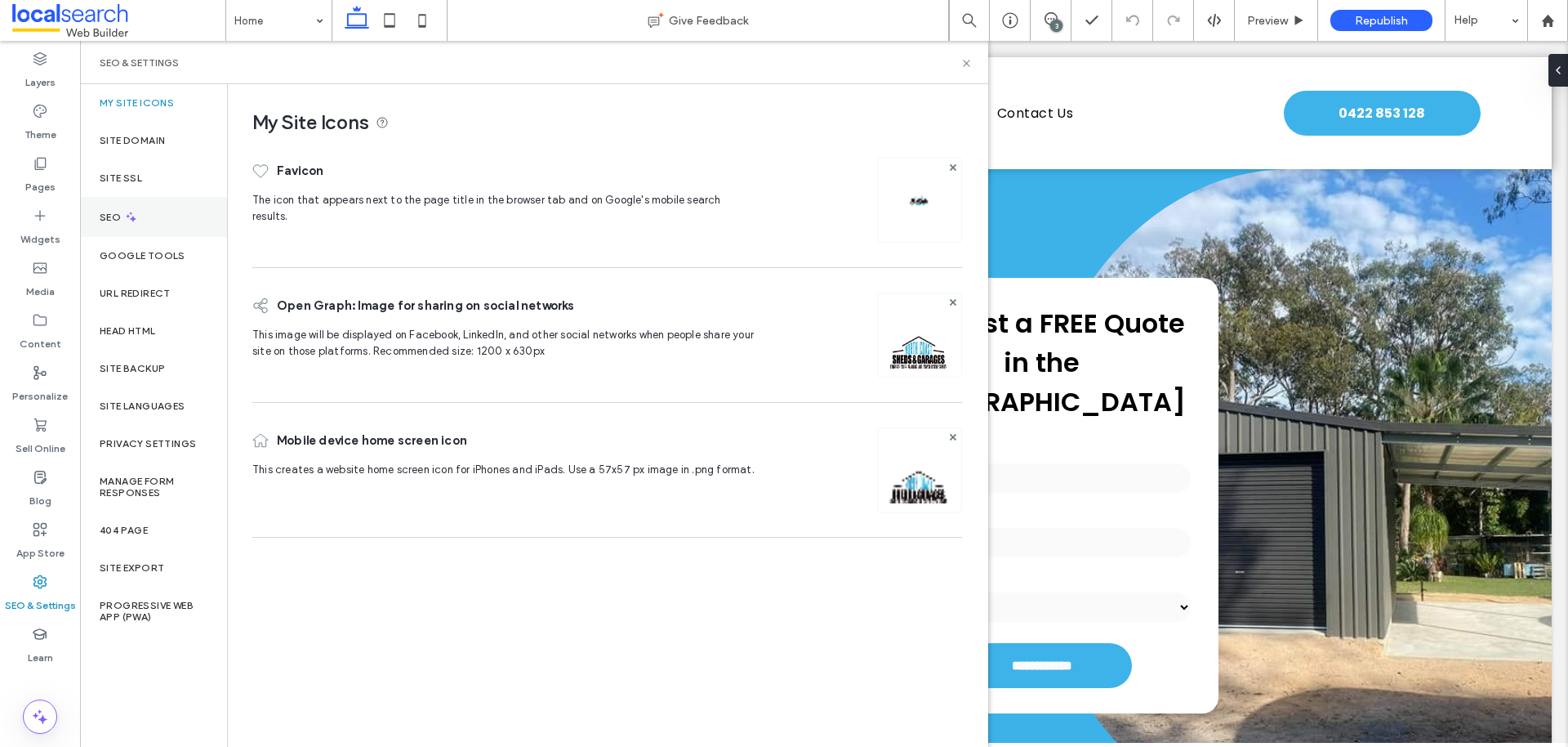
click at [138, 206] on div "SEO" at bounding box center [153, 217] width 147 height 40
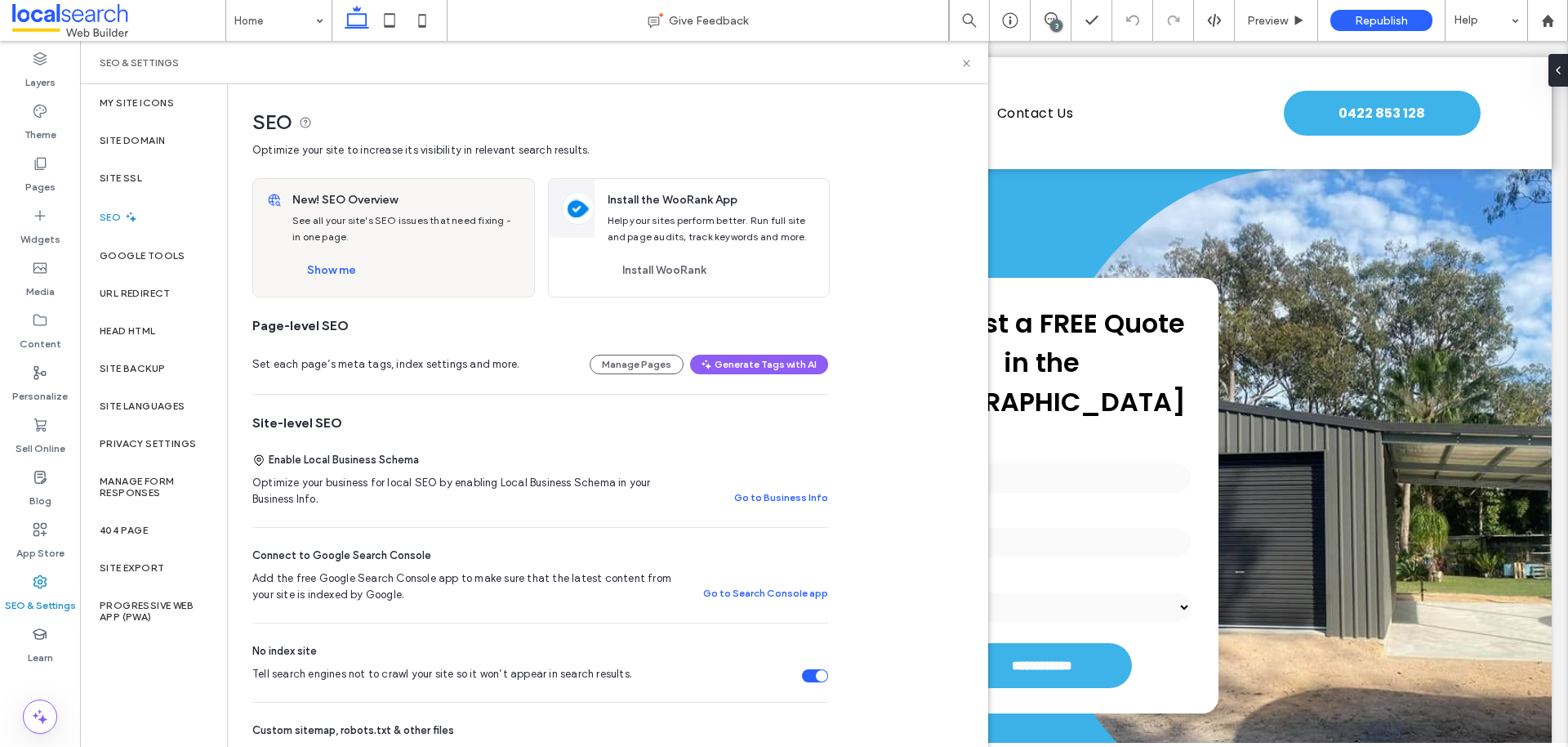
click at [828, 670] on div at bounding box center [814, 676] width 26 height 14
click at [818, 670] on div "Tell search engines not to crawl your site so it won’t appear in search results." at bounding box center [821, 676] width 12 height 12
click at [340, 272] on button "Show me" at bounding box center [331, 270] width 78 height 26
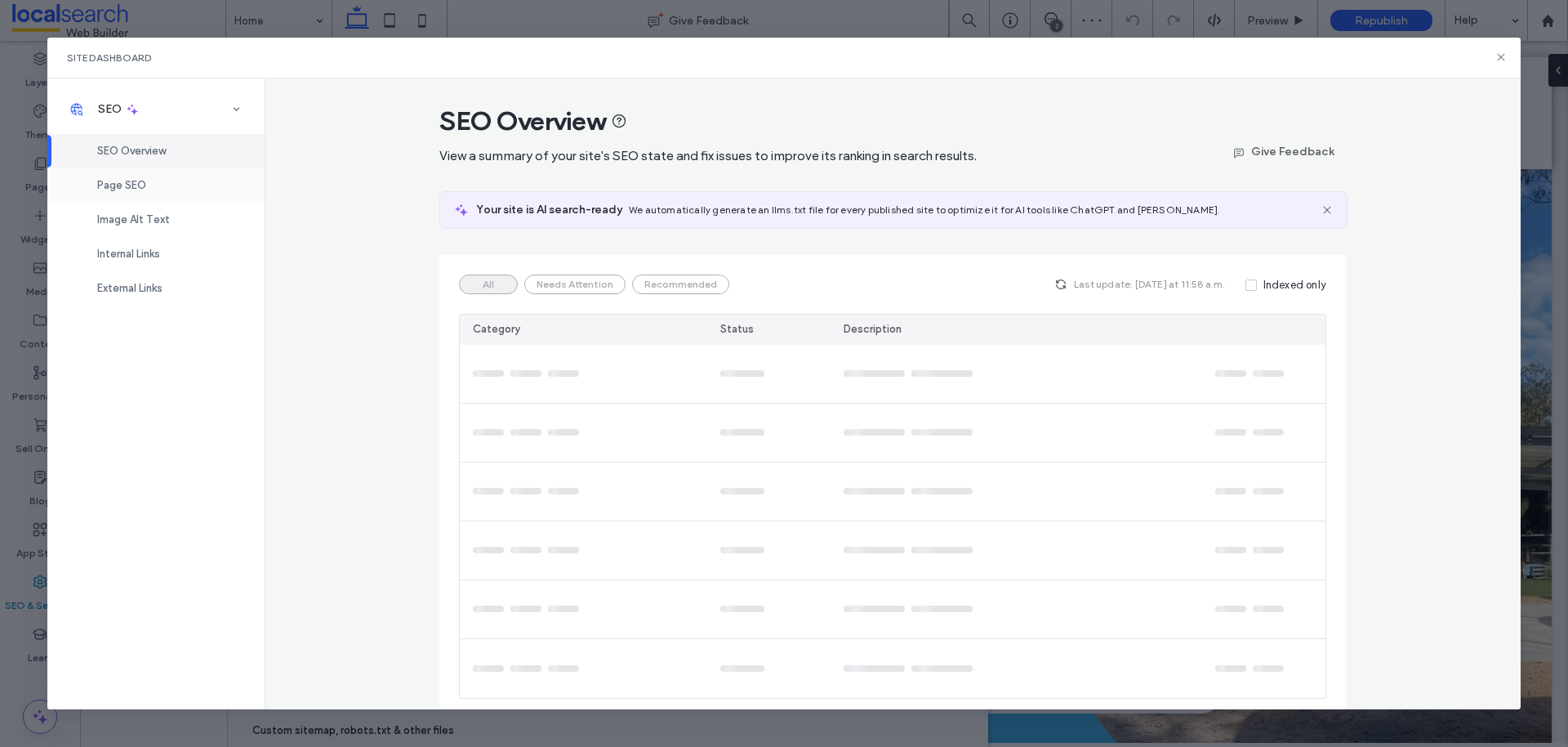
click at [163, 191] on div "Page SEO" at bounding box center [156, 186] width 217 height 34
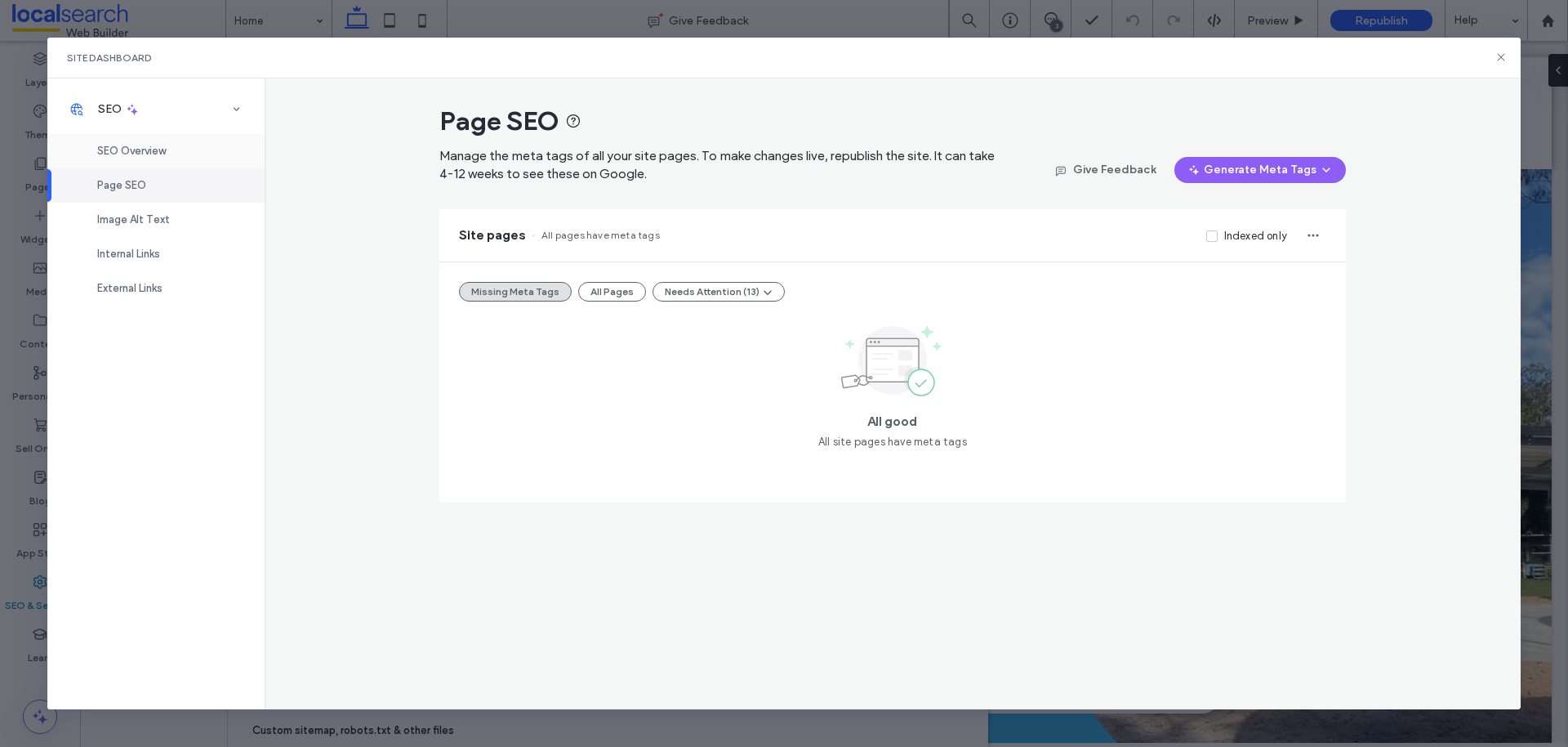
click at [166, 159] on div "SEO Overview" at bounding box center [156, 151] width 217 height 34
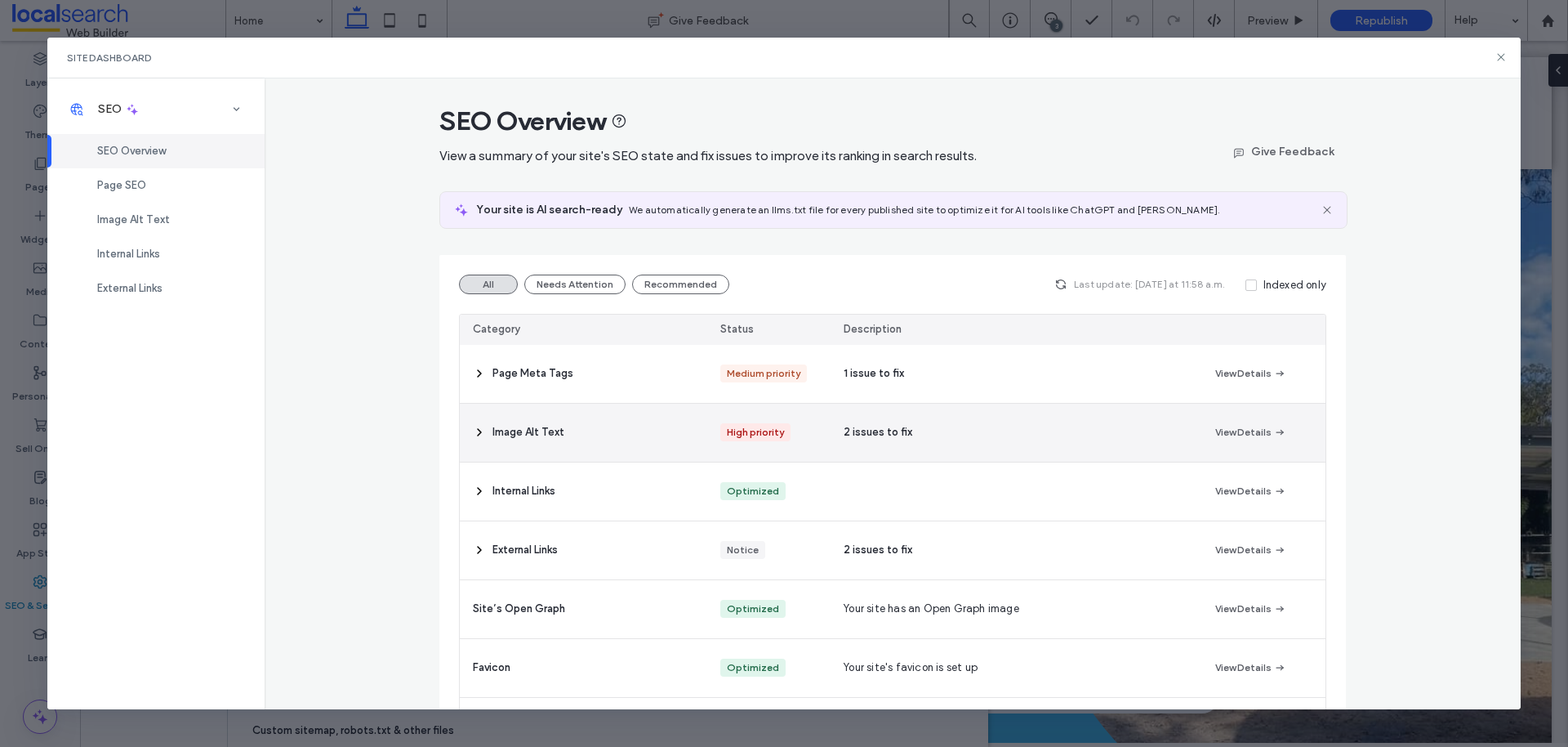
click at [486, 415] on div "Image Alt Text" at bounding box center [584, 433] width 248 height 58
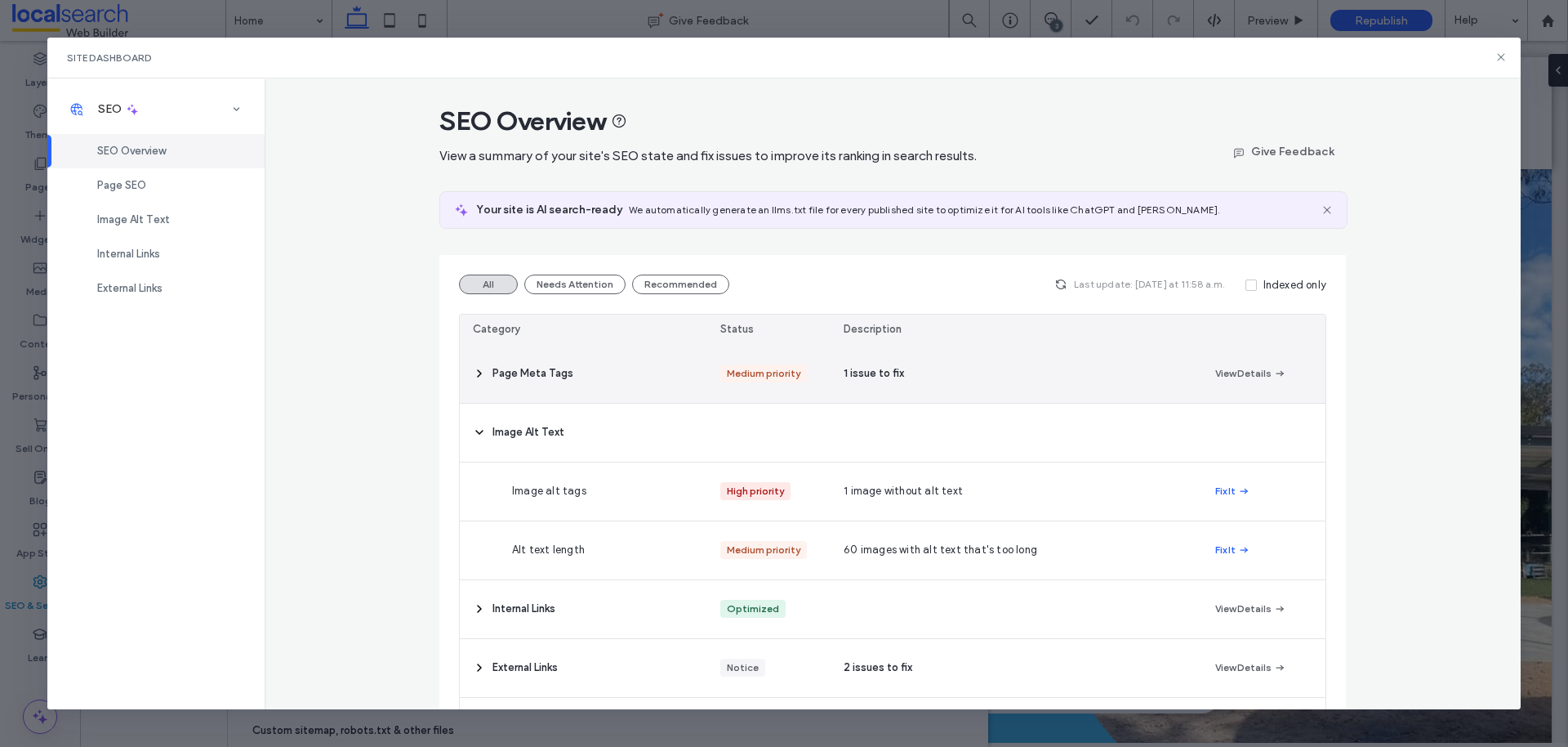
click at [497, 381] on div "Page Meta Tags" at bounding box center [584, 374] width 248 height 58
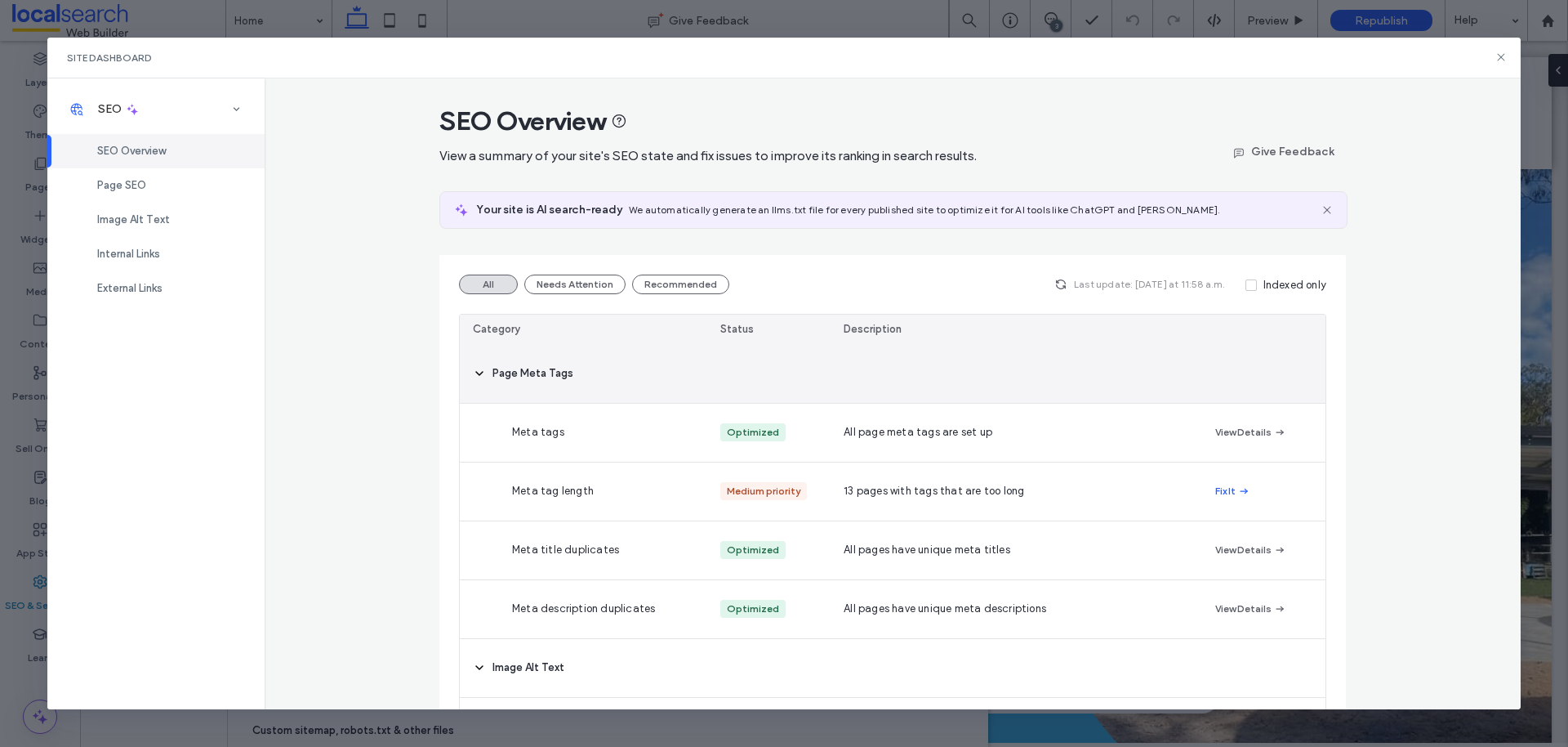
click at [514, 376] on span "Page Meta Tags" at bounding box center [533, 373] width 81 height 16
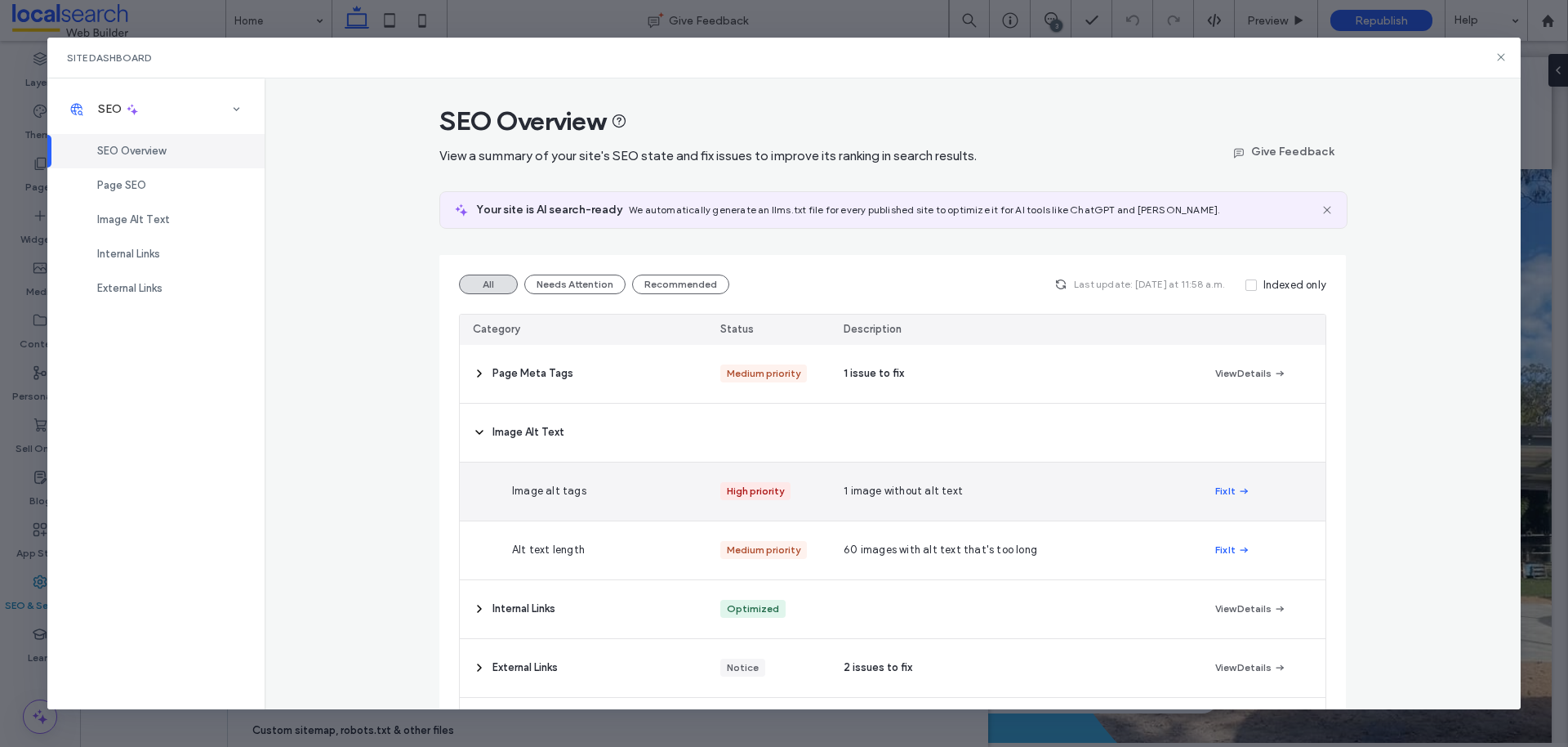
click at [1226, 485] on button "Fix It" at bounding box center [1232, 491] width 35 height 20
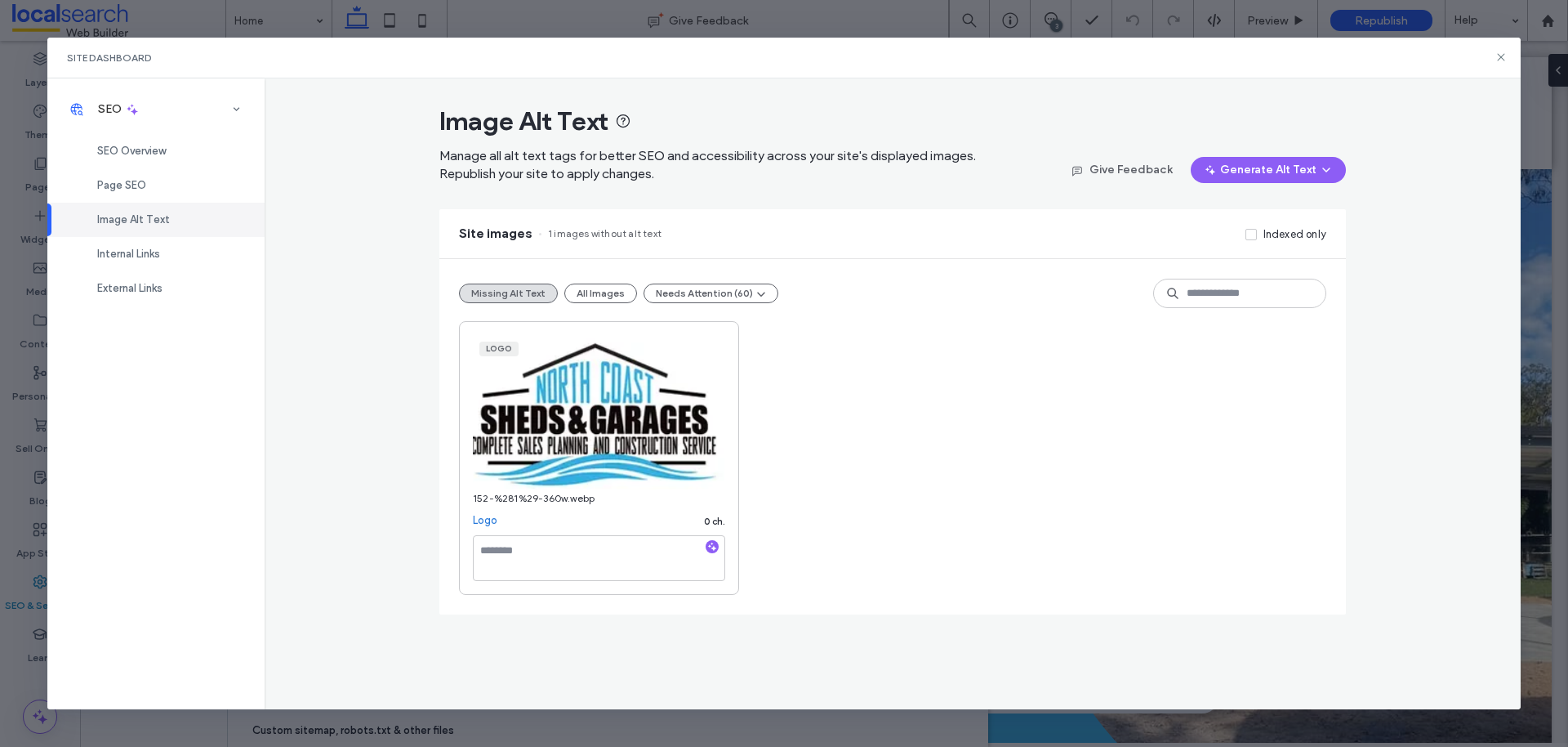
click at [712, 545] on icon "button" at bounding box center [711, 546] width 12 height 12
type textarea "**********"
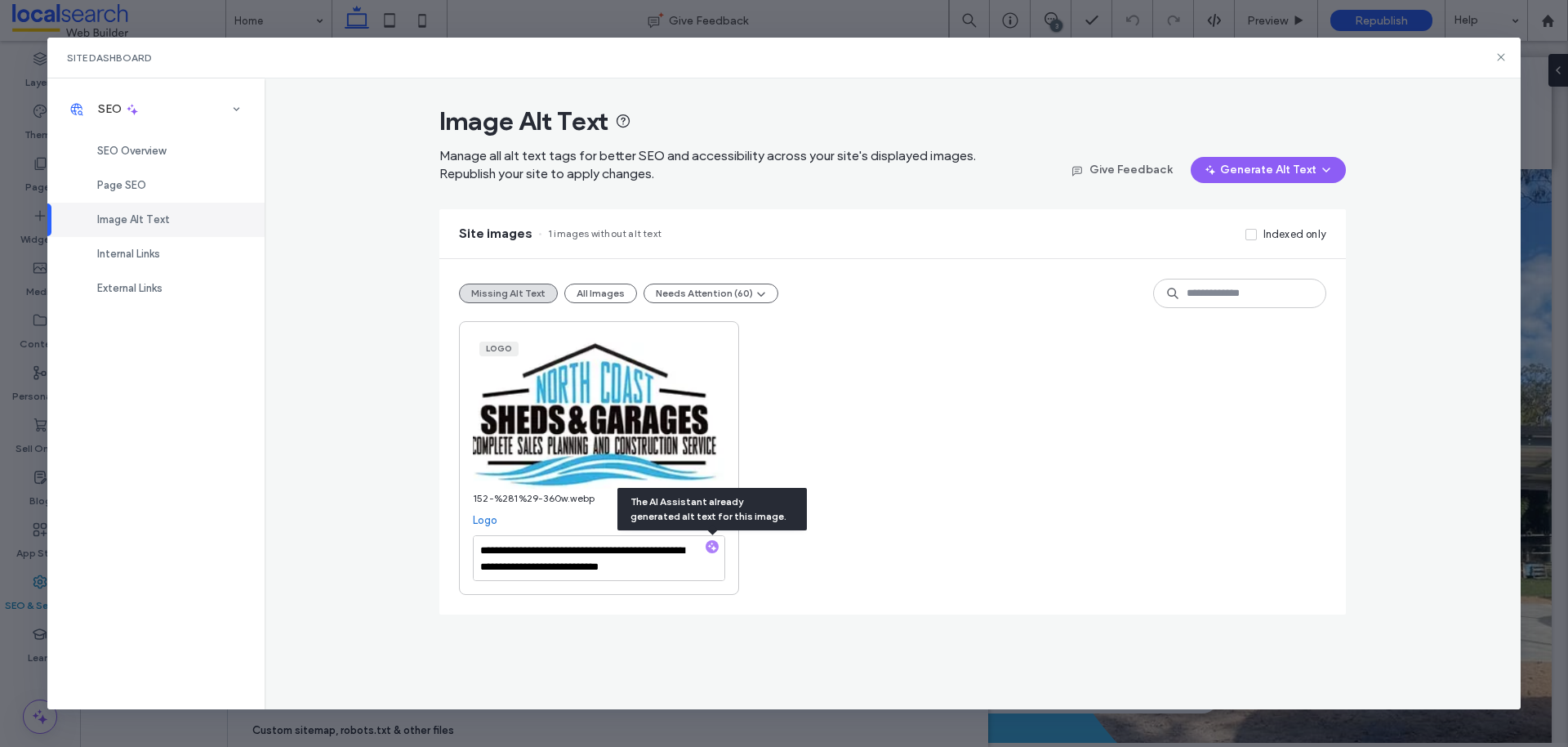
click at [863, 534] on div "**********" at bounding box center [893, 458] width 867 height 274
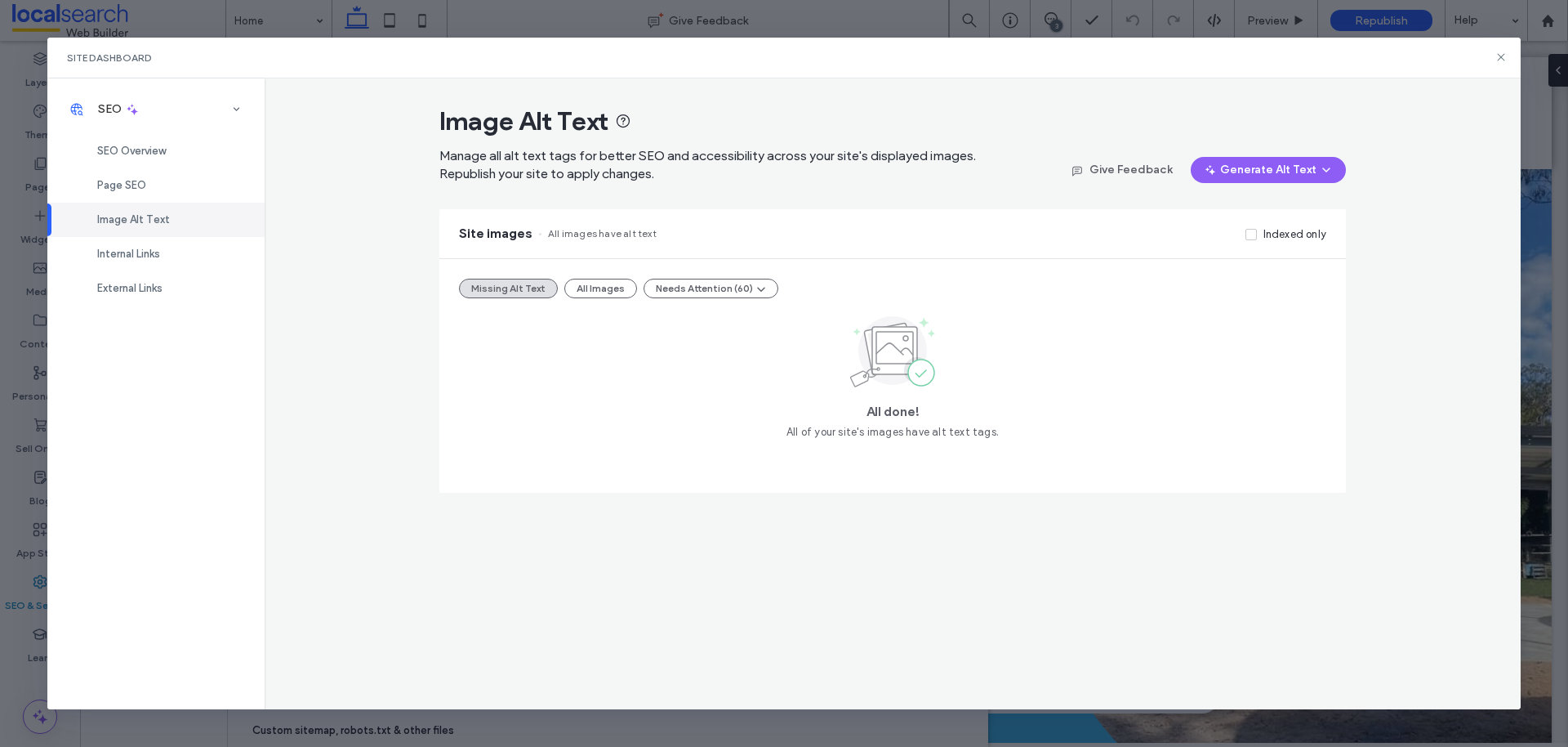
click at [620, 644] on div "Image Alt Text Manage all alt text tags for better SEO and accessibility across…" at bounding box center [893, 394] width 1257 height 632
click at [116, 179] on span "Page SEO" at bounding box center [122, 186] width 49 height 13
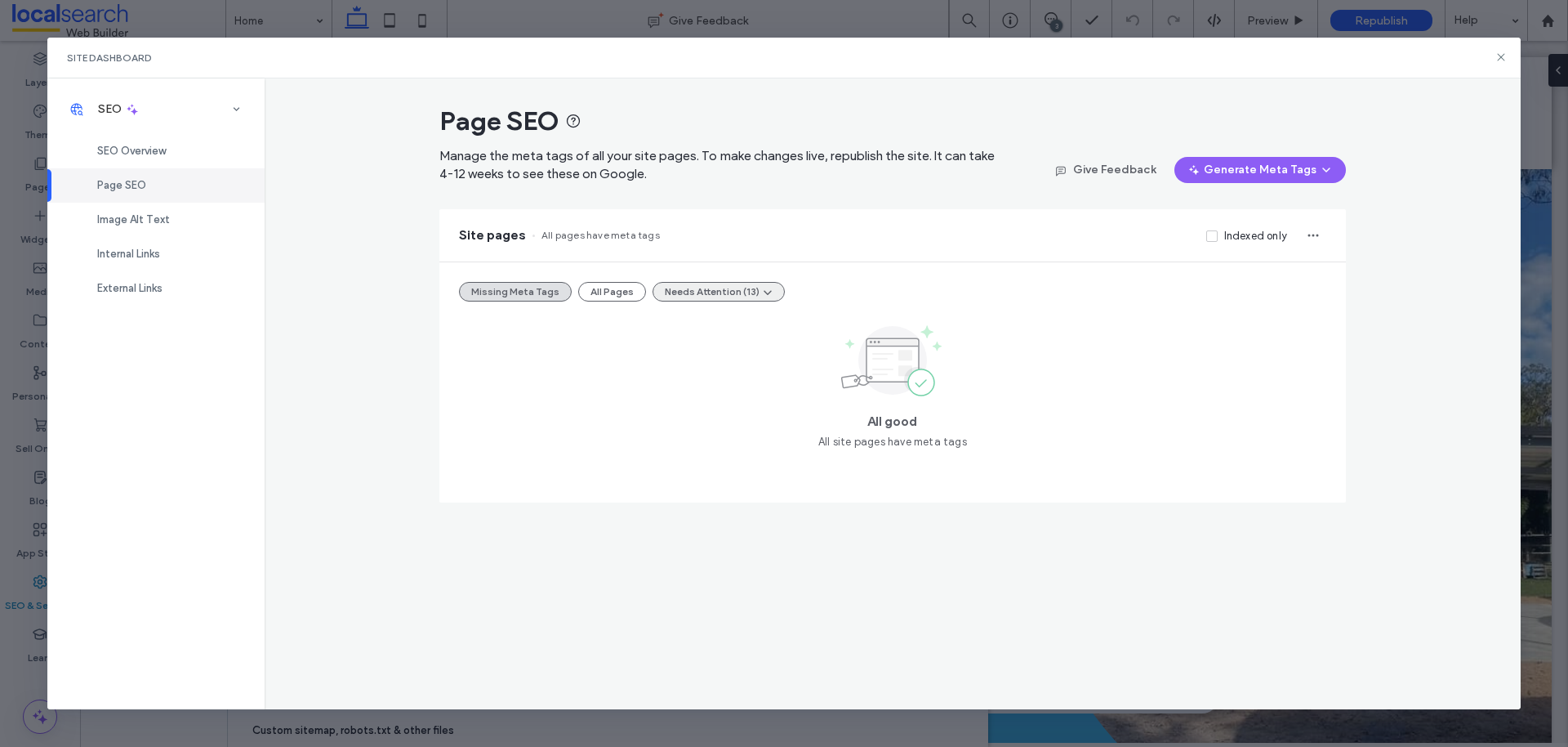
click at [653, 297] on button "Needs Attention (13)" at bounding box center [719, 292] width 132 height 20
click at [629, 296] on button "All Pages" at bounding box center [612, 292] width 68 height 20
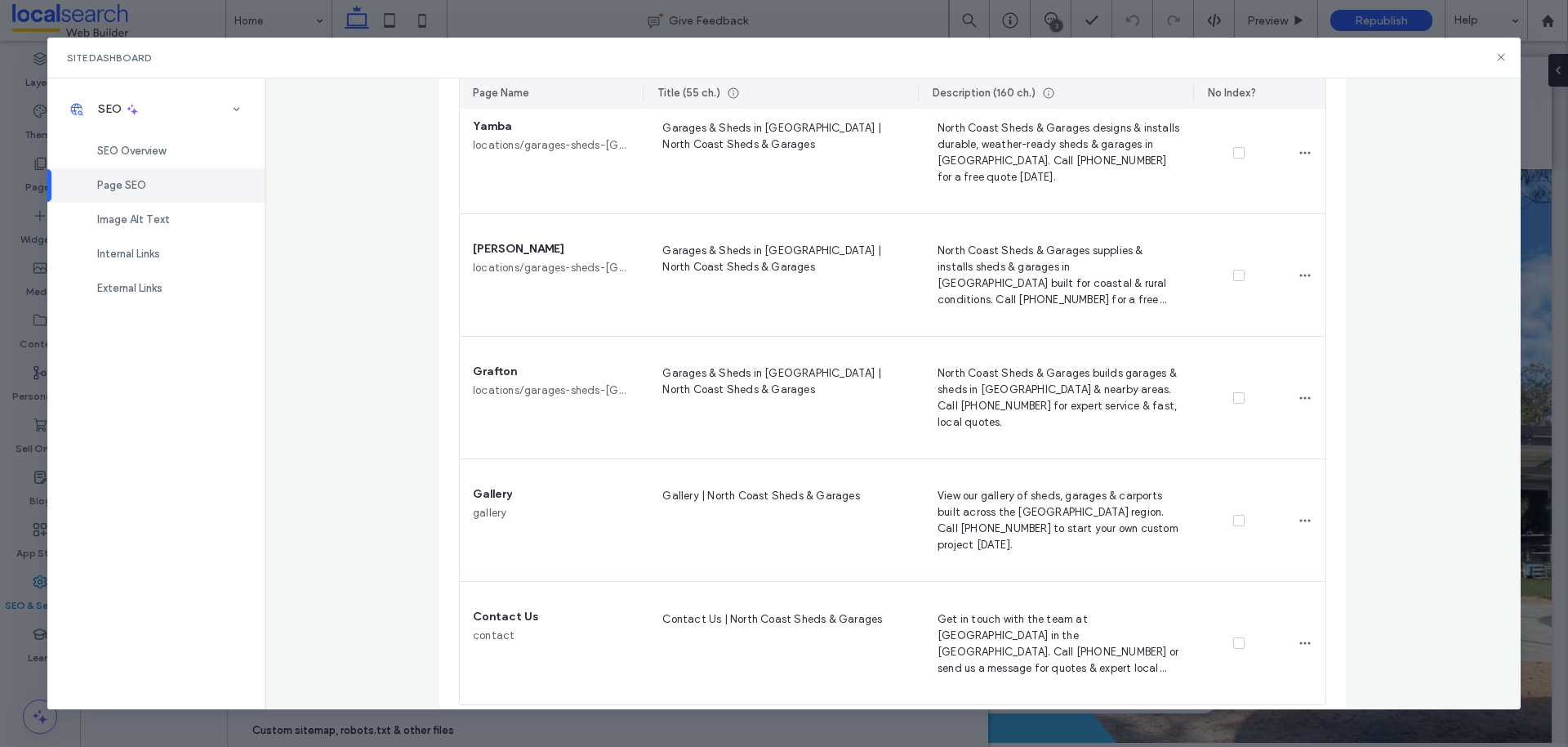
scroll to position [2114, 0]
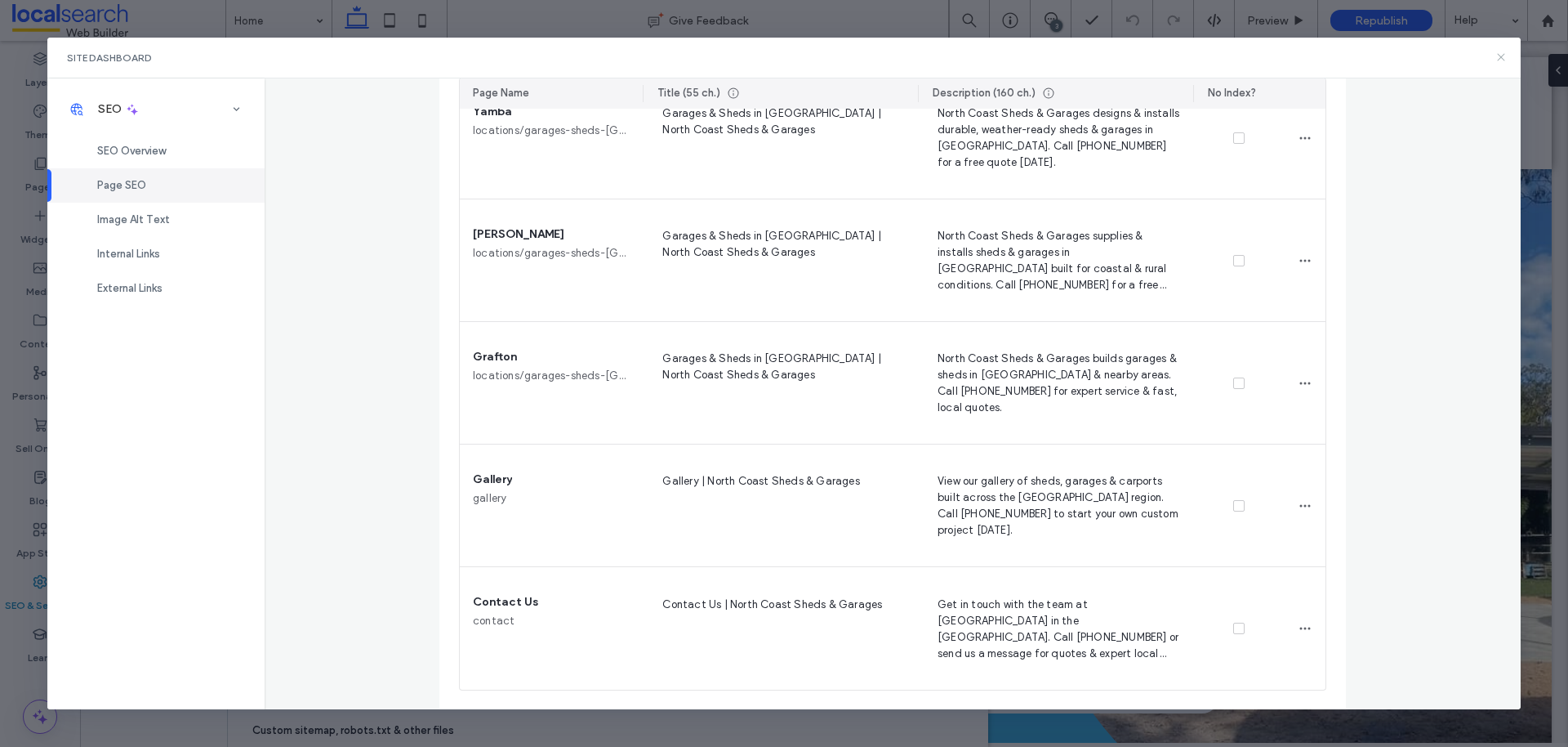
drag, startPoint x: 1500, startPoint y: 60, endPoint x: 1410, endPoint y: 21, distance: 98.1
click at [1500, 60] on icon at bounding box center [1500, 57] width 14 height 14
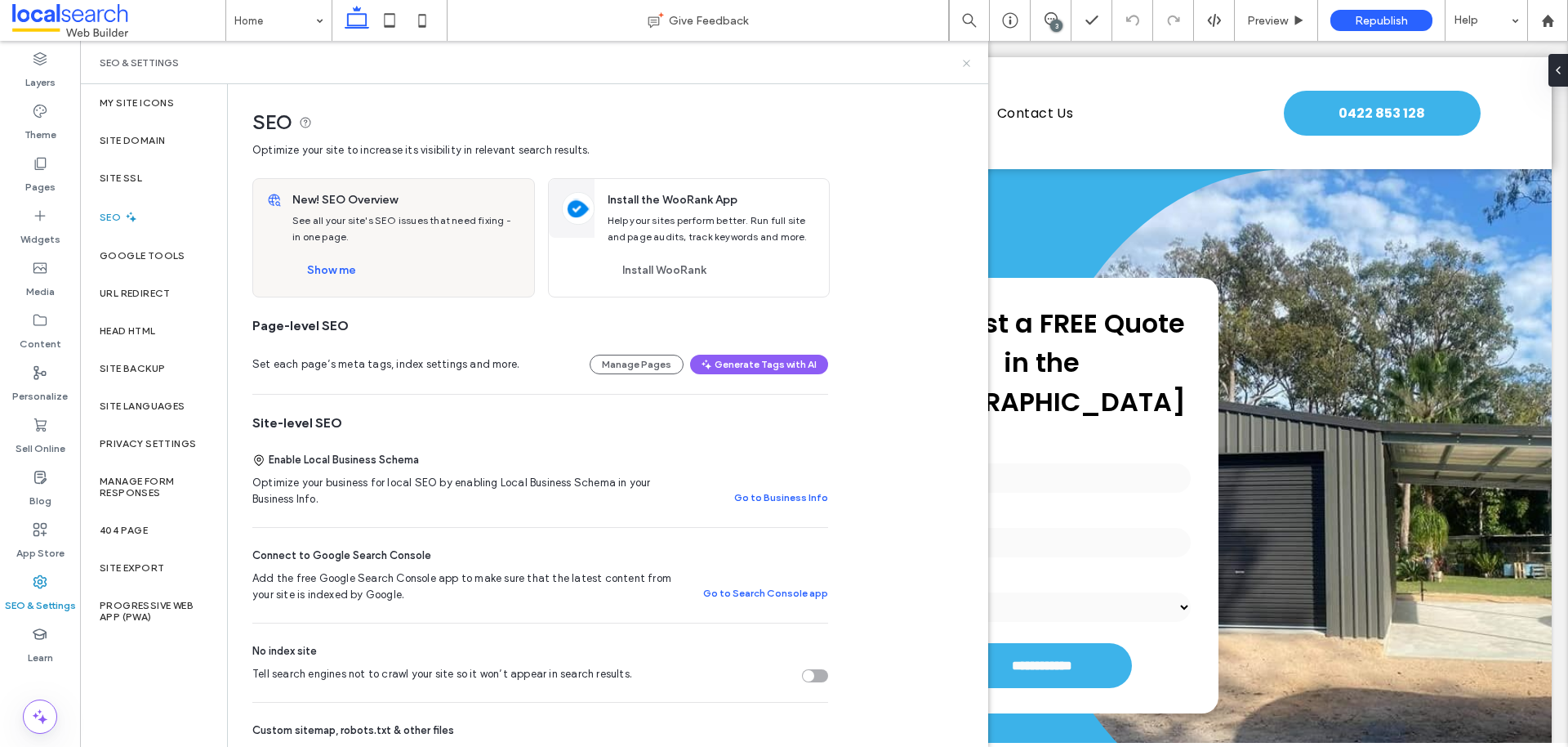
drag, startPoint x: 967, startPoint y: 59, endPoint x: 887, endPoint y: 18, distance: 89.9
click at [967, 59] on icon at bounding box center [966, 63] width 13 height 13
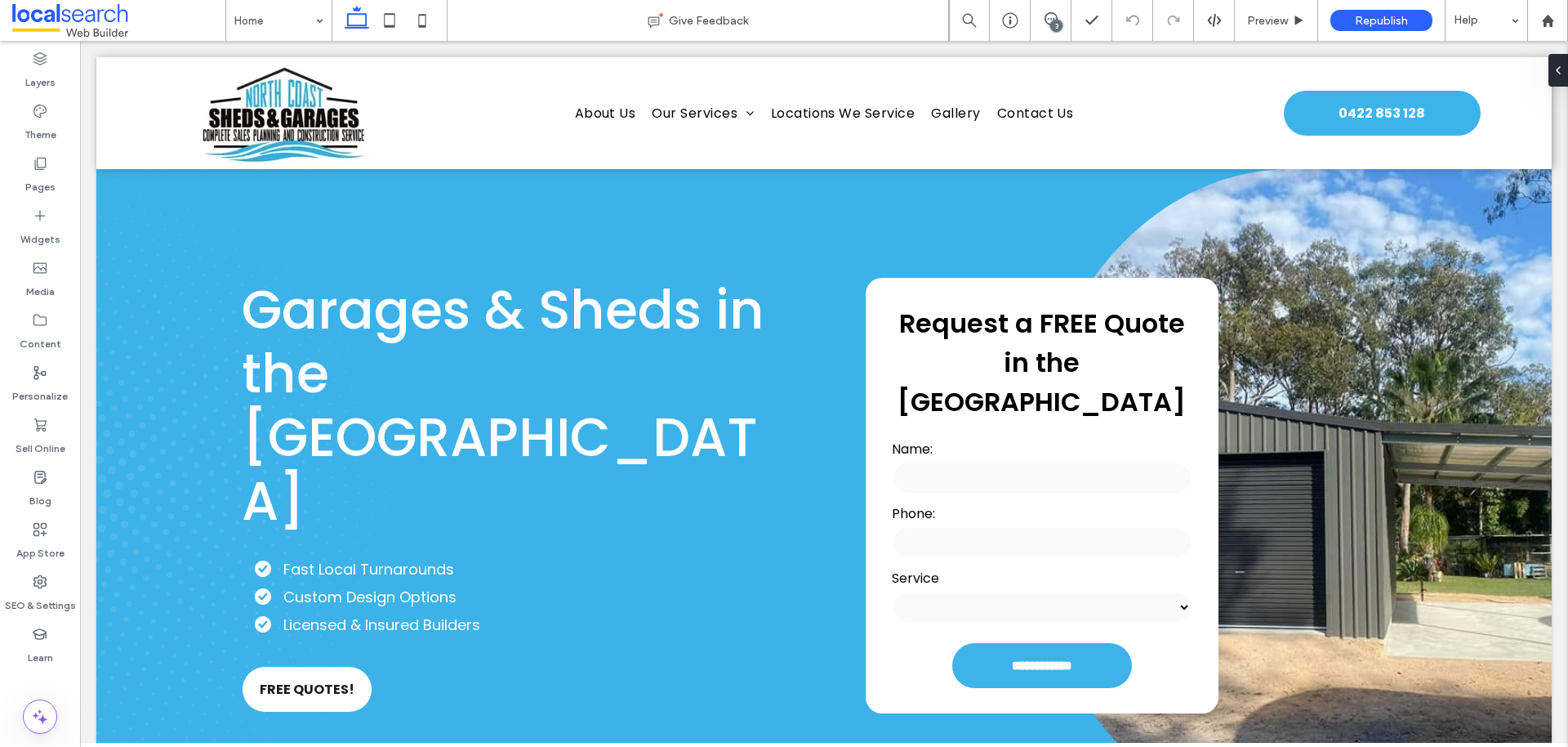
click at [48, 576] on icon at bounding box center [40, 582] width 16 height 16
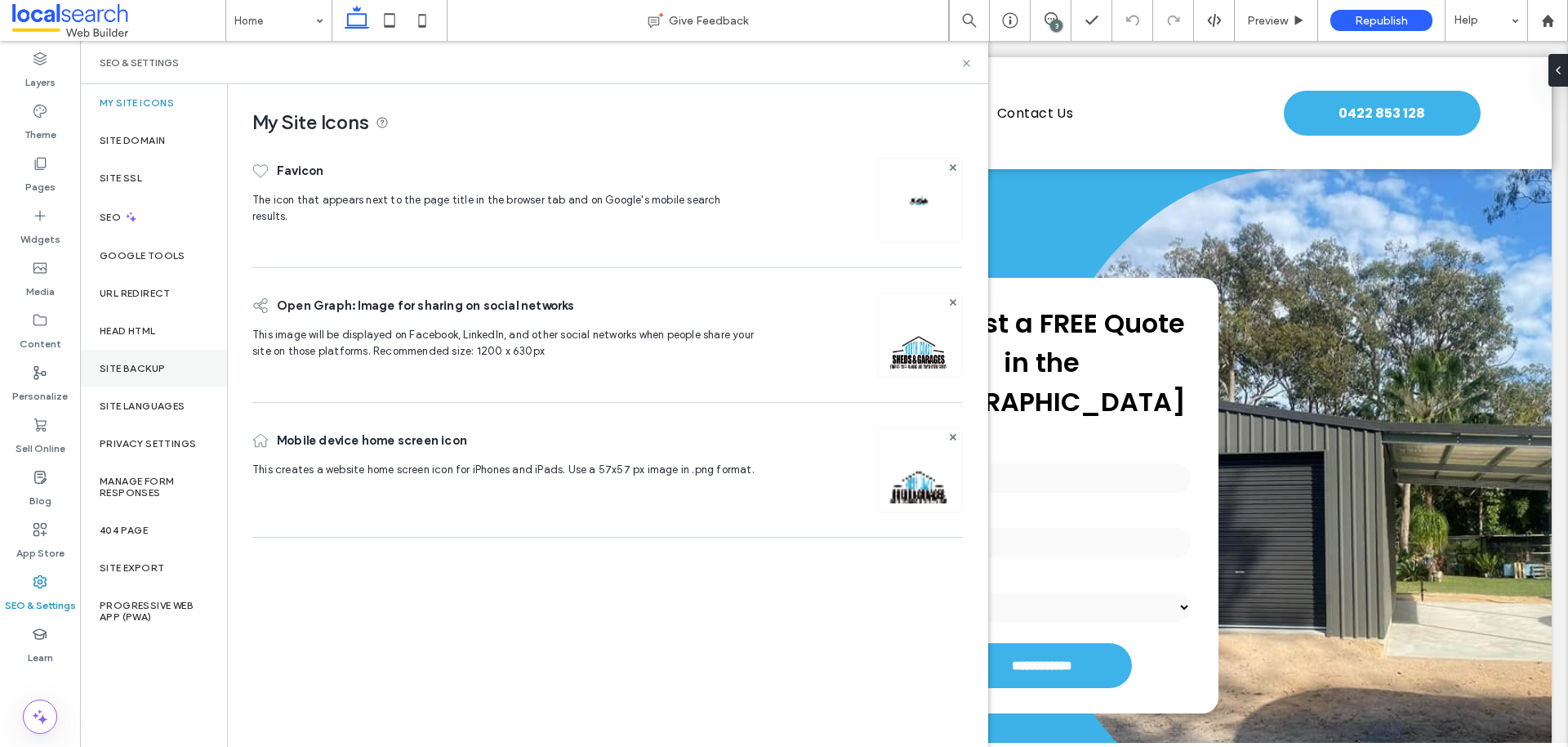
click at [127, 351] on div "Site Backup" at bounding box center [153, 369] width 147 height 38
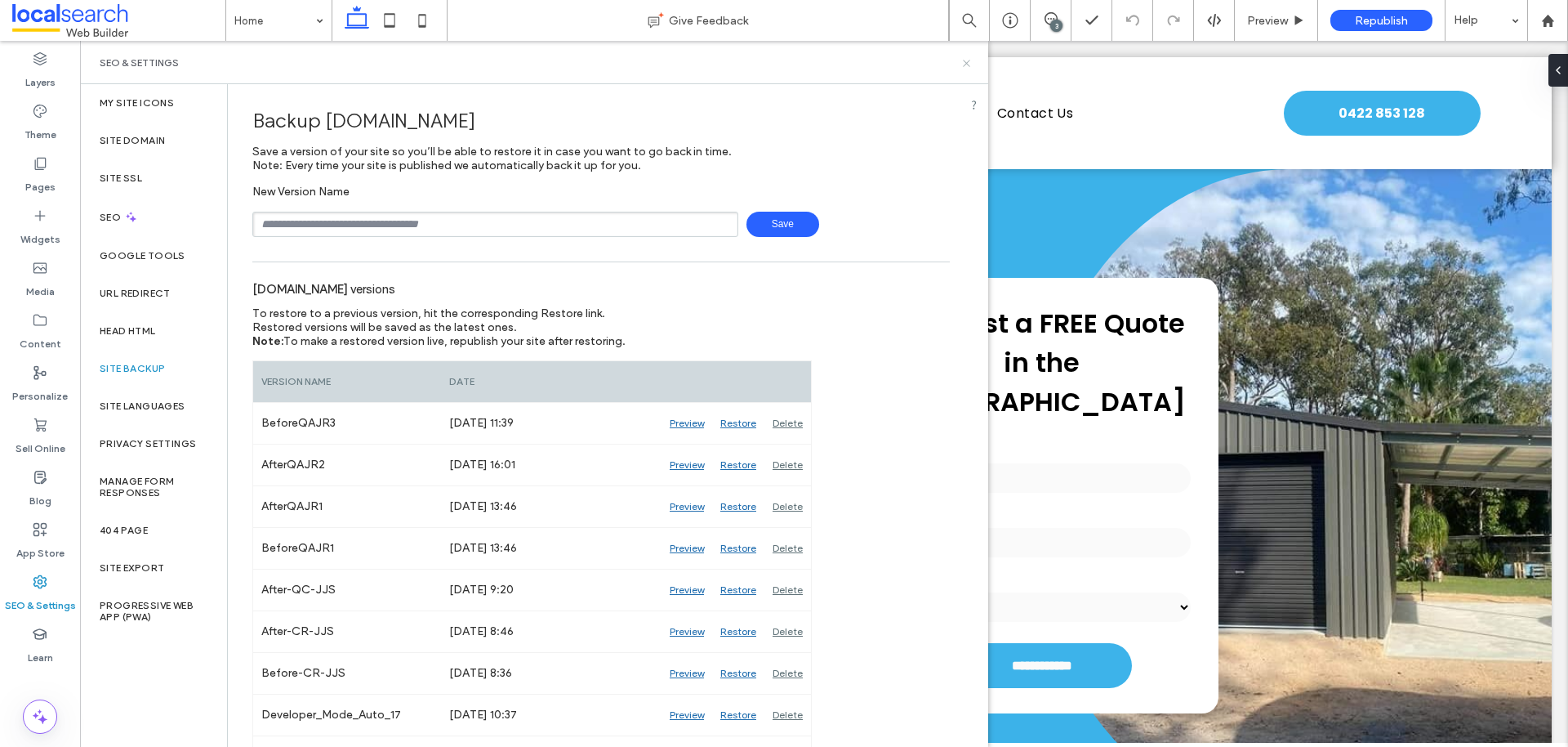
drag, startPoint x: 968, startPoint y: 61, endPoint x: 878, endPoint y: 17, distance: 100.2
click at [968, 61] on icon at bounding box center [966, 63] width 13 height 13
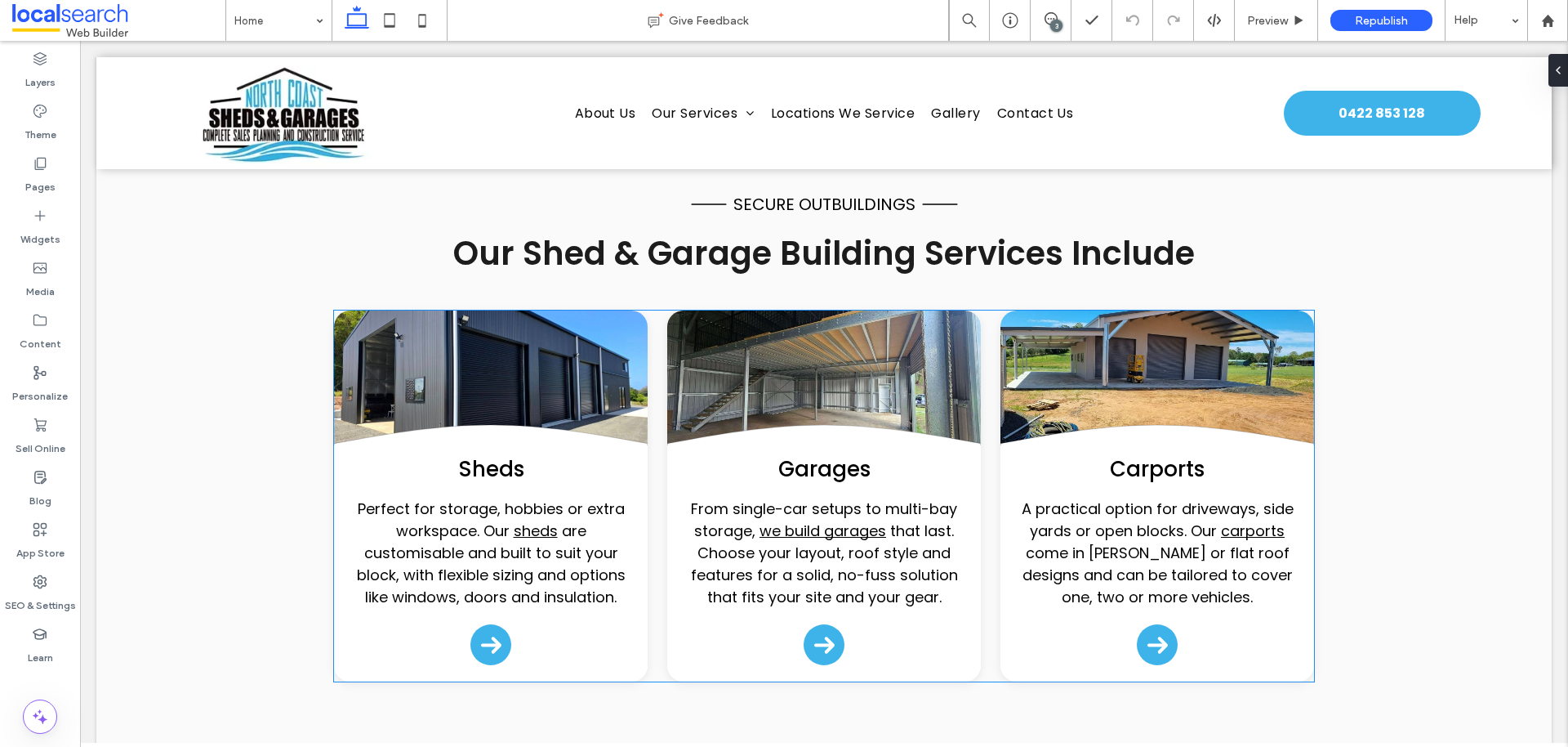
scroll to position [1607, 0]
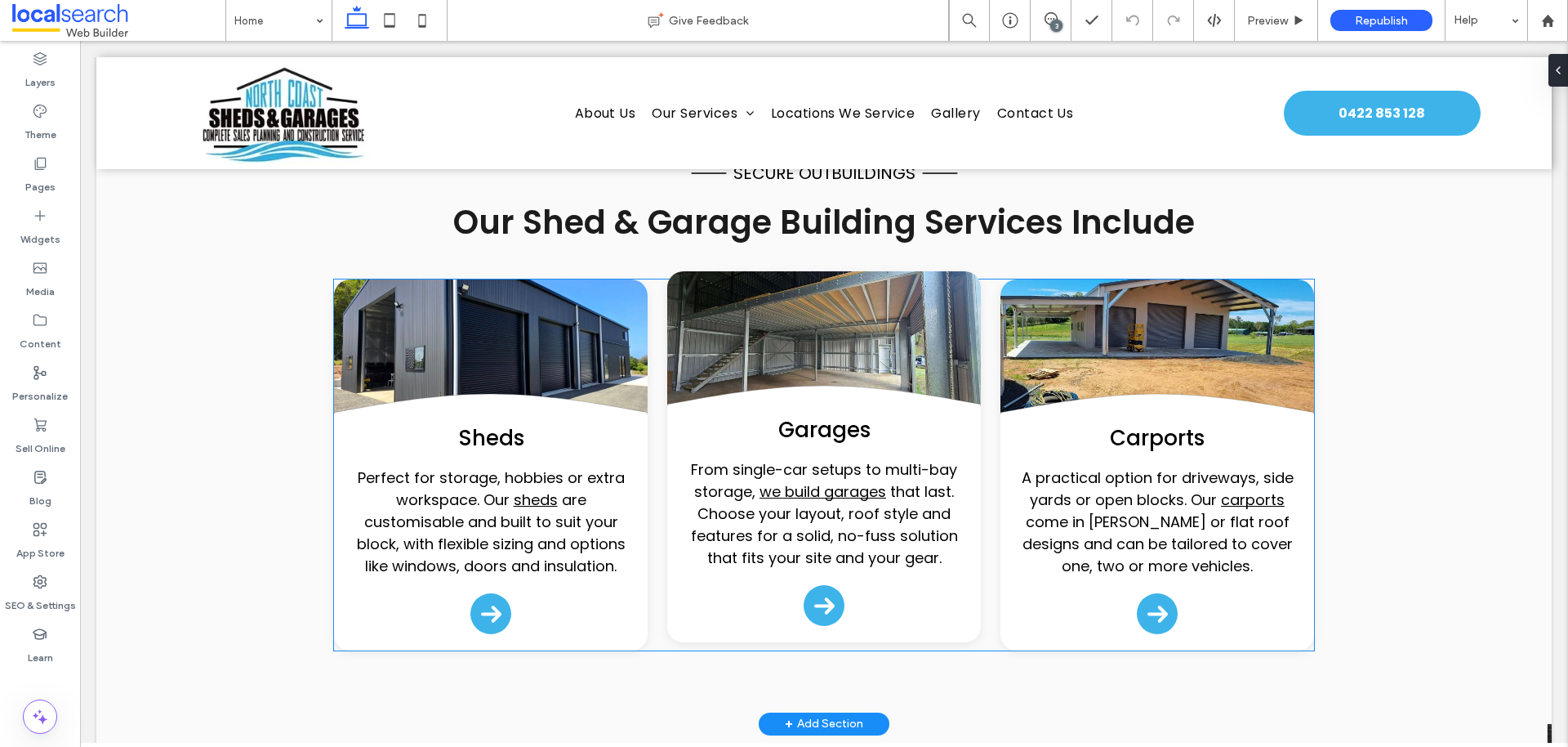
click at [765, 318] on link at bounding box center [824, 344] width 313 height 147
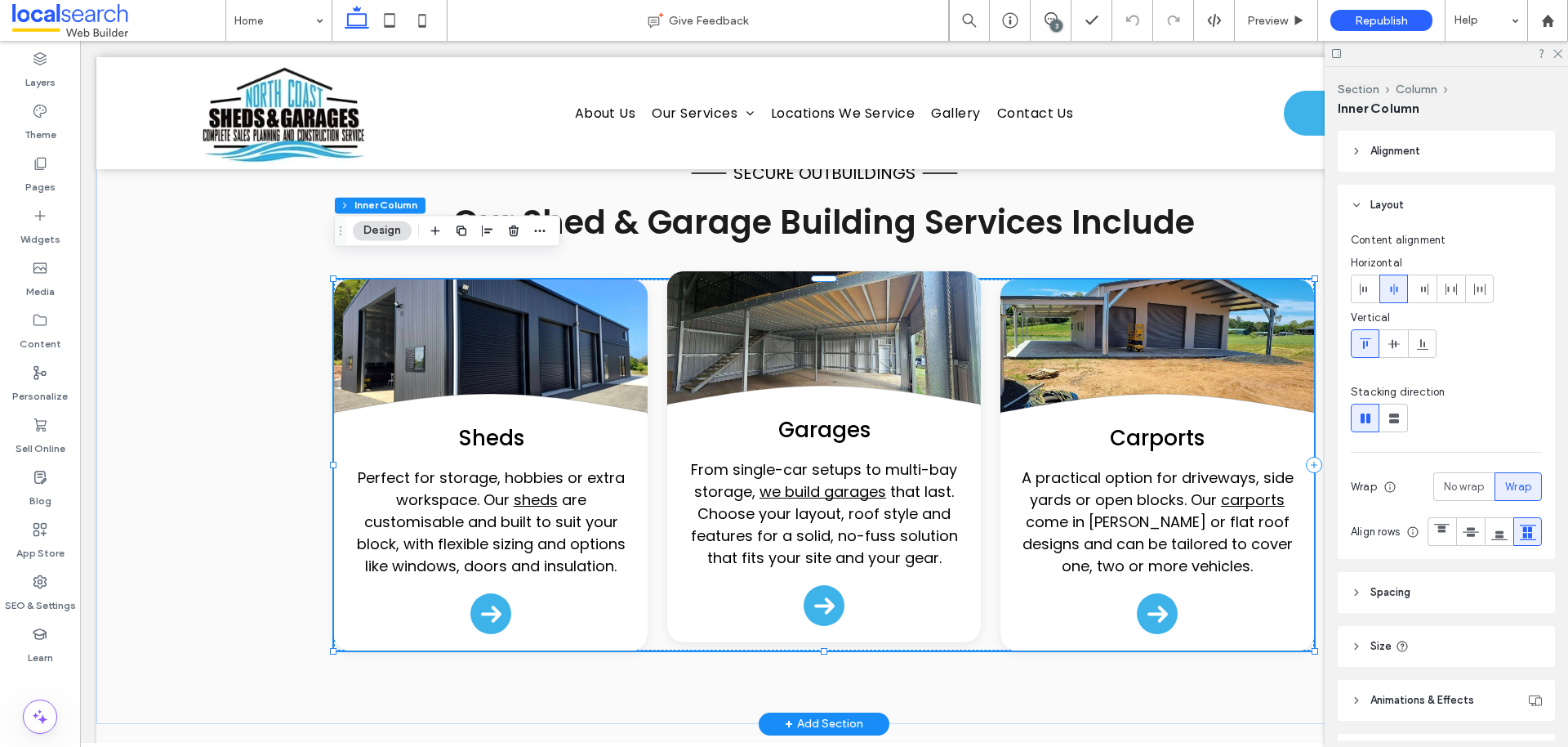
click at [764, 330] on link at bounding box center [824, 344] width 313 height 147
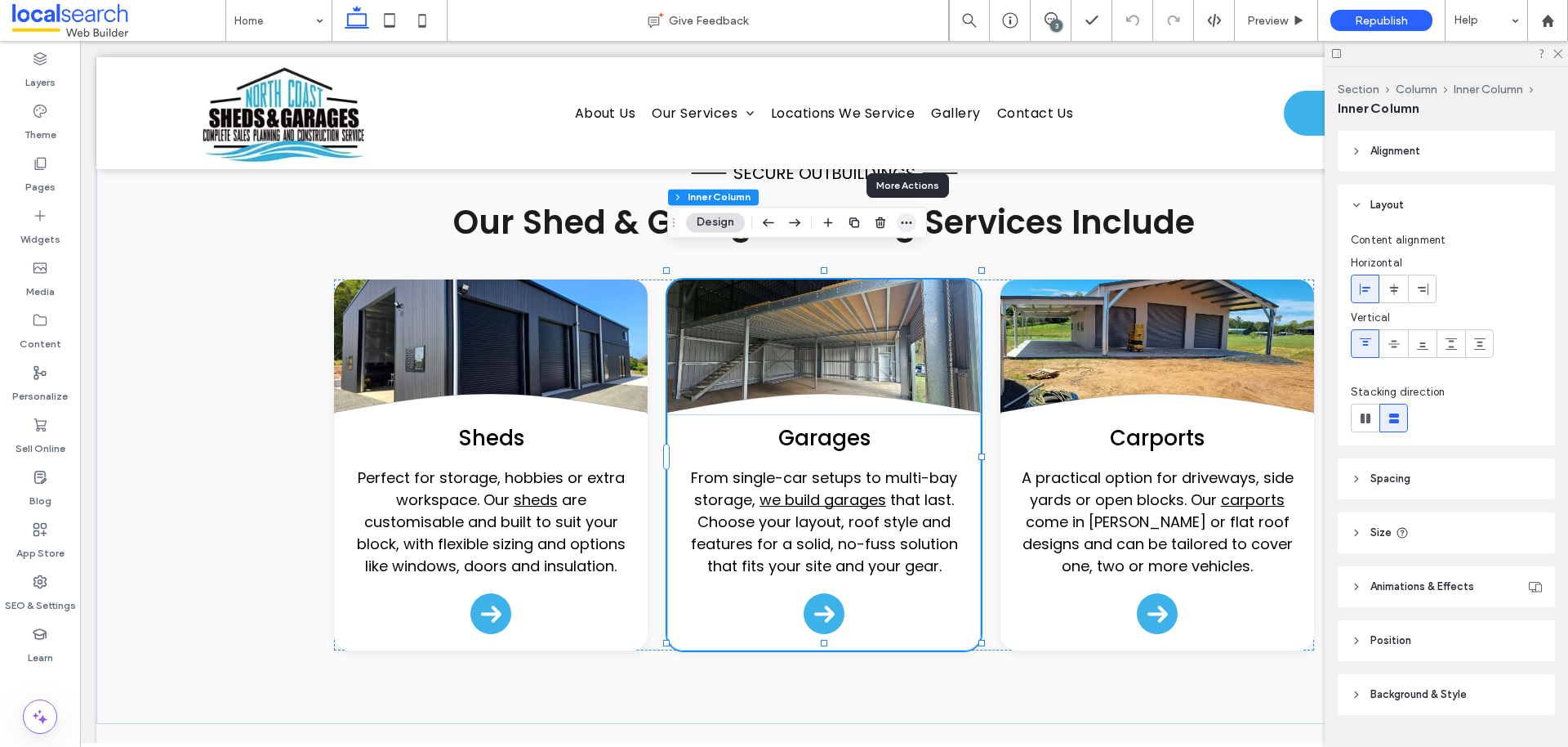
click at [911, 225] on icon "button" at bounding box center [906, 222] width 14 height 14
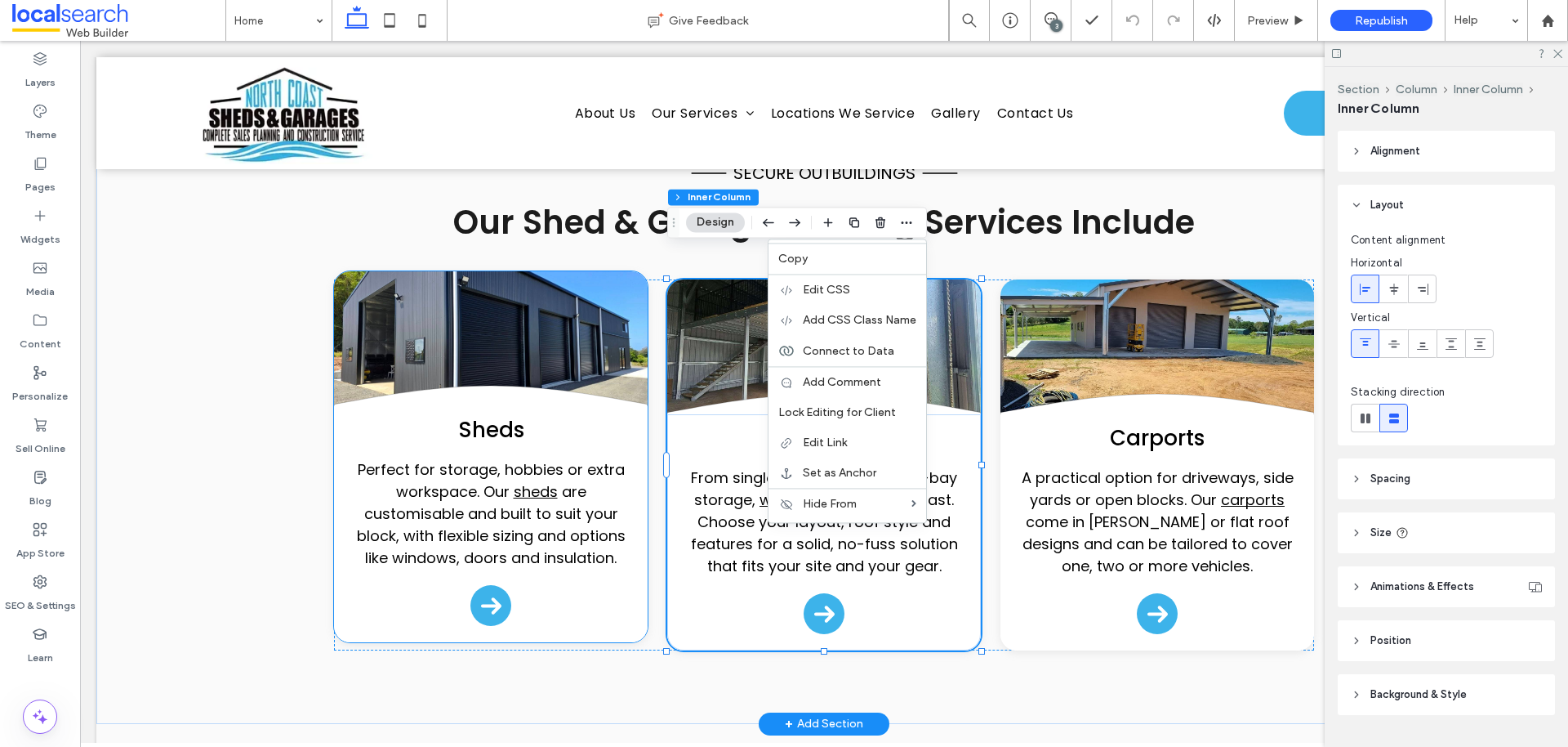
click at [575, 329] on link at bounding box center [491, 344] width 313 height 147
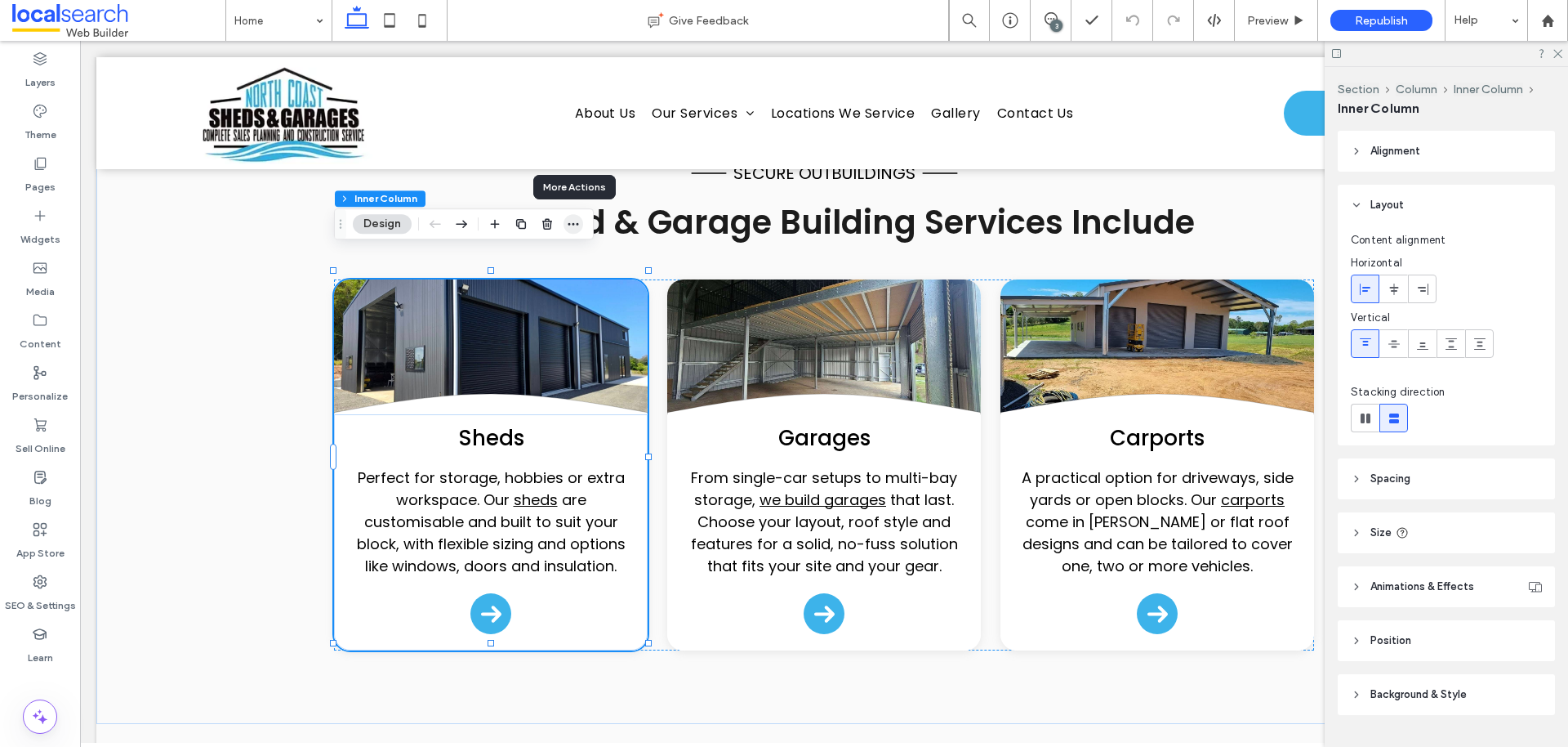
click at [572, 226] on icon "button" at bounding box center [573, 223] width 14 height 14
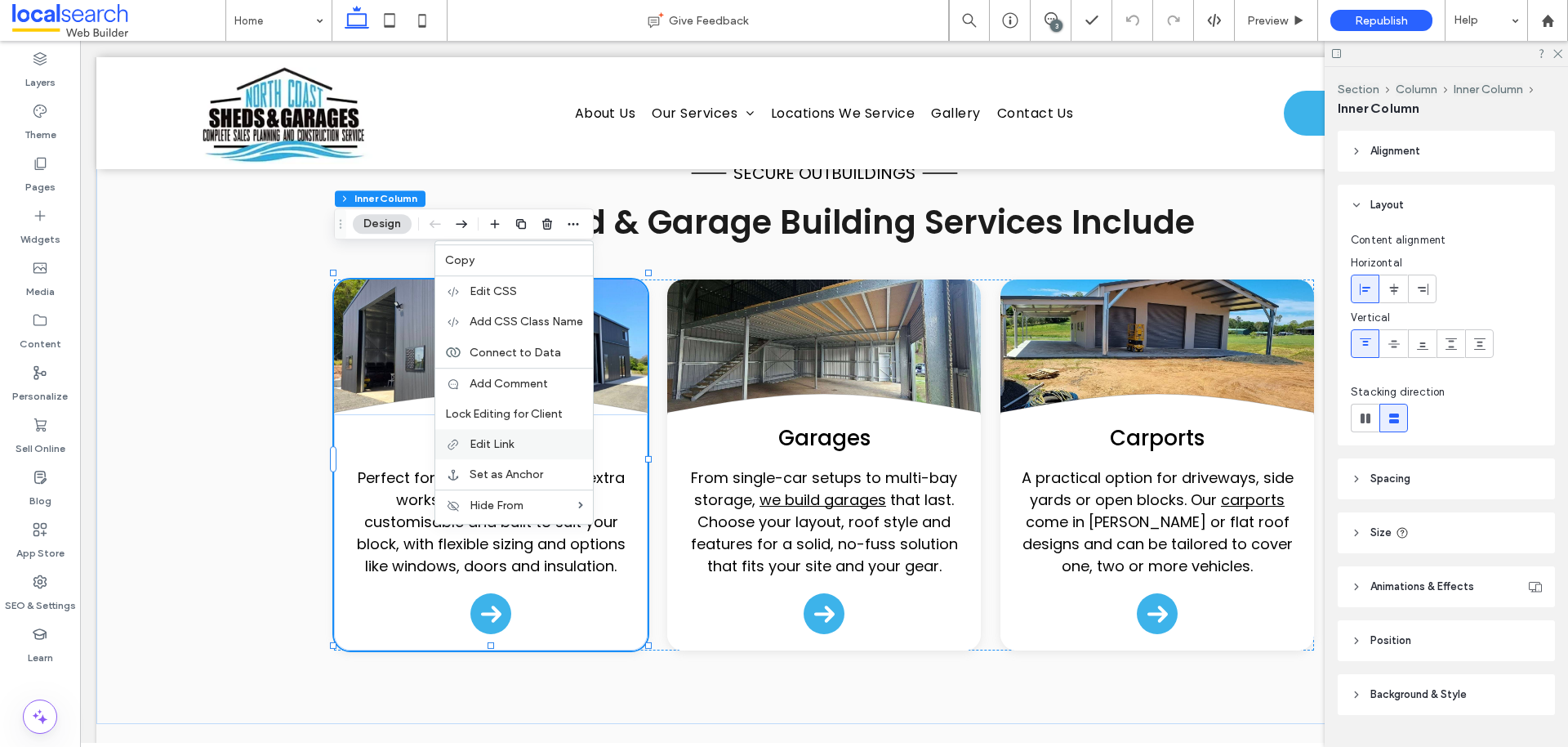
click at [491, 438] on span "Edit Link" at bounding box center [491, 443] width 44 height 14
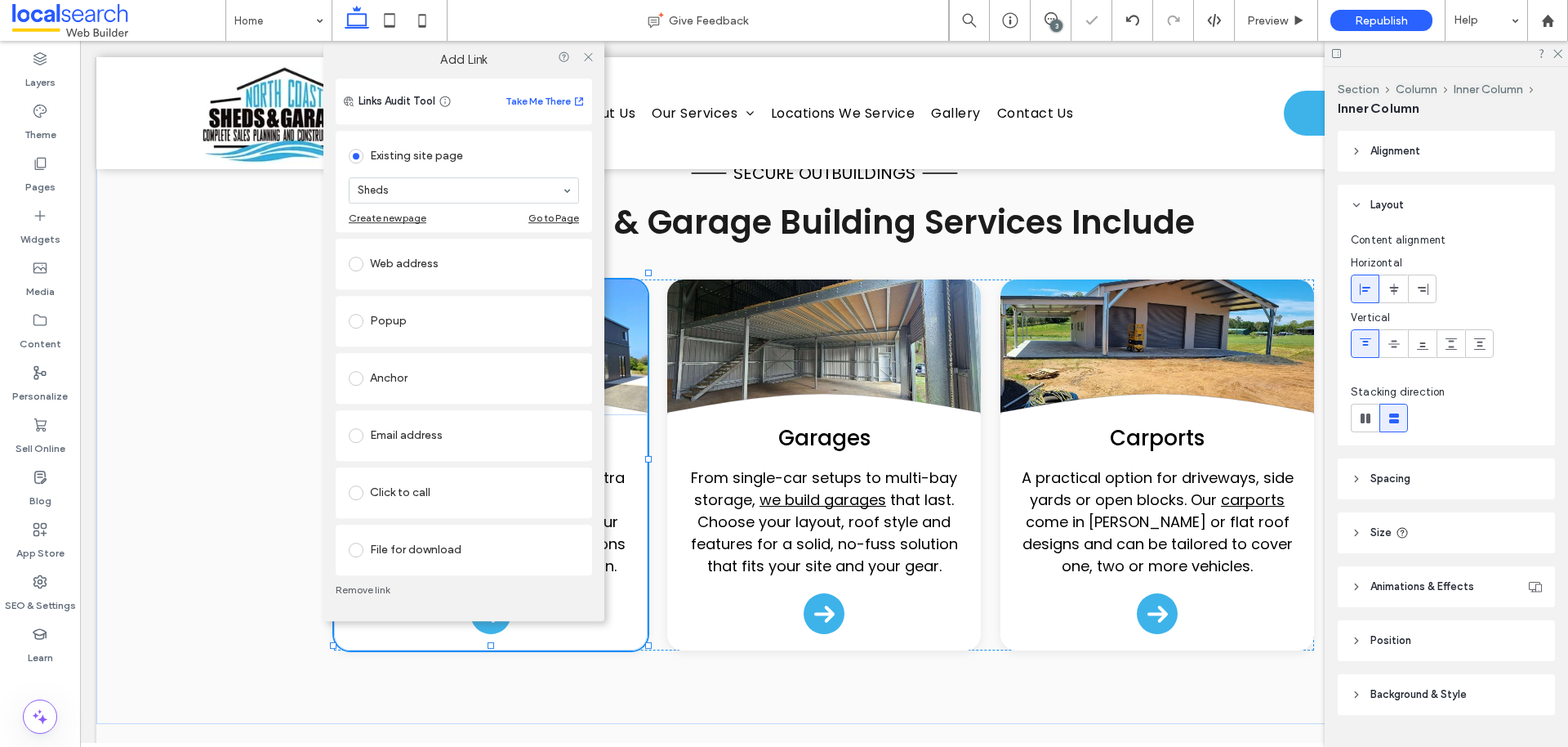
drag, startPoint x: 585, startPoint y: 54, endPoint x: 597, endPoint y: 76, distance: 25.1
click at [585, 54] on use at bounding box center [587, 57] width 8 height 8
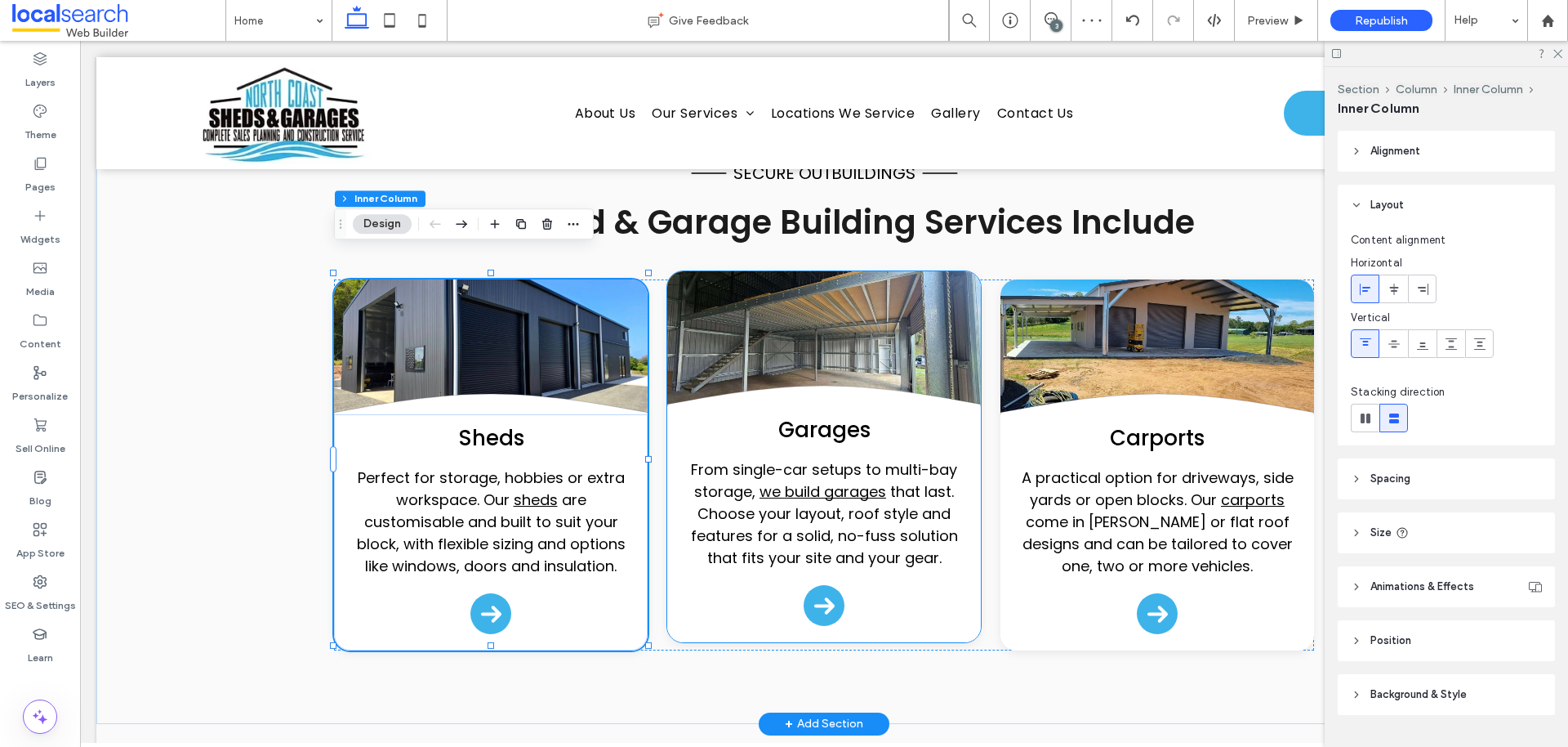
click at [906, 414] on h4 "Garages" at bounding box center [824, 430] width 276 height 32
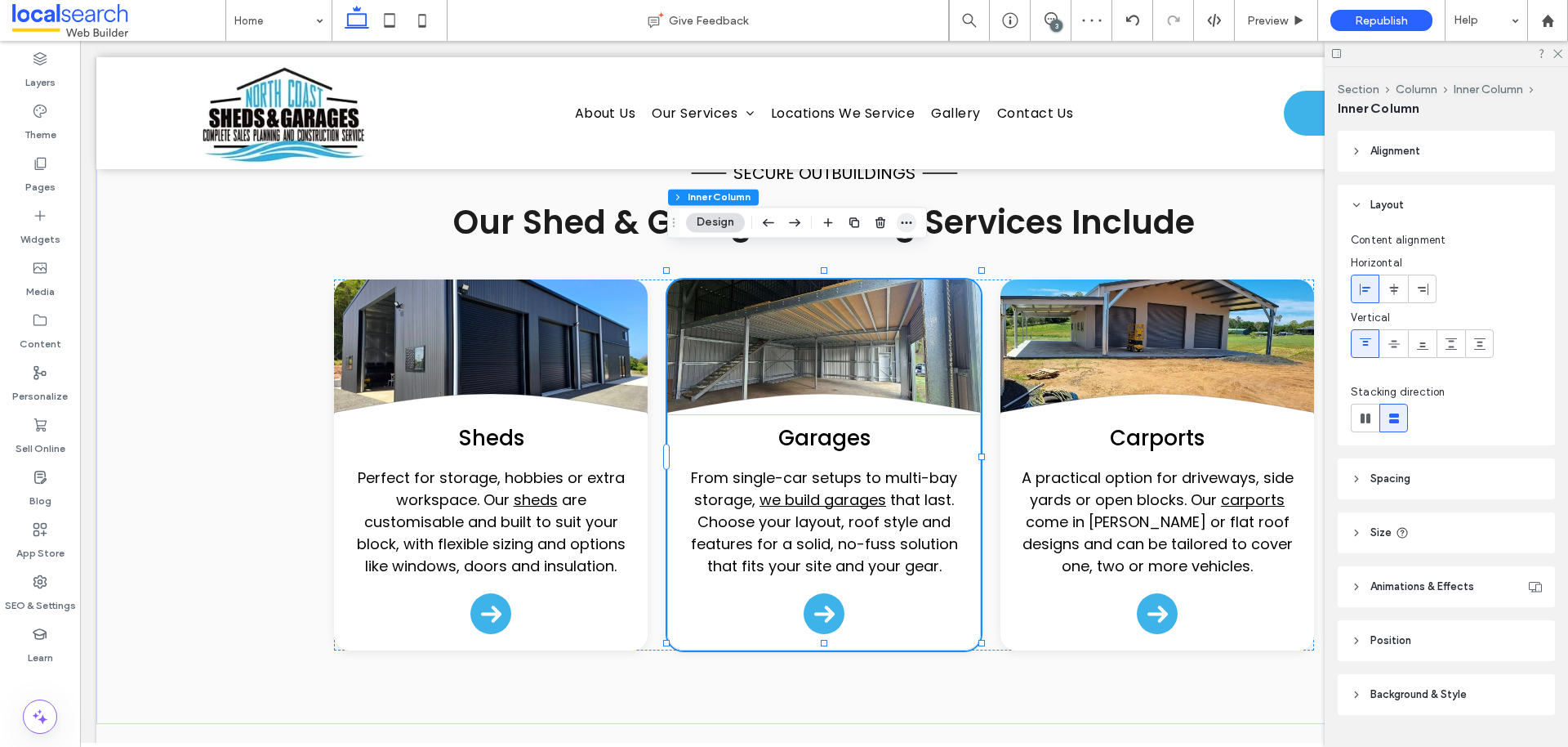
click at [908, 217] on icon "button" at bounding box center [906, 222] width 14 height 14
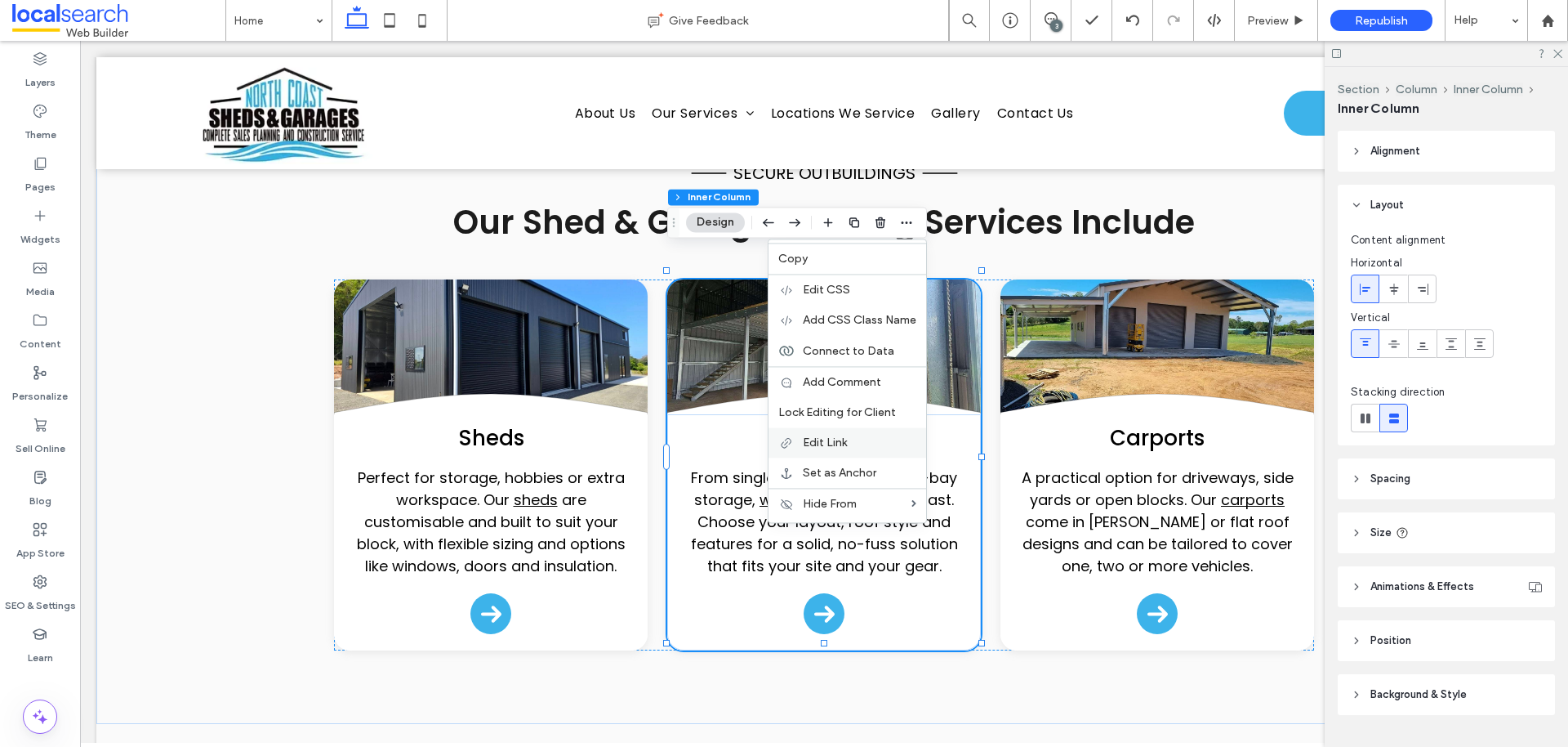
click at [845, 435] on span "Edit Link" at bounding box center [824, 442] width 44 height 14
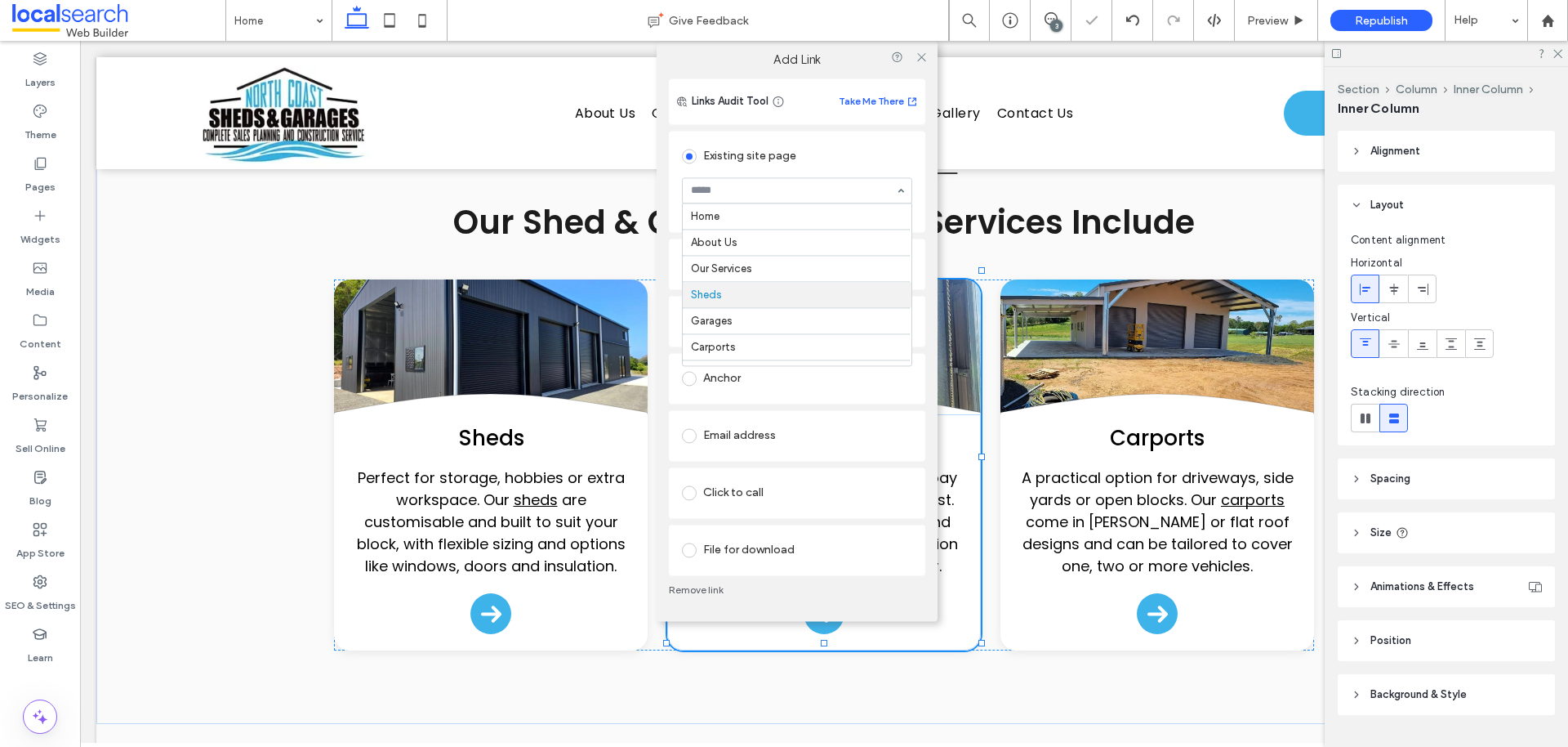
scroll to position [78, 0]
click at [924, 60] on use at bounding box center [920, 57] width 8 height 8
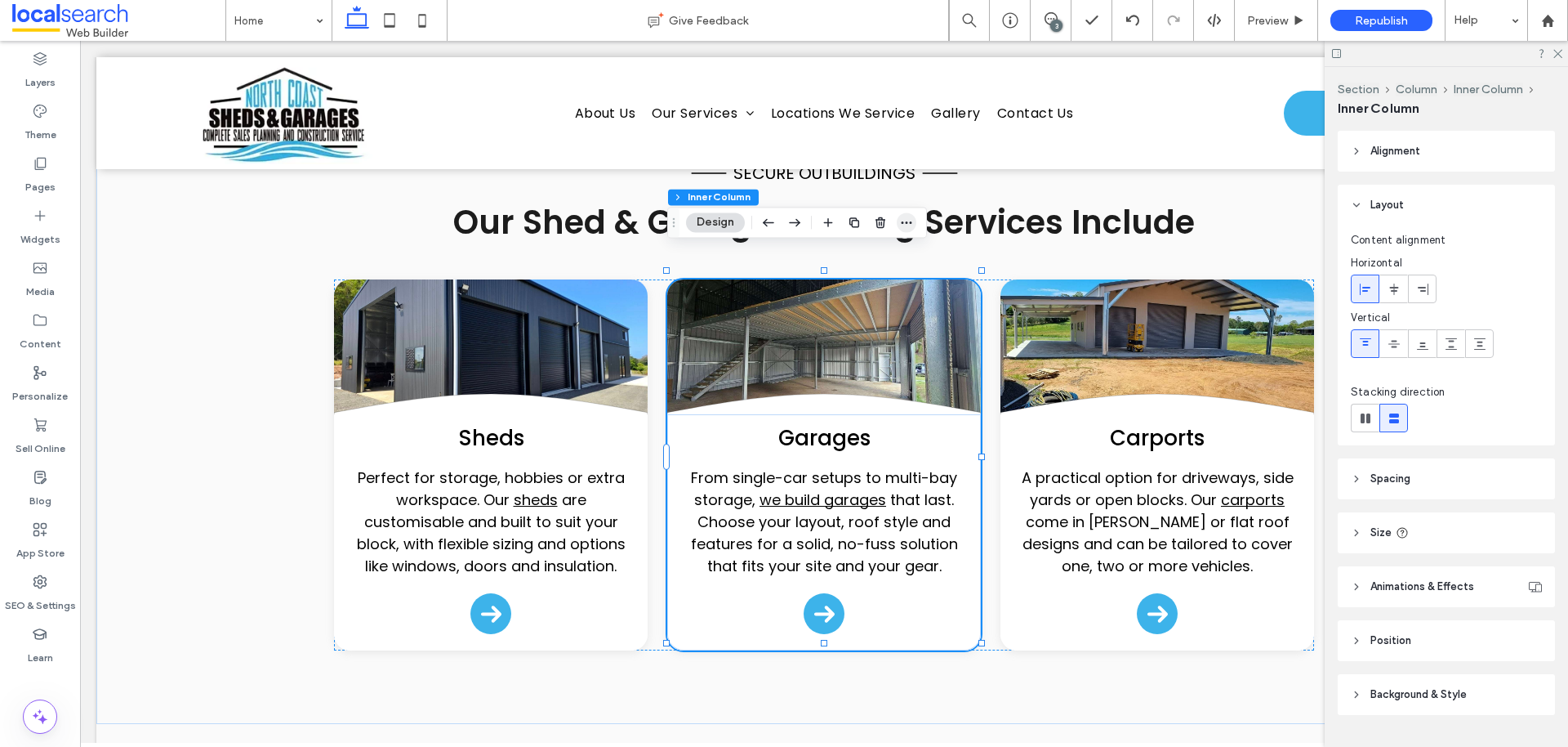
click at [911, 229] on span "button" at bounding box center [907, 223] width 20 height 20
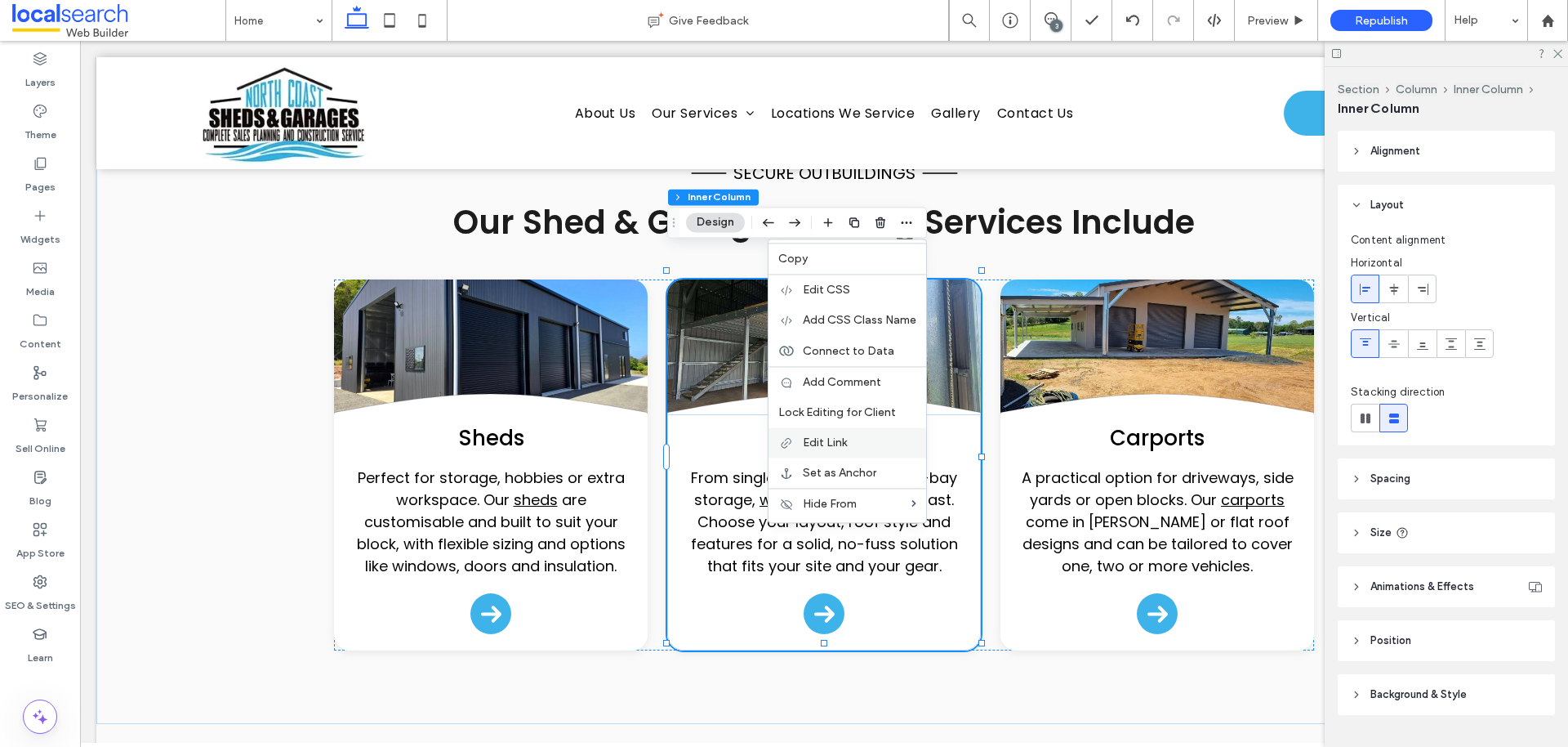
click at [842, 443] on span "Edit Link" at bounding box center [824, 442] width 44 height 14
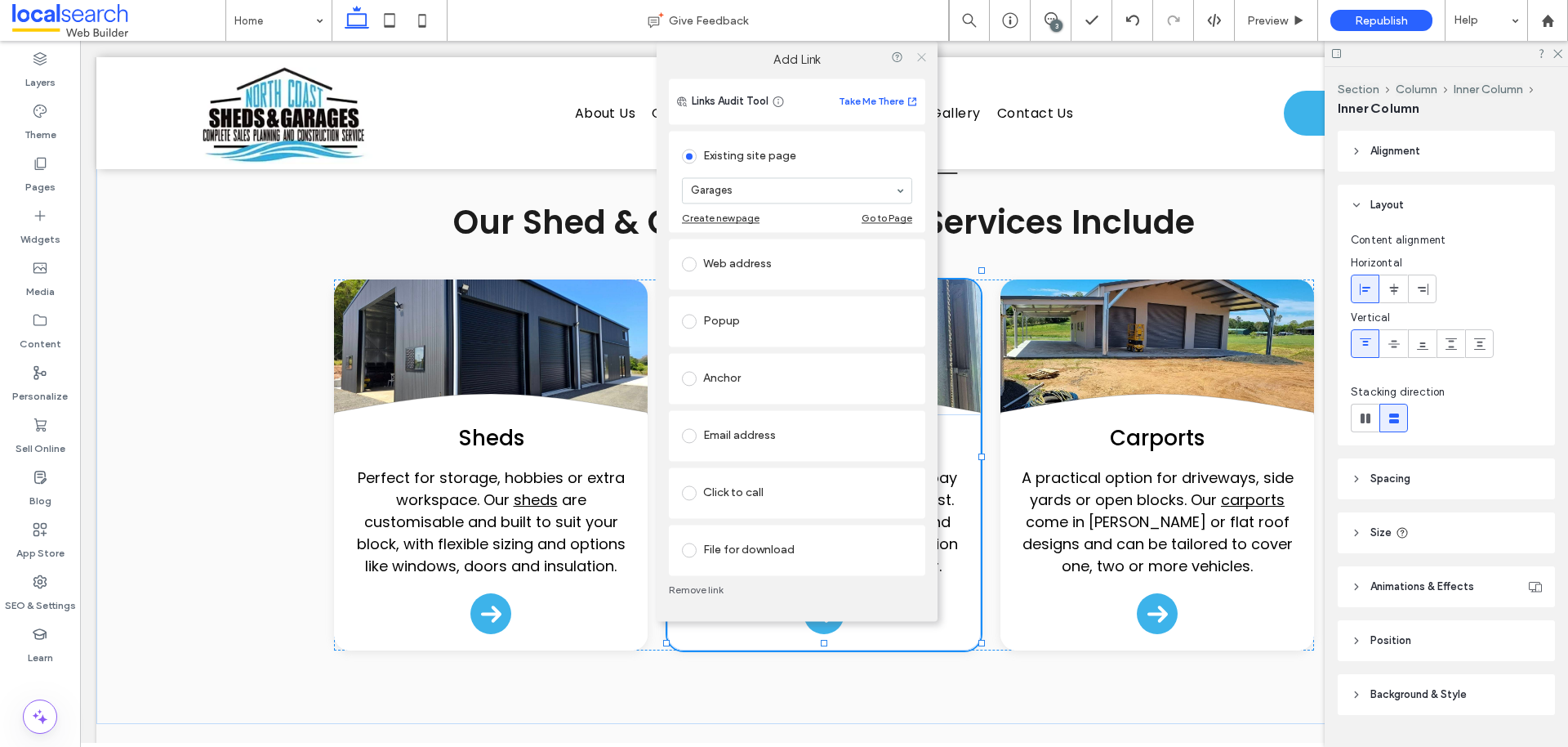
click at [916, 59] on icon at bounding box center [921, 57] width 13 height 13
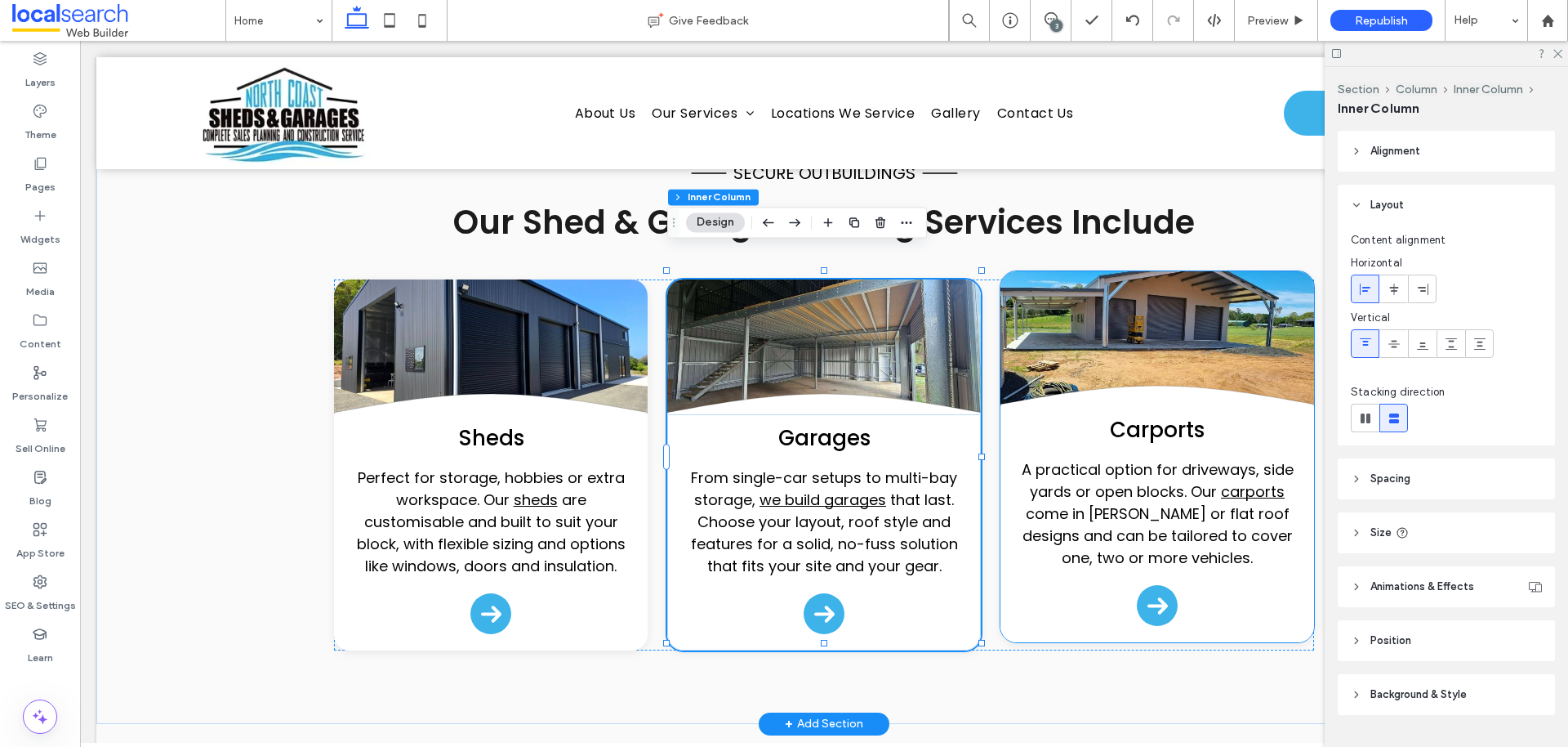
click at [1085, 275] on link at bounding box center [1157, 344] width 313 height 147
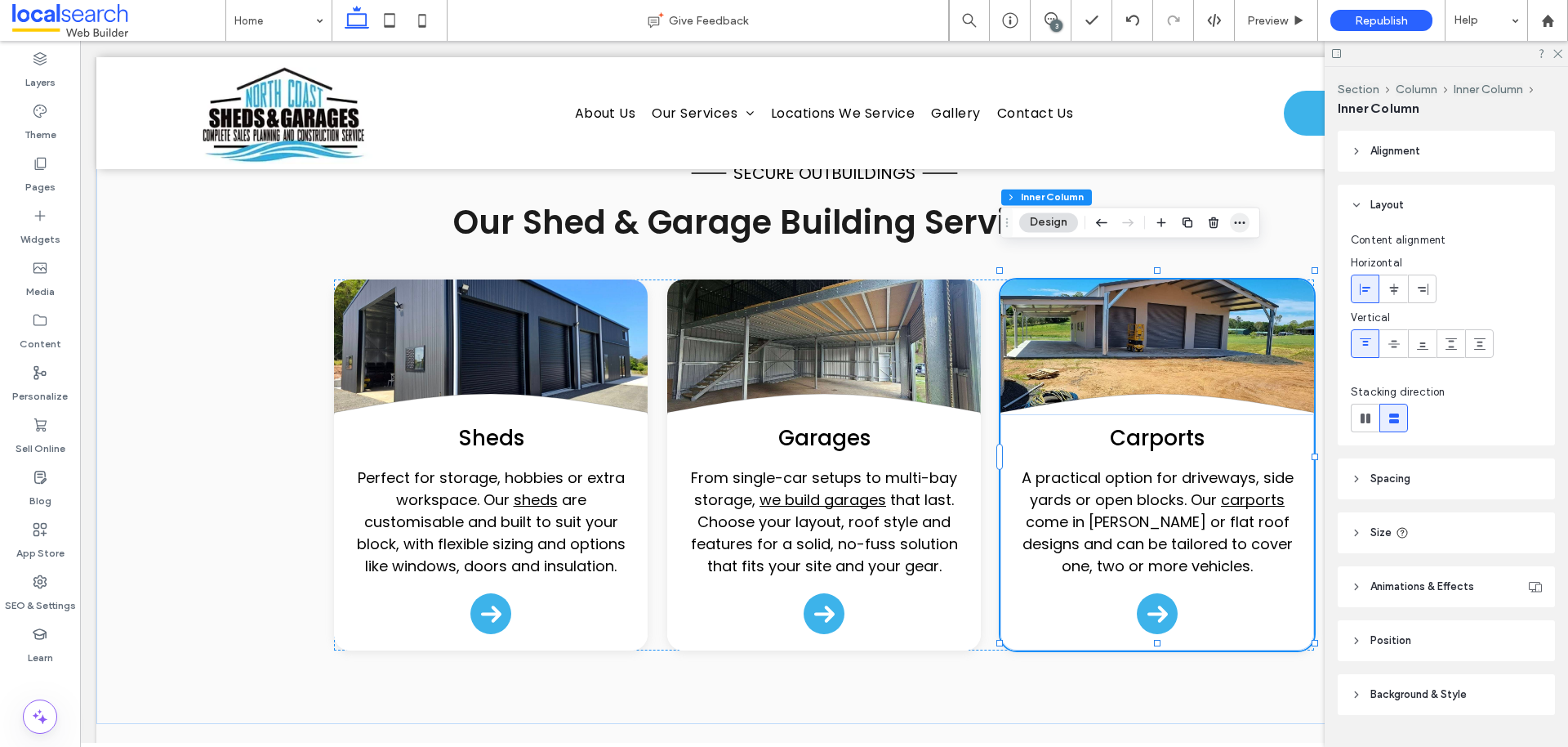
click at [1233, 215] on icon "button" at bounding box center [1239, 222] width 14 height 14
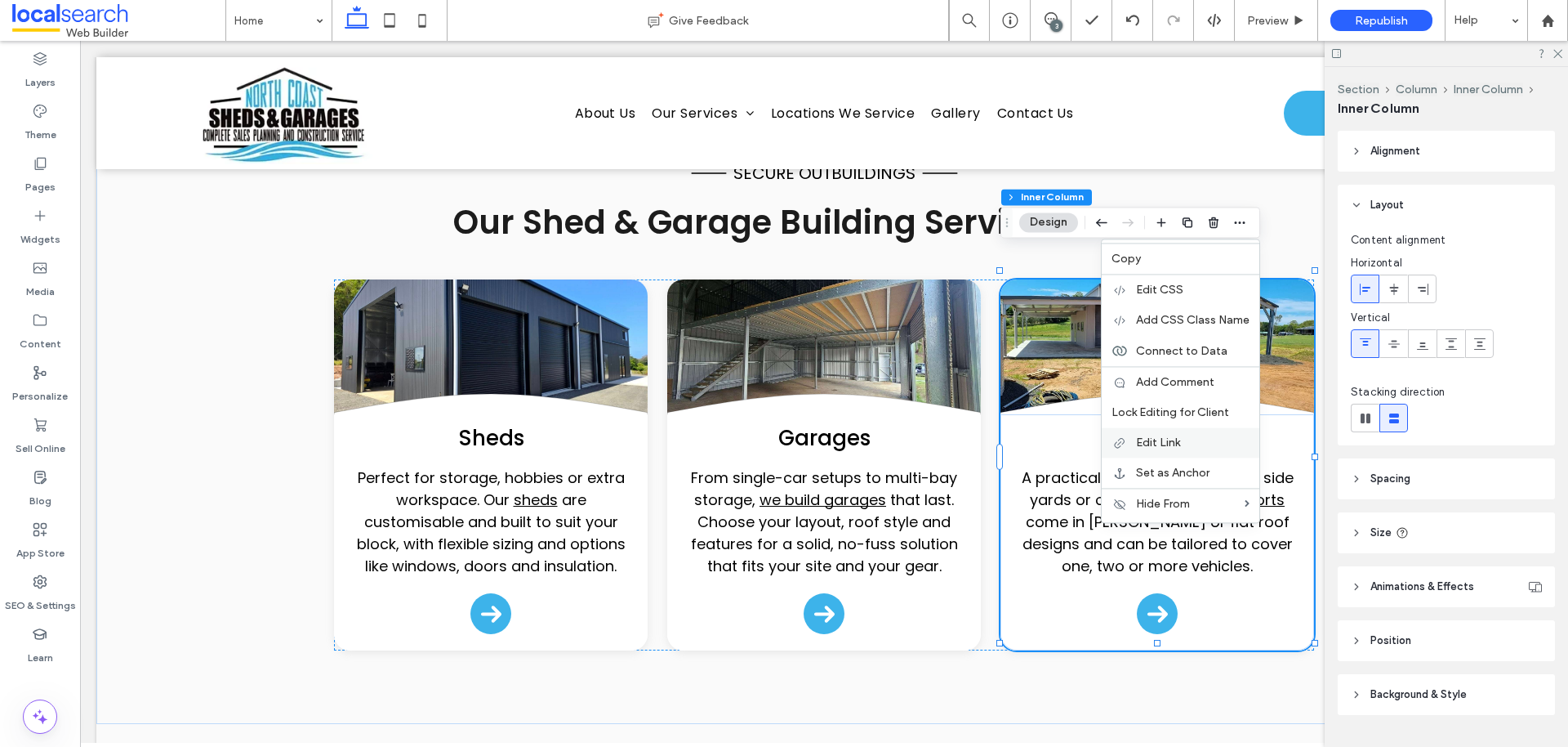
click at [1155, 433] on div "Edit Link" at bounding box center [1180, 442] width 158 height 31
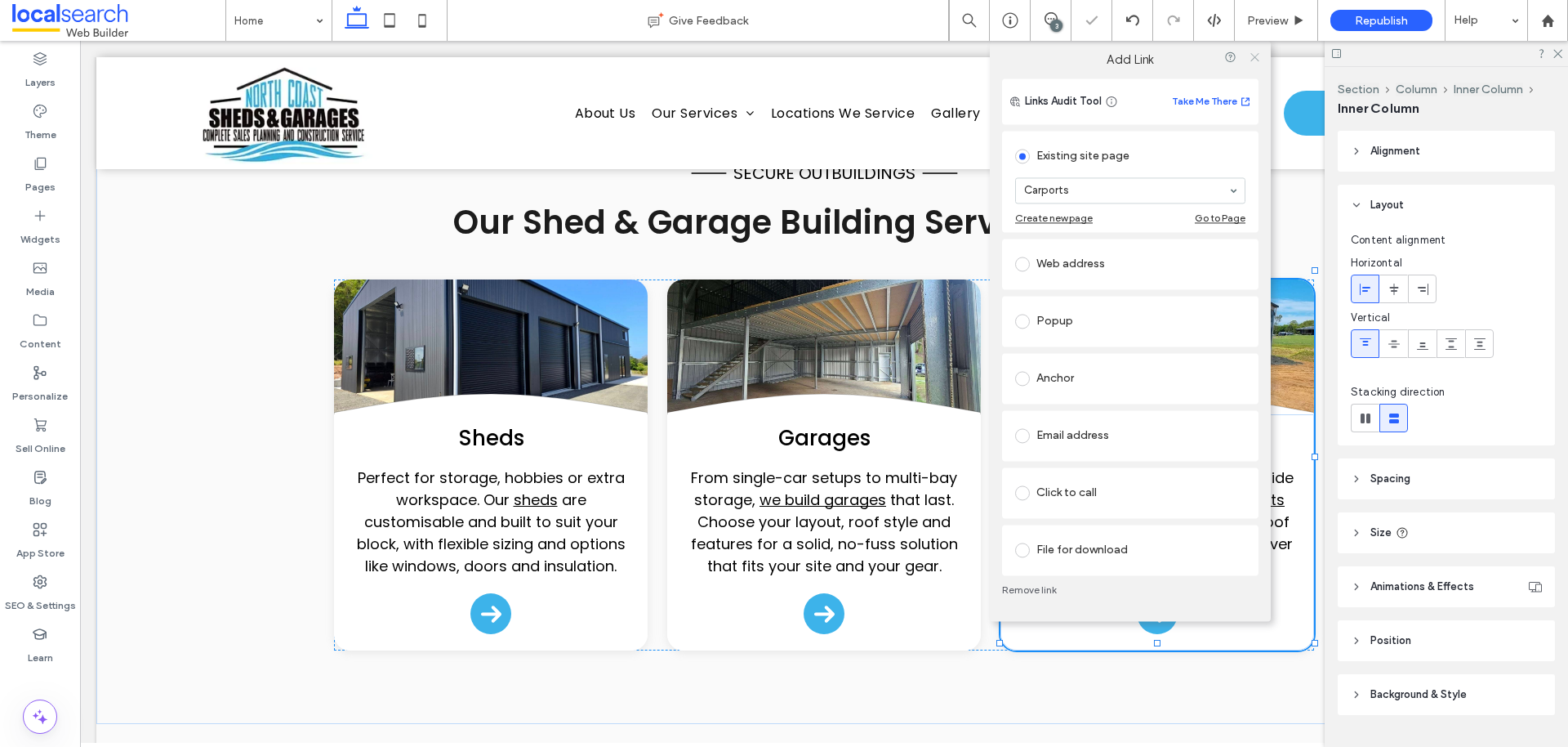
click at [1249, 63] on span at bounding box center [1255, 57] width 13 height 24
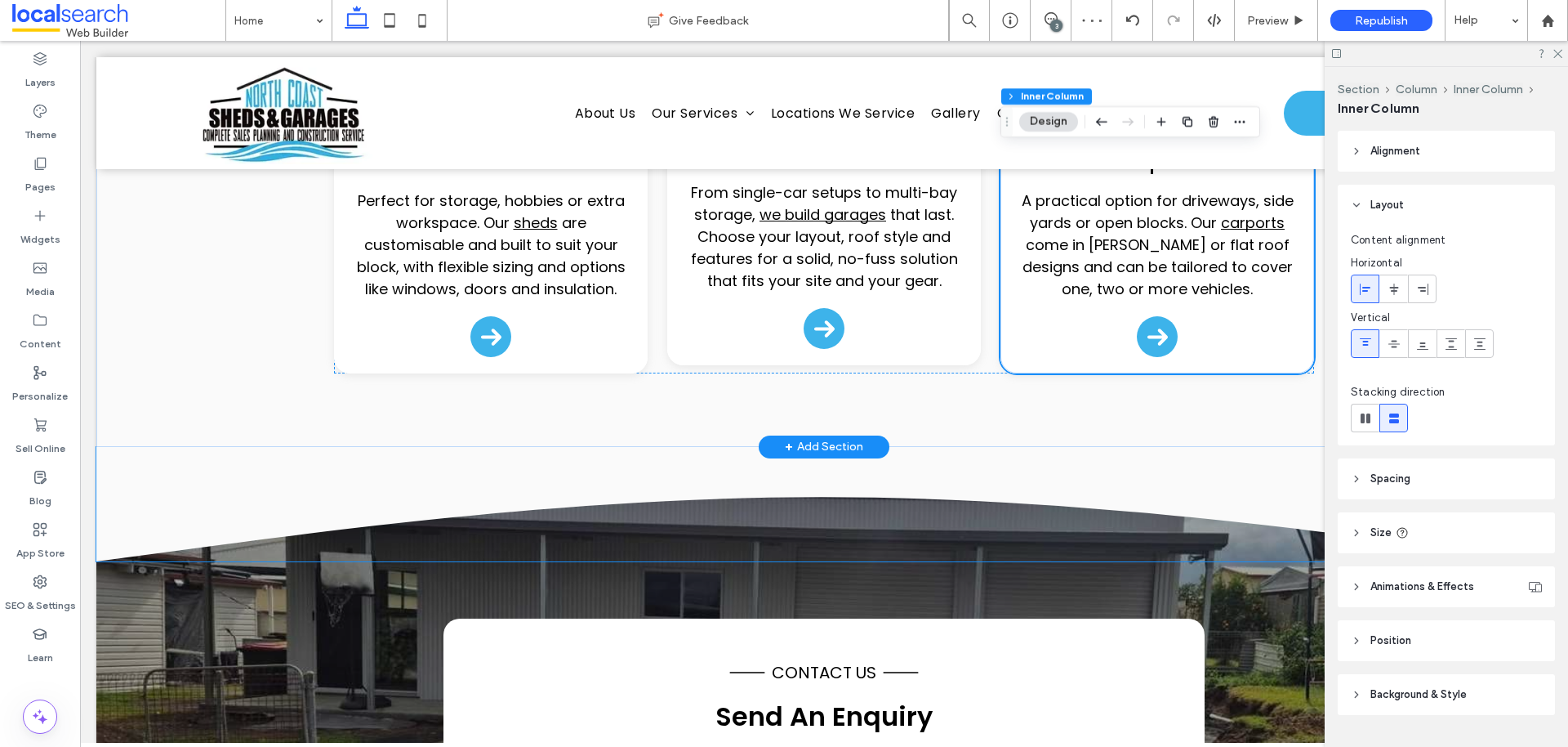
scroll to position [1732, 0]
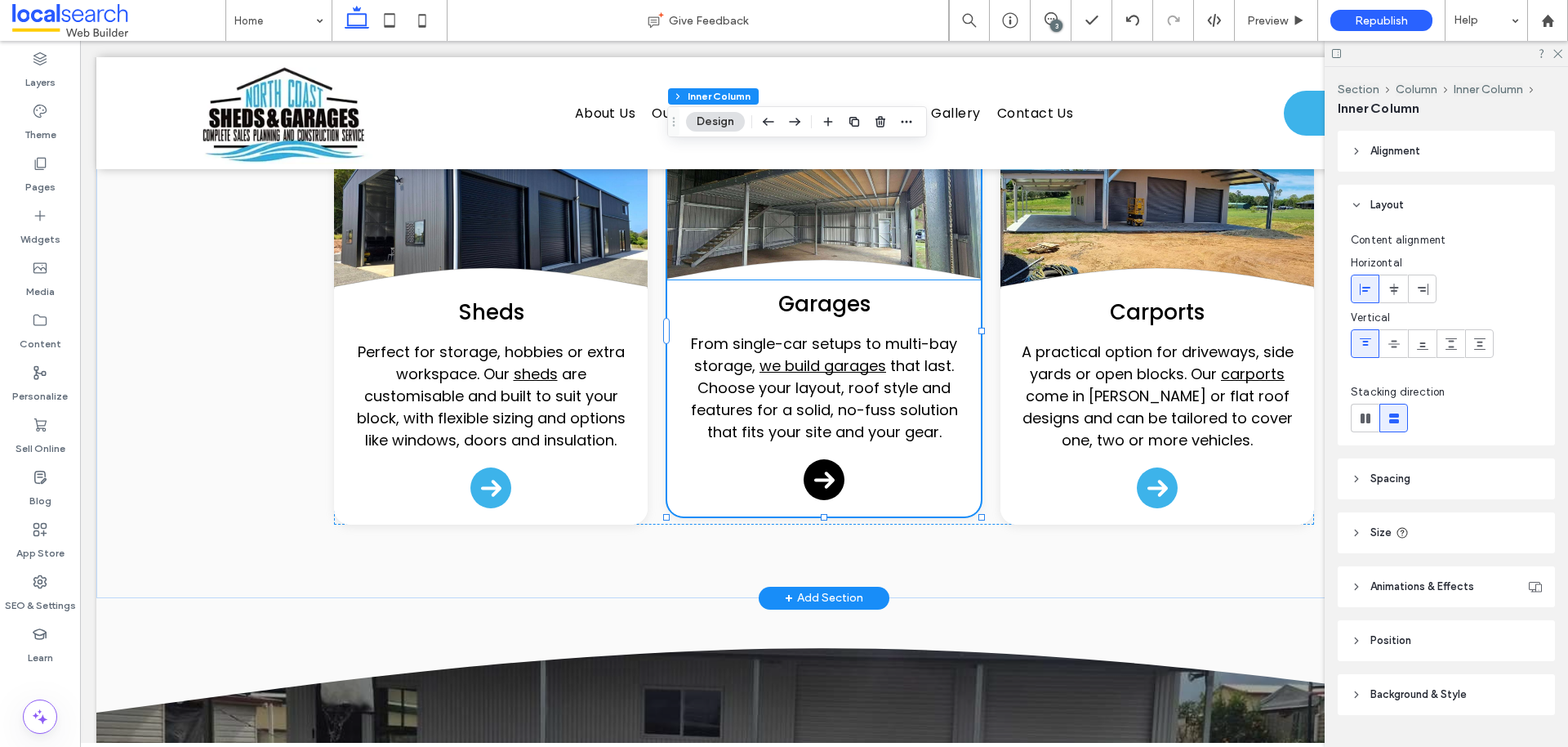
click at [822, 460] on div "Arrow Icon" at bounding box center [823, 479] width 41 height 41
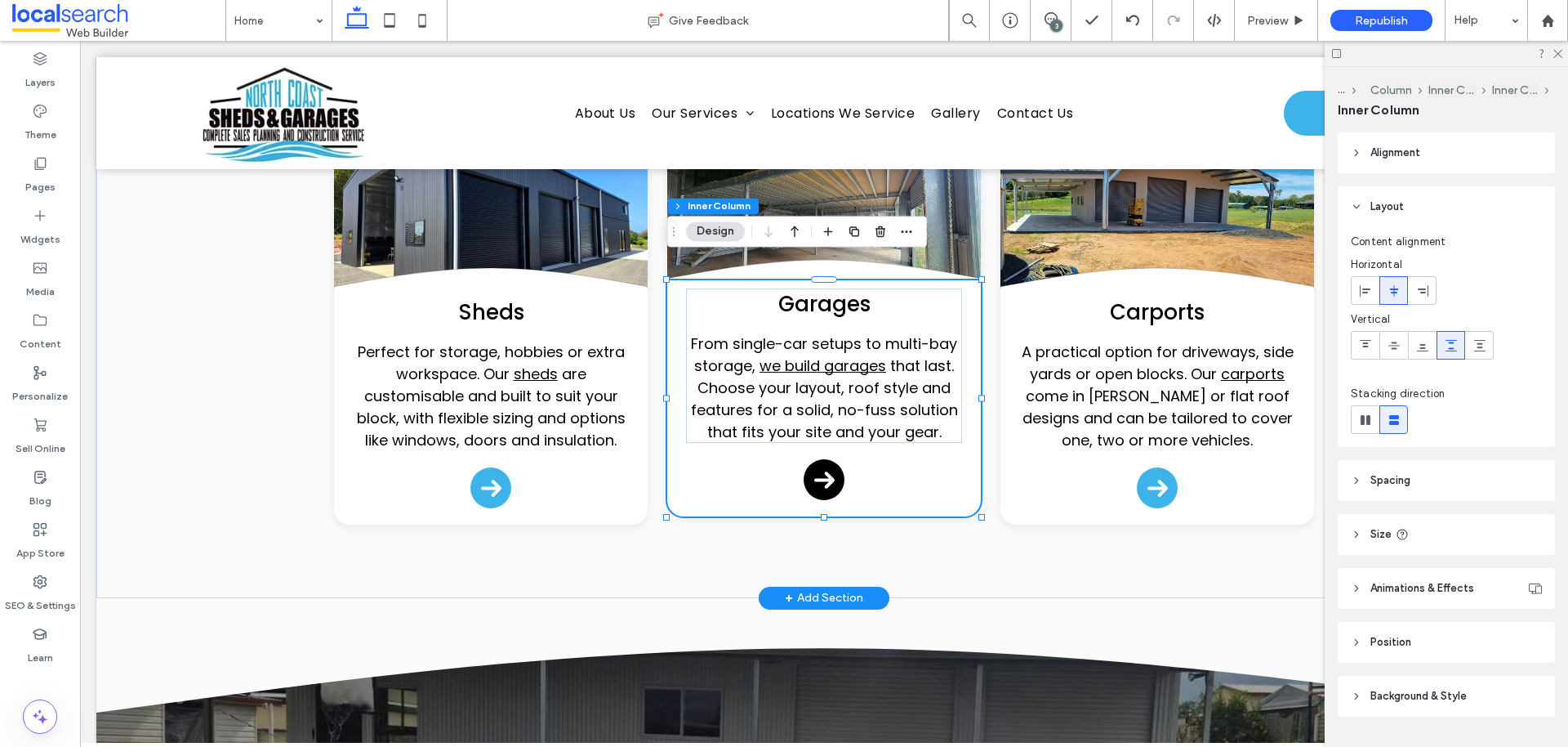
click at [822, 460] on div "Arrow Icon" at bounding box center [823, 479] width 41 height 41
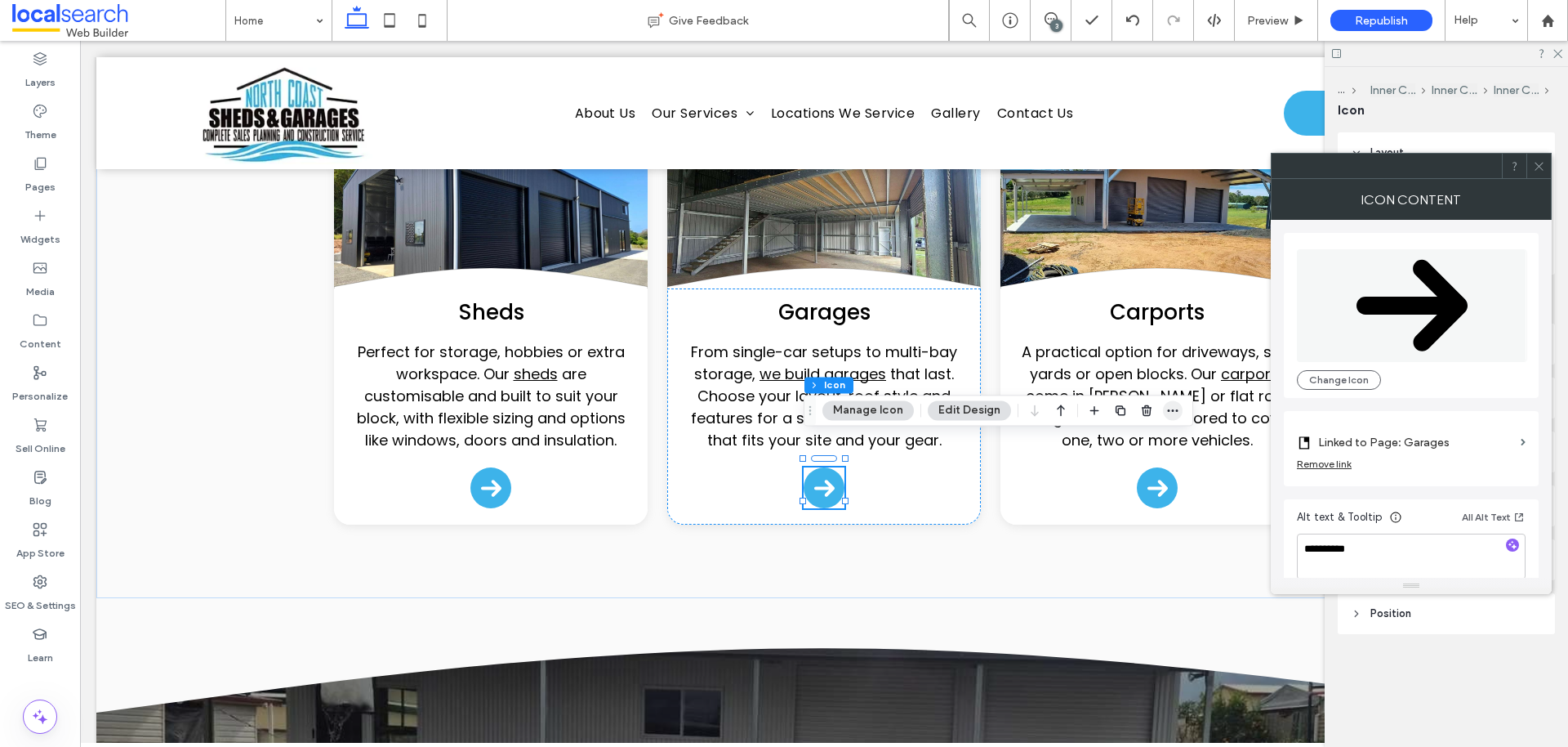
click at [1166, 407] on icon "button" at bounding box center [1173, 410] width 14 height 14
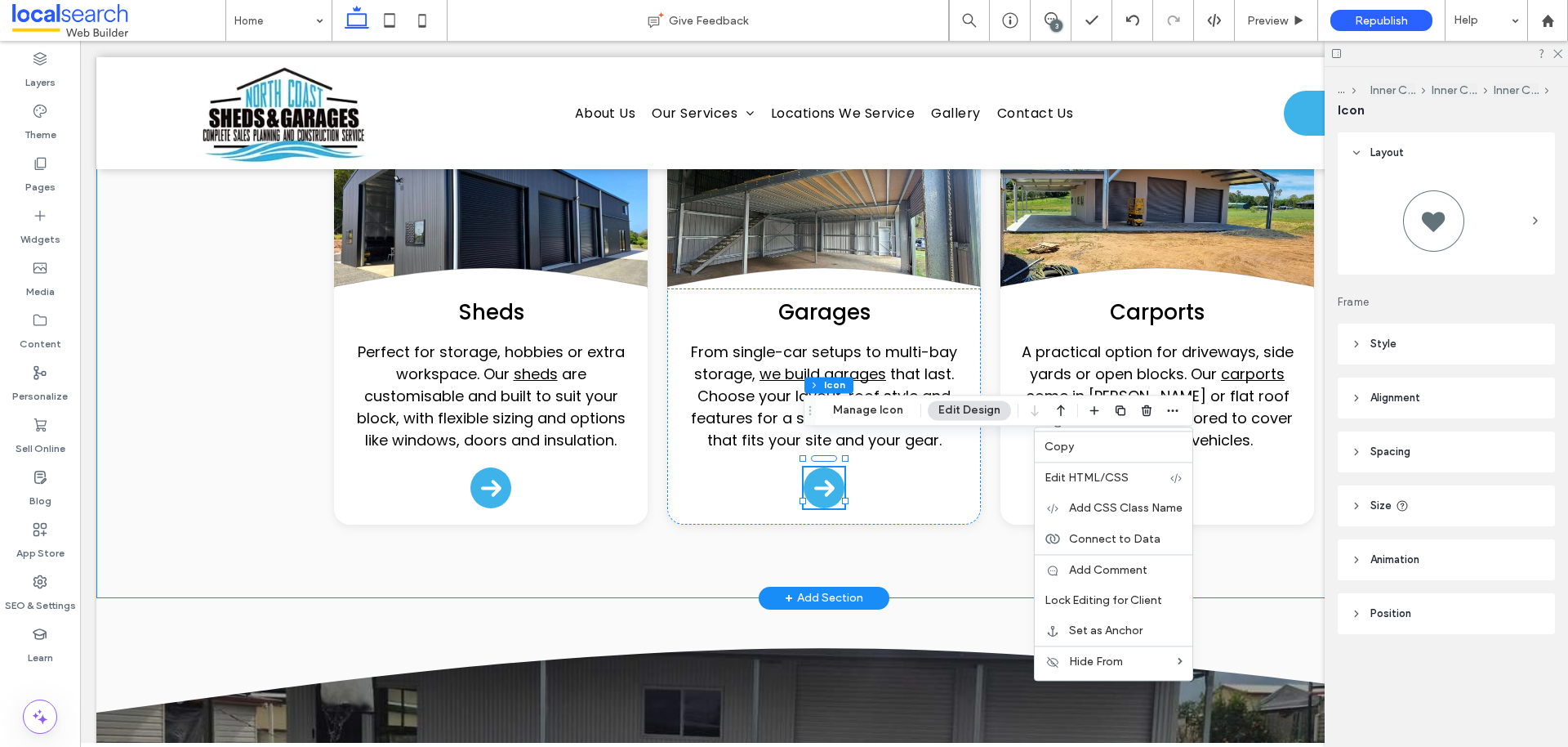
click at [983, 566] on div "Line Icon secure outbuildings Line Icon Our Shed & Garage Building Services Inc…" at bounding box center [824, 274] width 980 height 647
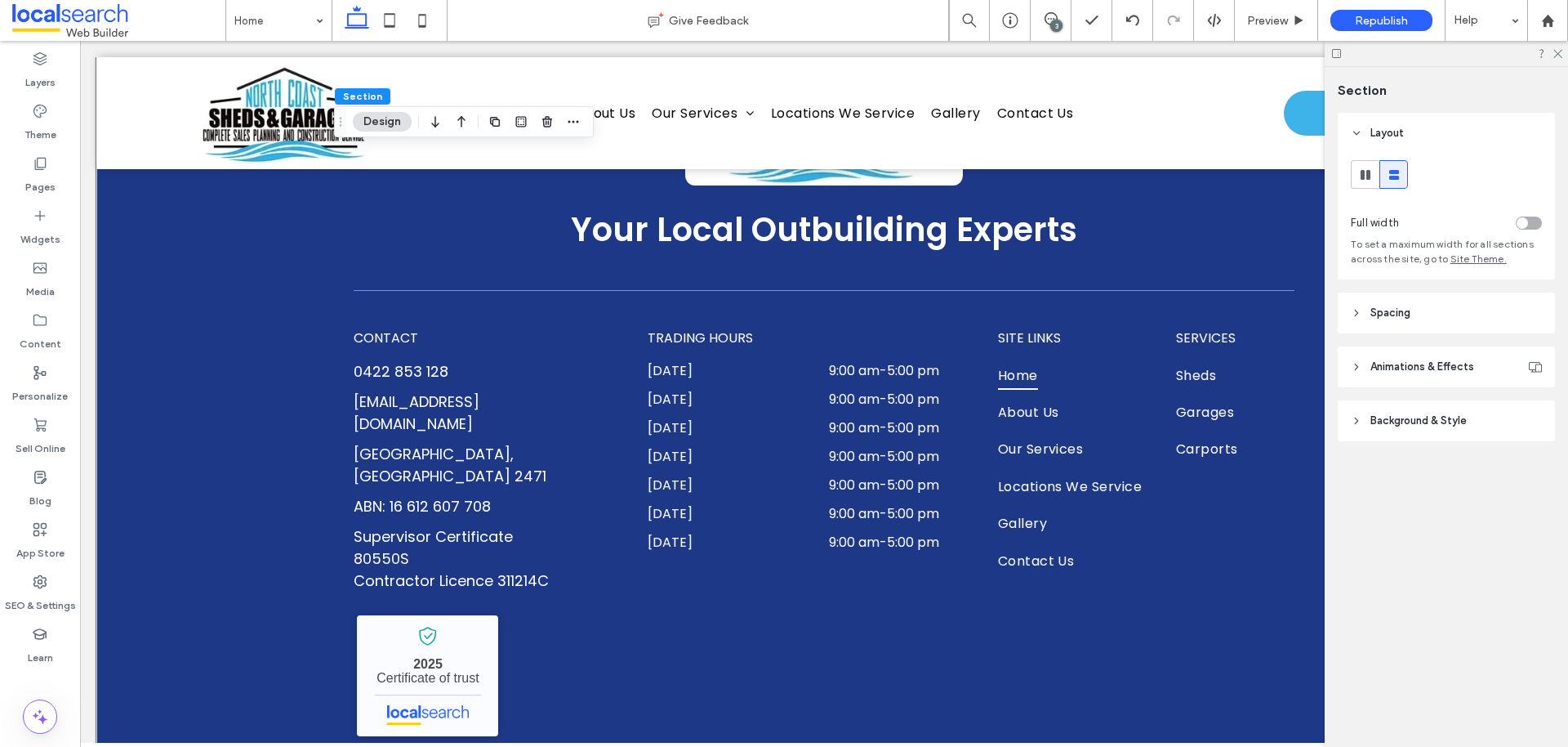
scroll to position [4254, 0]
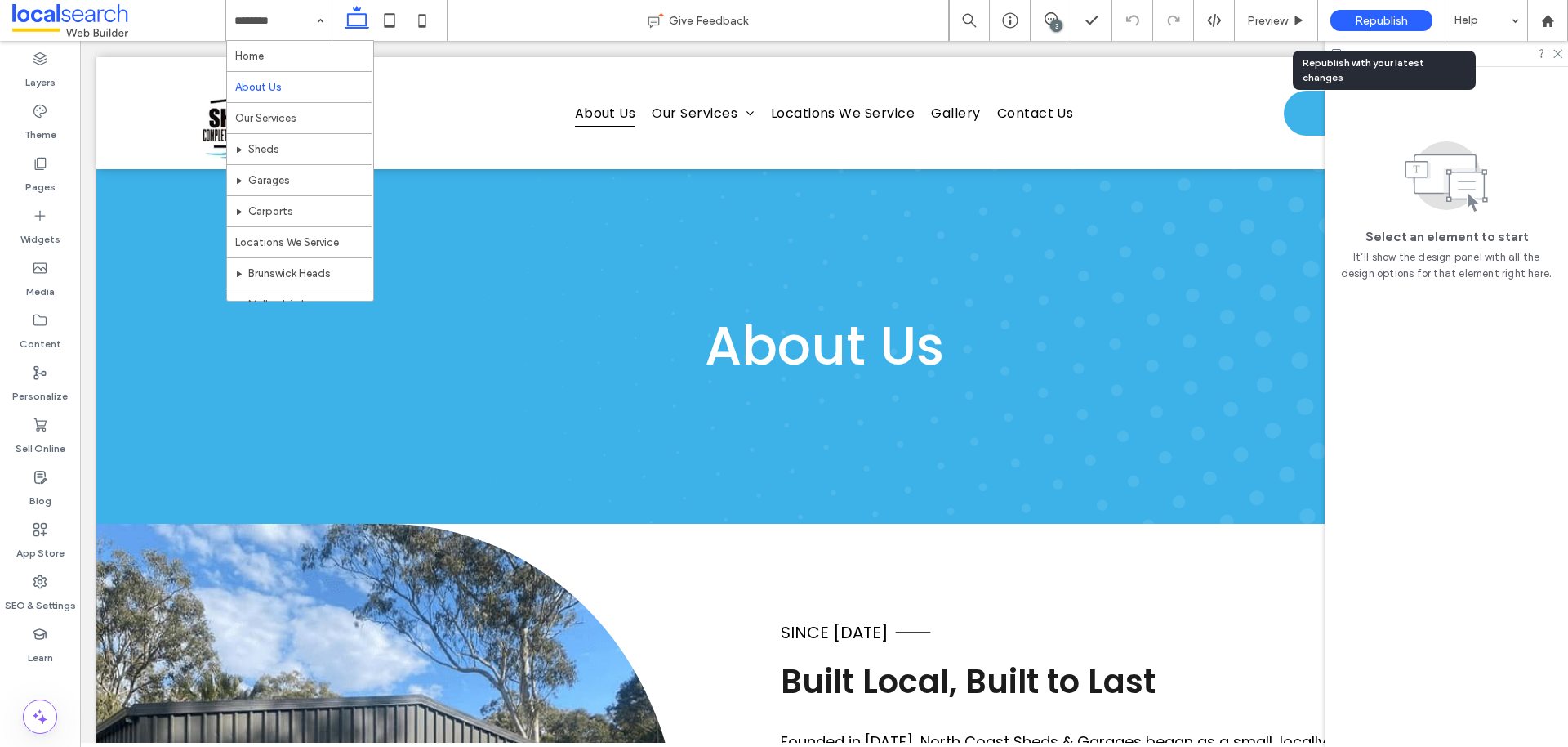
click at [1407, 30] on div "Republish" at bounding box center [1381, 21] width 102 height 22
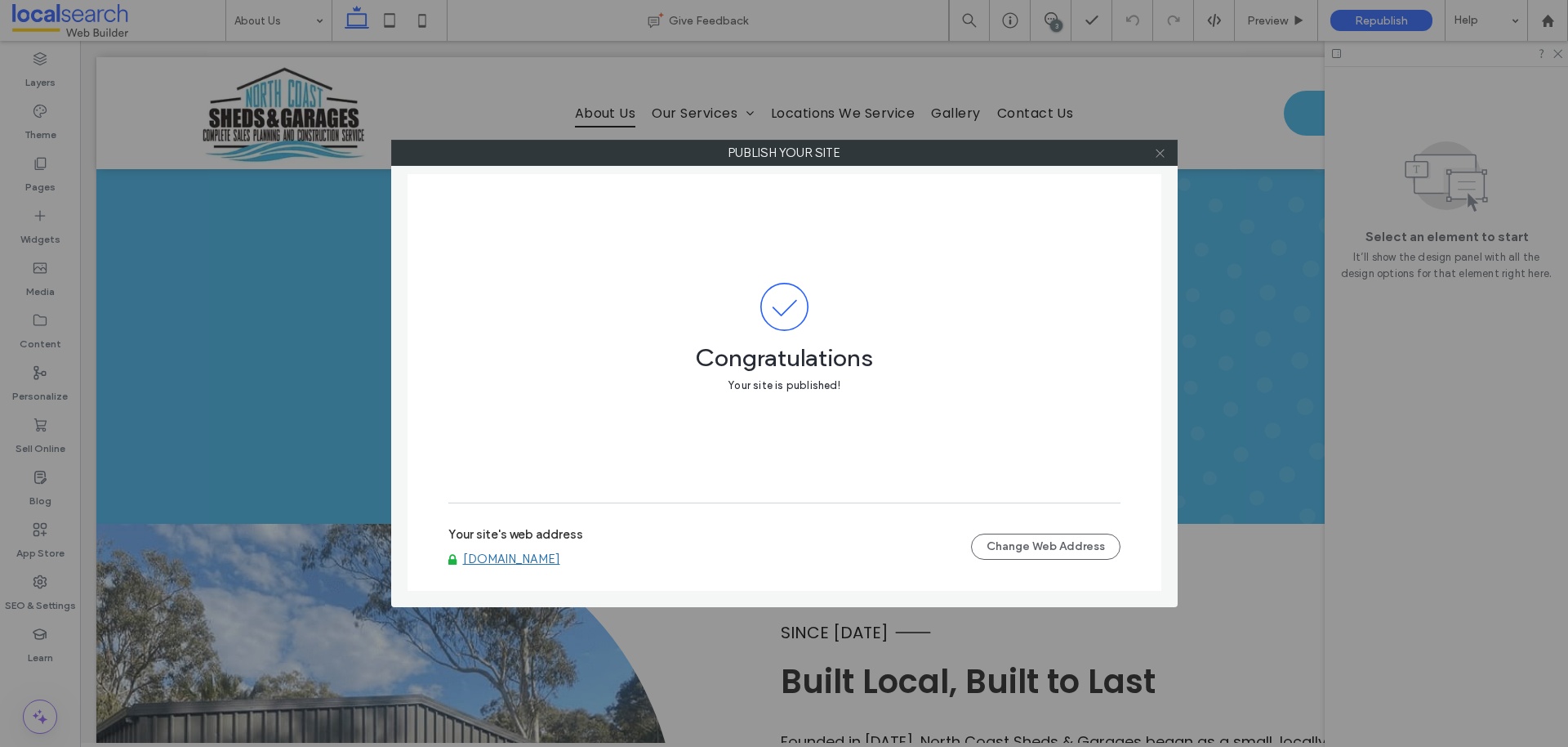
click at [1158, 156] on icon at bounding box center [1160, 153] width 13 height 13
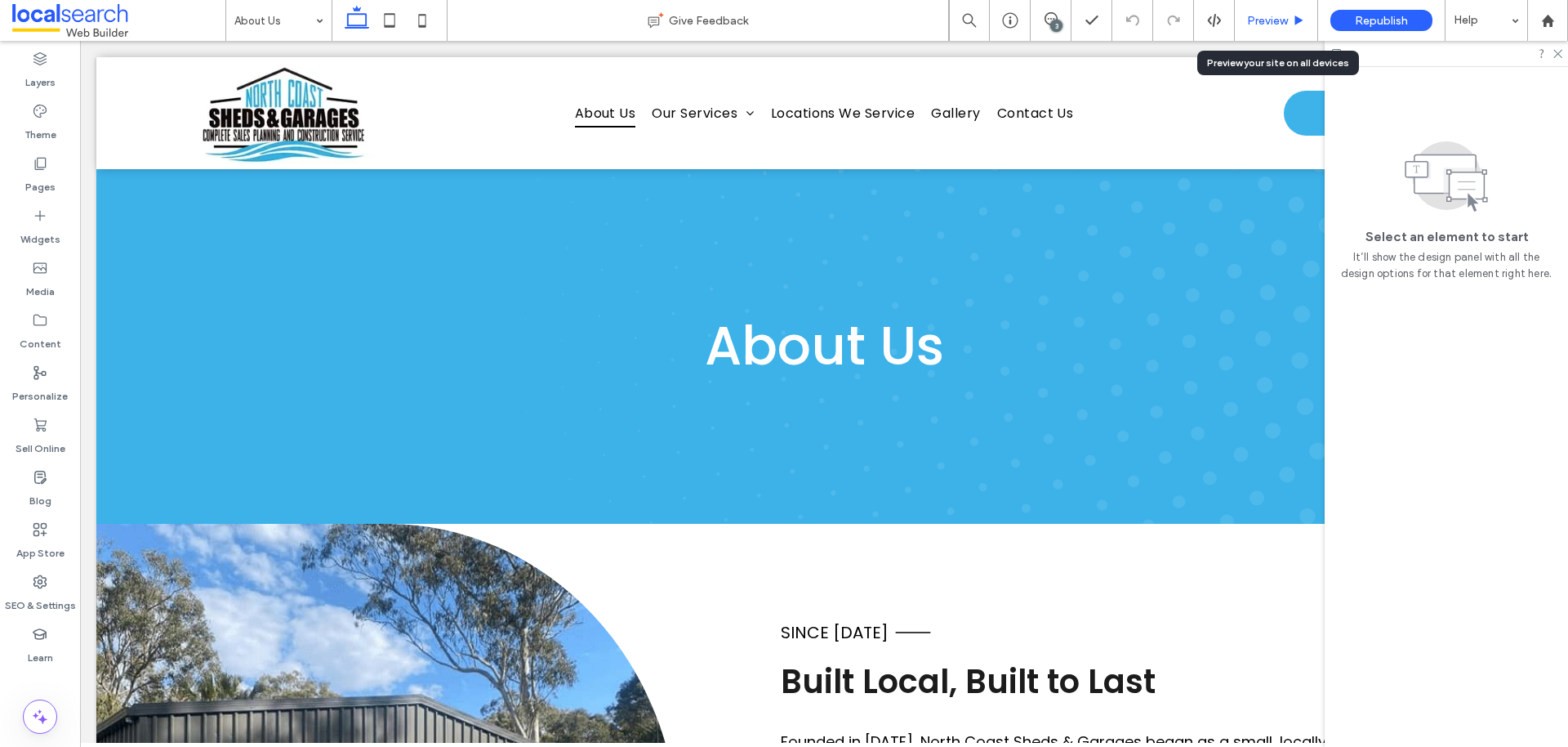
click at [1291, 28] on div "Preview" at bounding box center [1276, 20] width 83 height 41
click at [1298, 17] on use at bounding box center [1299, 20] width 8 height 9
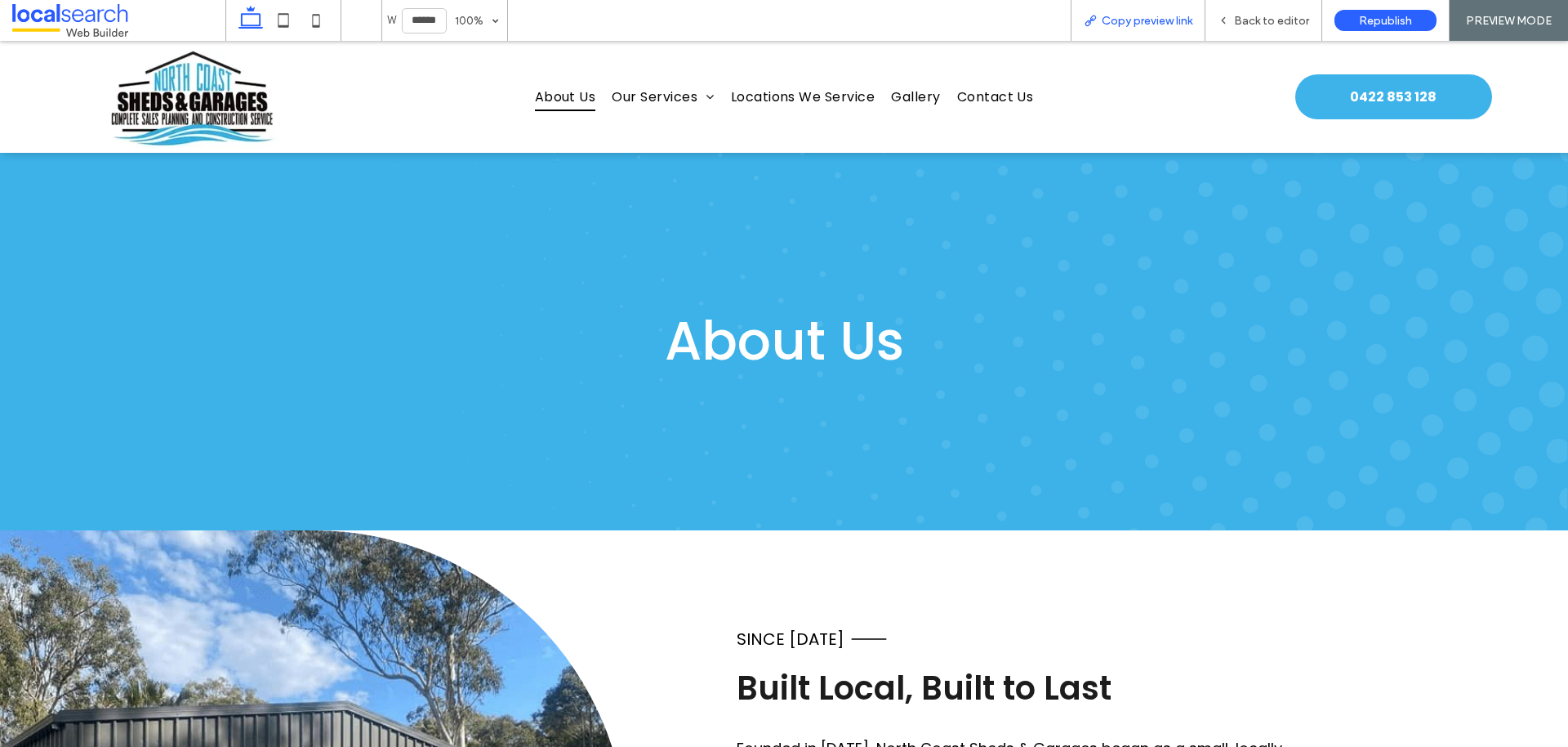
click at [1113, 22] on span "Copy preview link" at bounding box center [1147, 20] width 91 height 14
drag, startPoint x: 845, startPoint y: 135, endPoint x: 845, endPoint y: 94, distance: 41.0
click at [845, 94] on span "Locations We Service" at bounding box center [803, 97] width 144 height 29
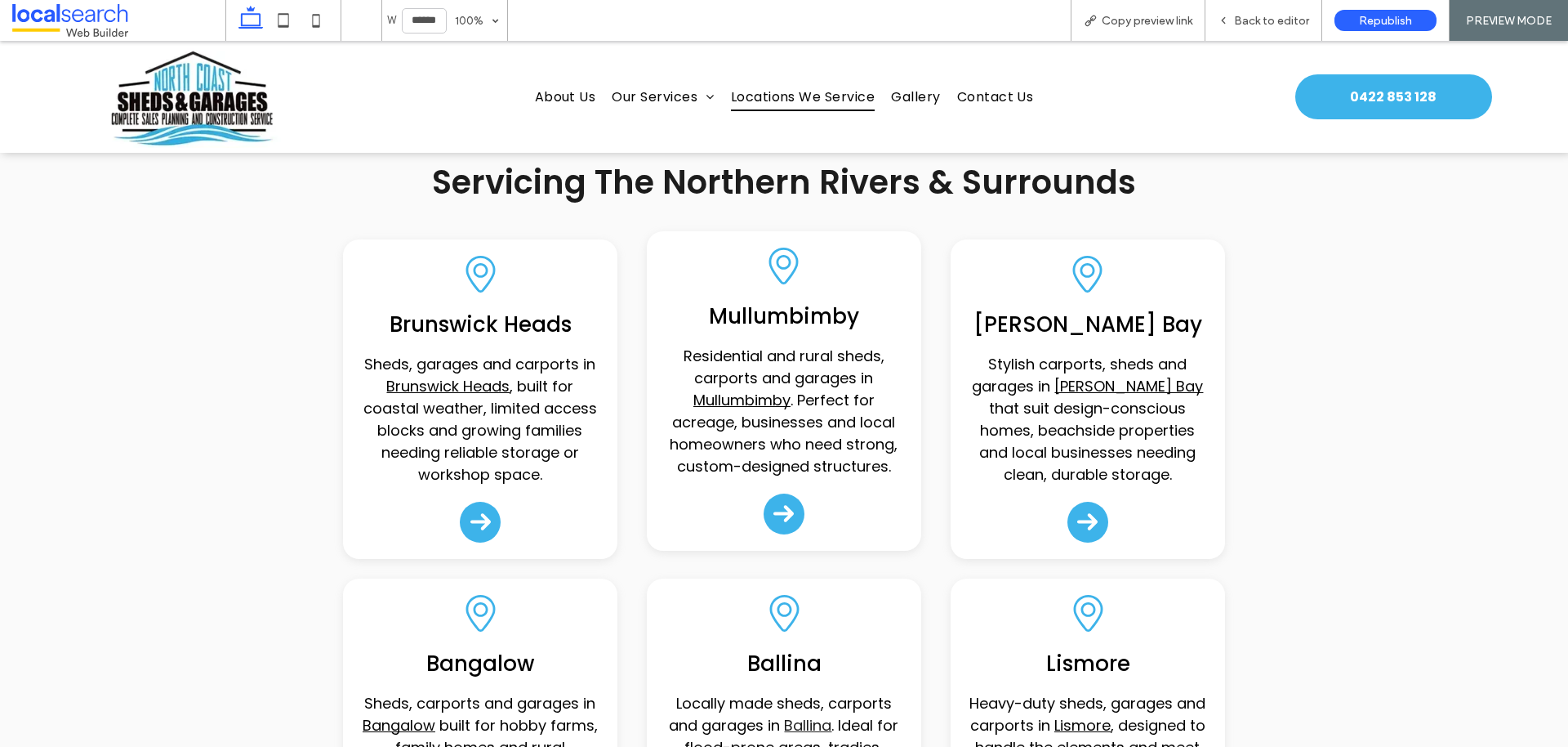
click at [683, 247] on div "Pin Icon Mullumbimby Residential and rural sheds, carports and garages in Mullu…" at bounding box center [784, 391] width 275 height 320
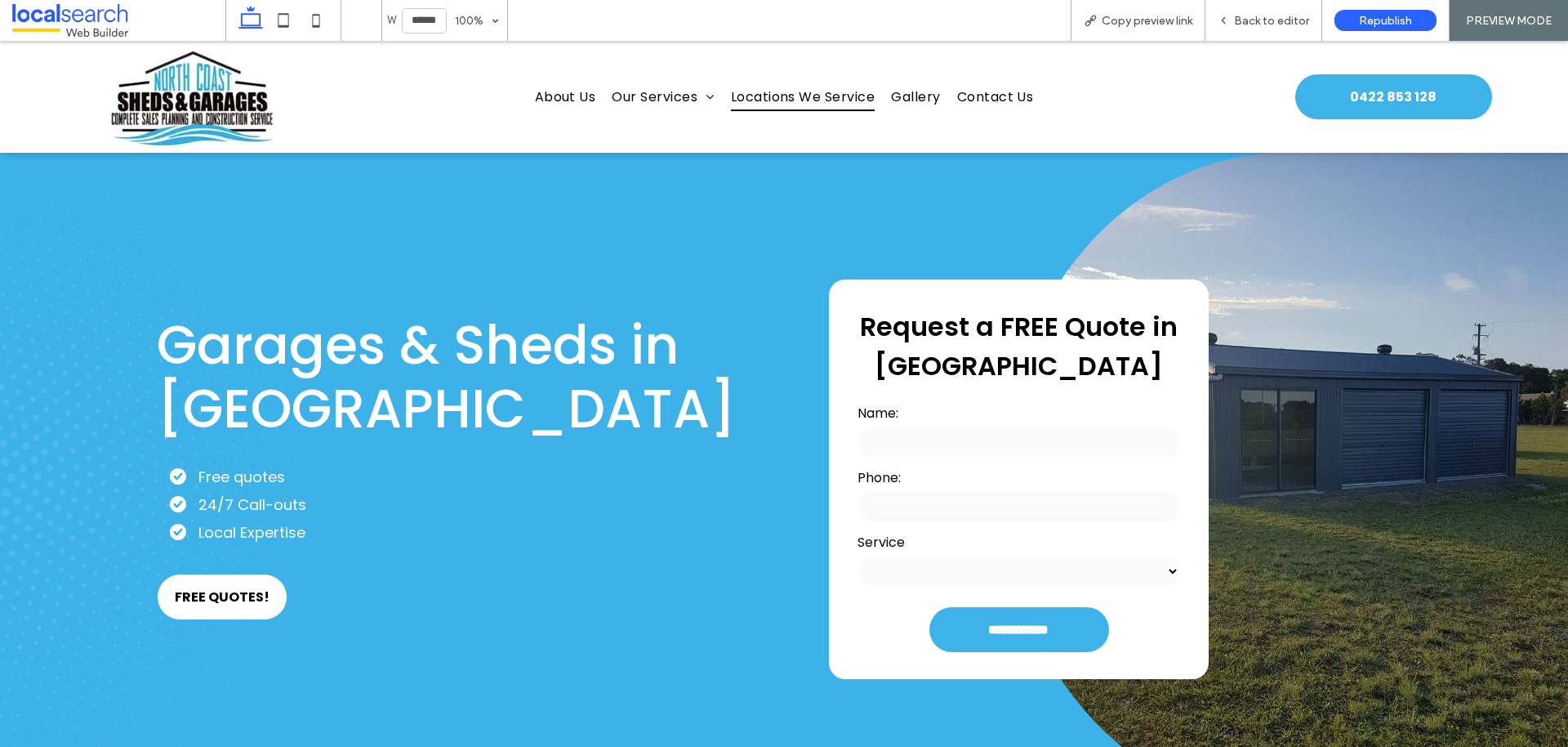
click at [841, 91] on span "Locations We Service" at bounding box center [803, 97] width 144 height 29
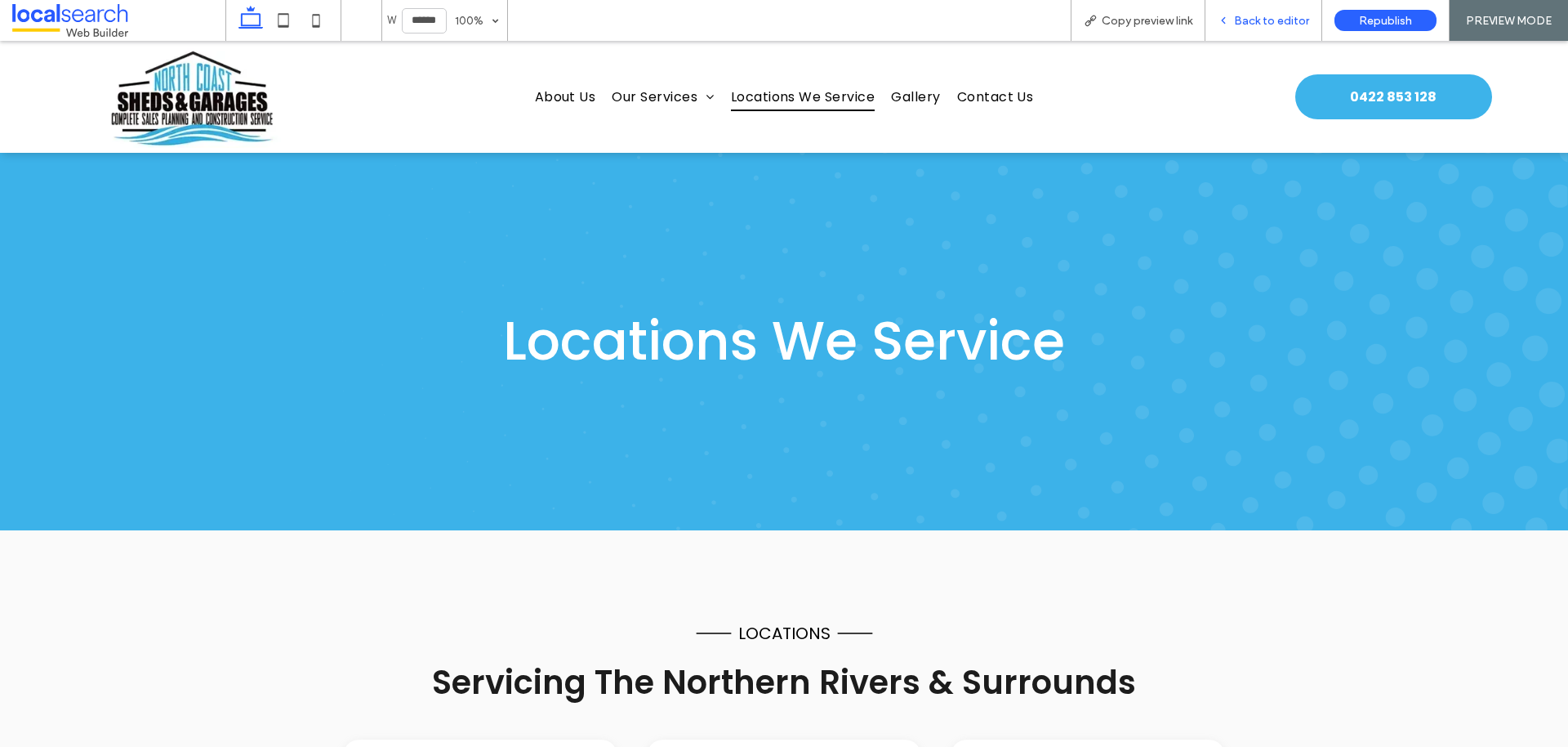
click at [1299, 19] on span "Back to editor" at bounding box center [1271, 20] width 75 height 14
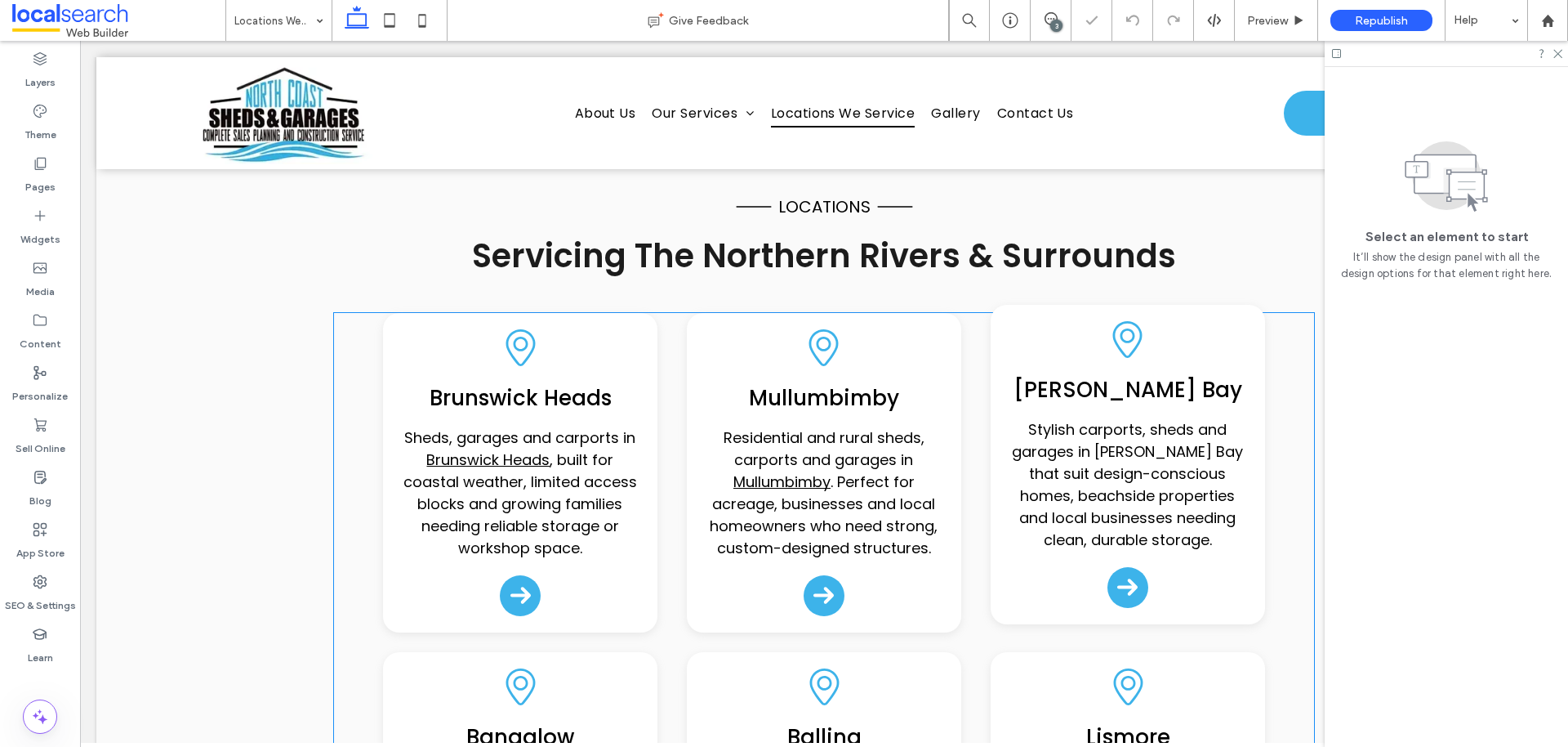
scroll to position [497, 0]
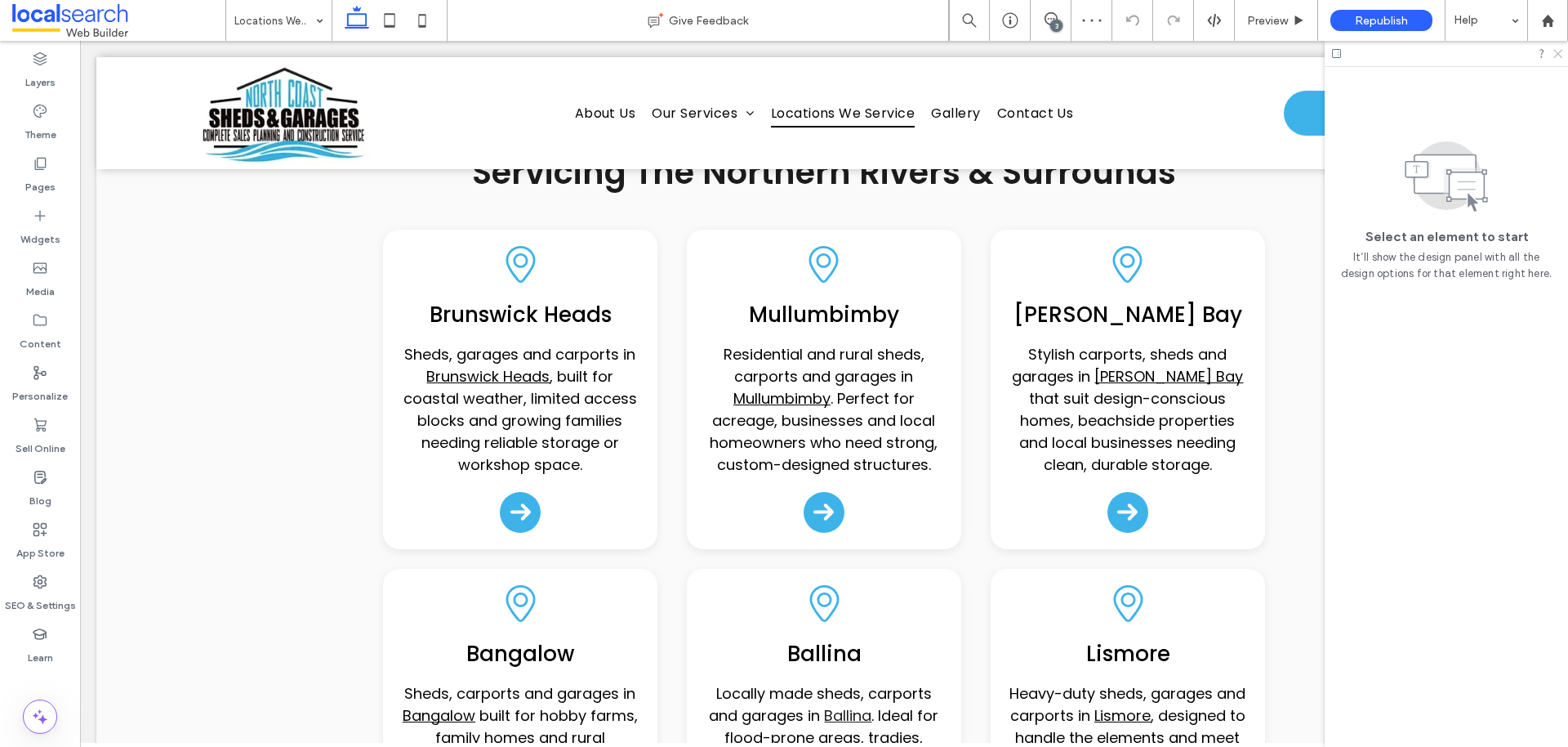
click at [1554, 57] on div at bounding box center [1446, 53] width 243 height 25
click at [1554, 50] on icon at bounding box center [1557, 53] width 11 height 11
